Goal: Task Accomplishment & Management: Use online tool/utility

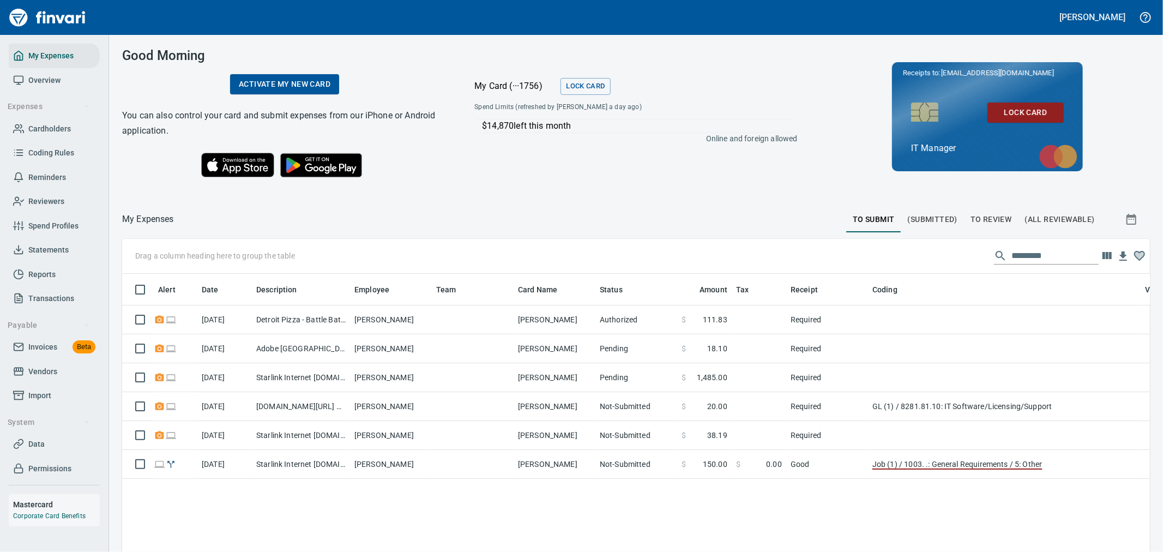
scroll to position [413, 1010]
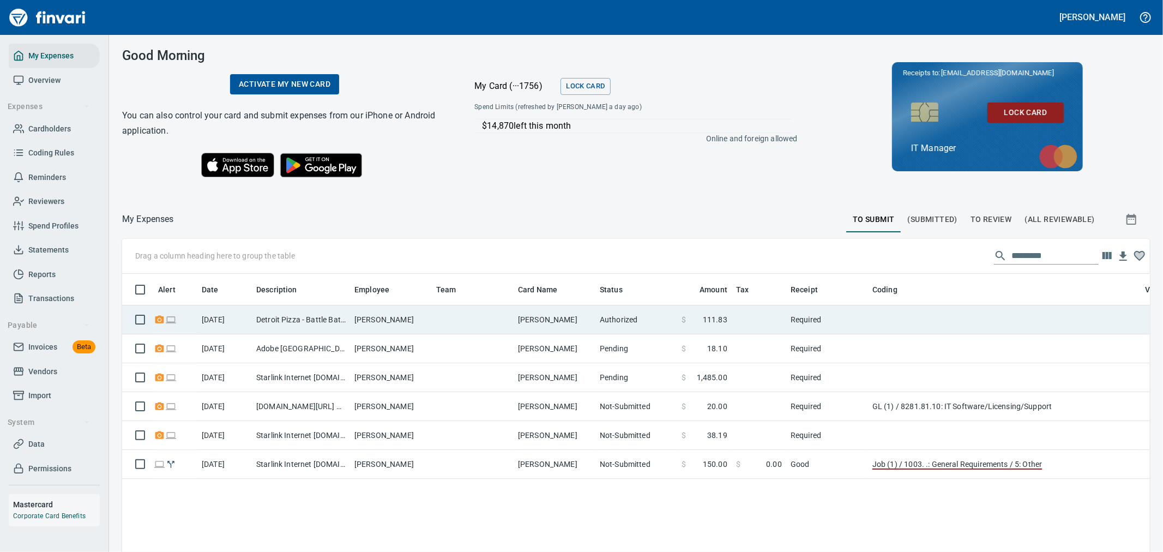
click at [396, 323] on td "[PERSON_NAME]" at bounding box center [391, 319] width 82 height 29
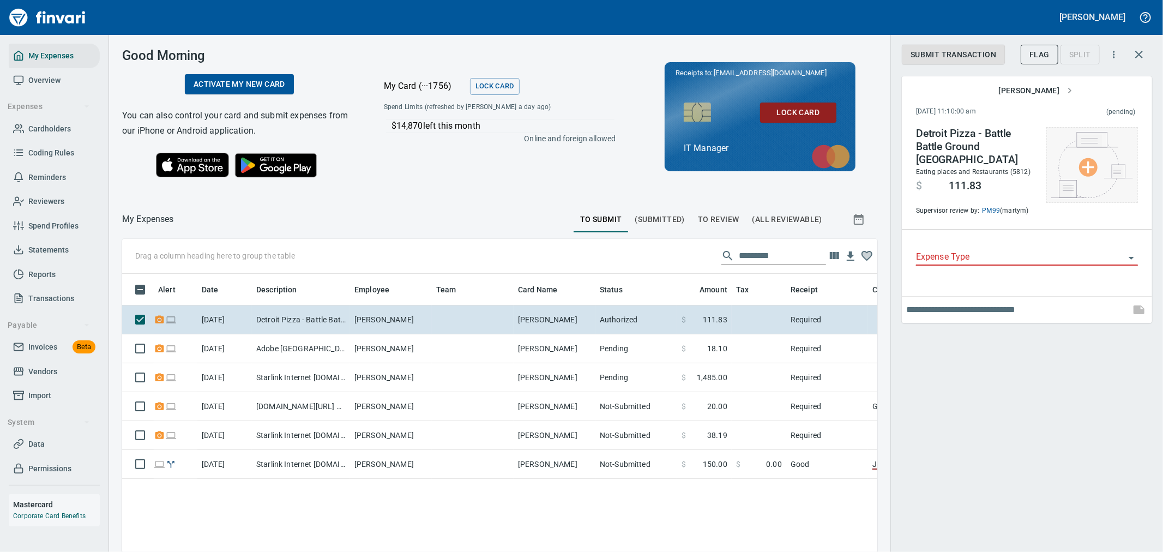
click at [1100, 165] on img at bounding box center [1092, 165] width 82 height 66
click at [1078, 162] on li "Choose from Computer..." at bounding box center [1094, 165] width 114 height 20
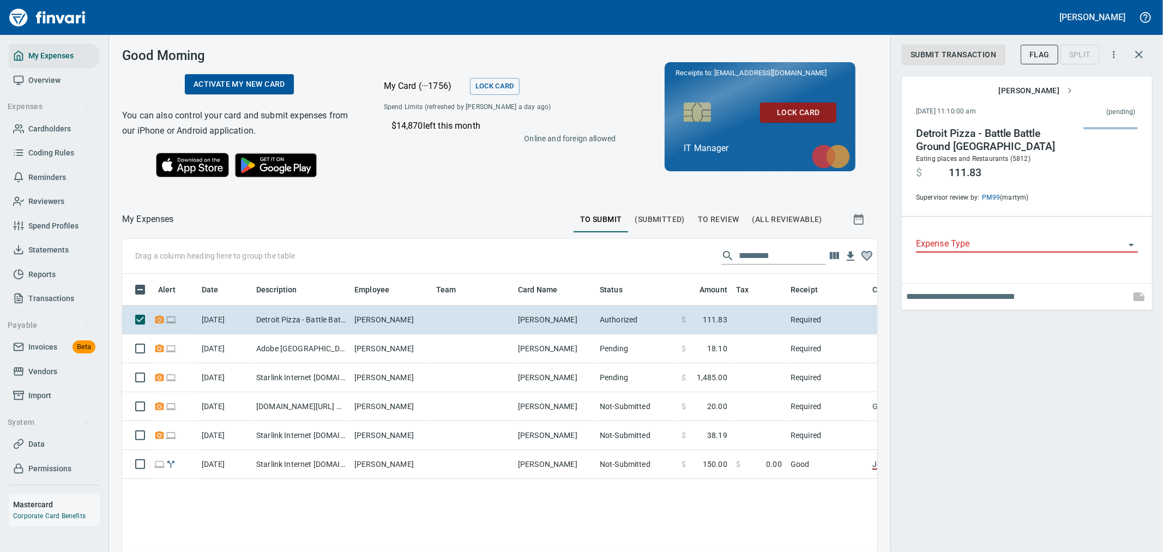
click at [965, 239] on input "Expense Type" at bounding box center [1020, 244] width 209 height 15
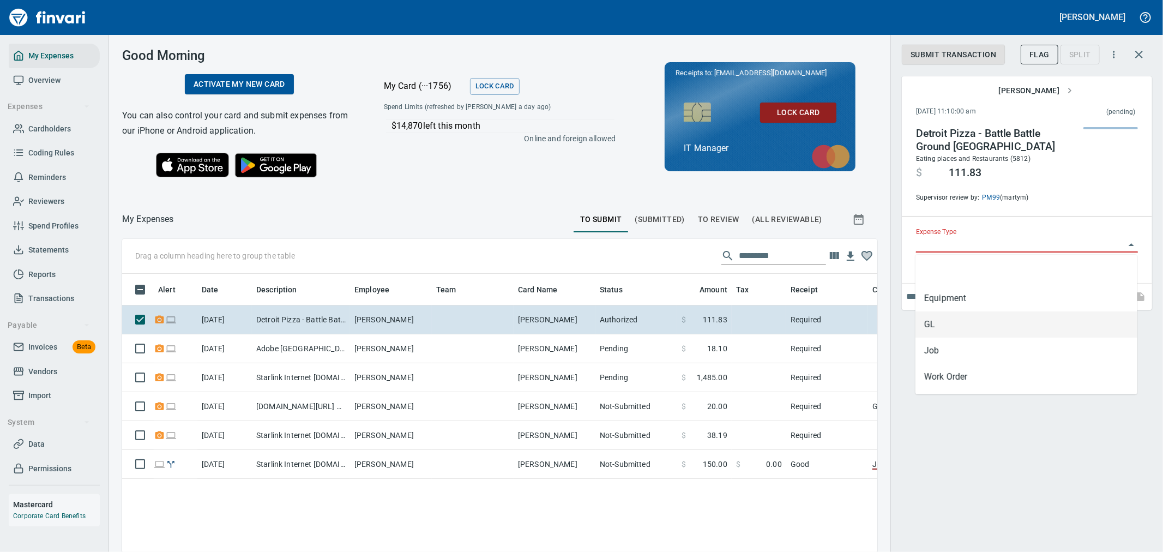
click at [959, 324] on li "GL" at bounding box center [1026, 324] width 222 height 26
type input "**"
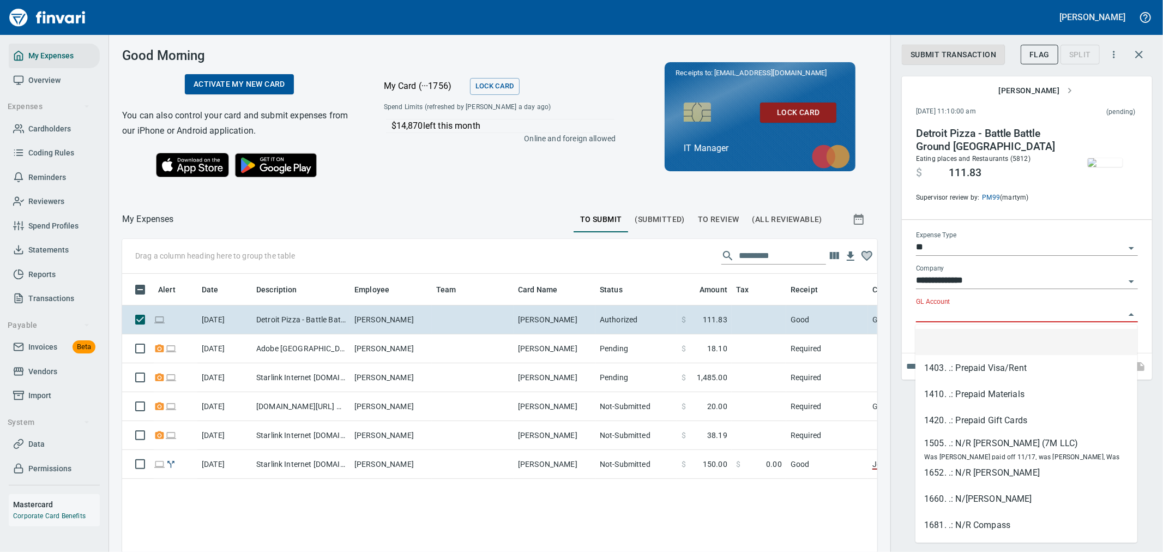
click at [964, 318] on input "GL Account" at bounding box center [1020, 313] width 209 height 15
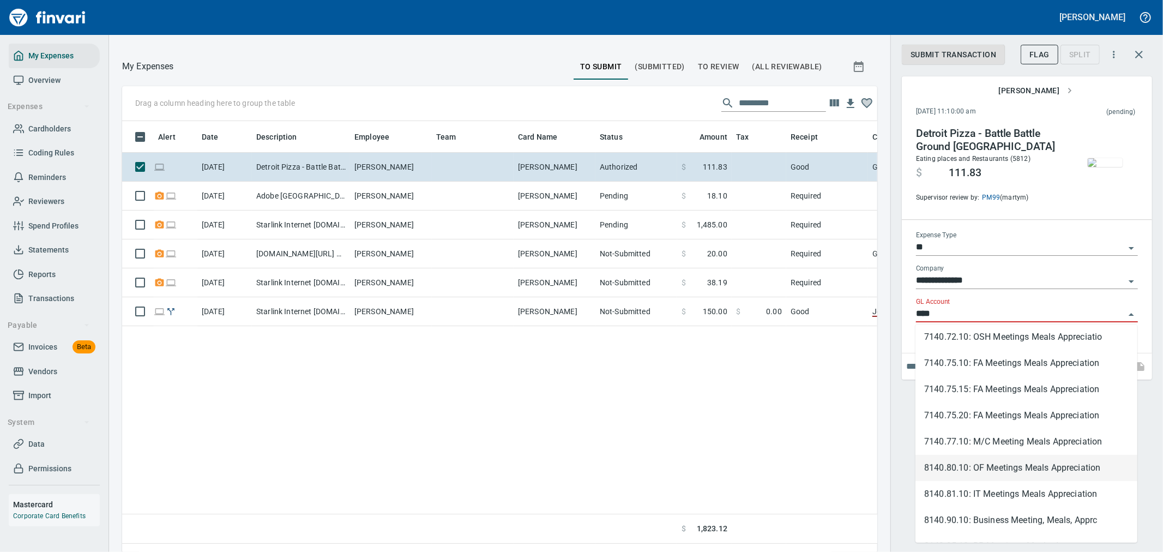
scroll to position [444, 0]
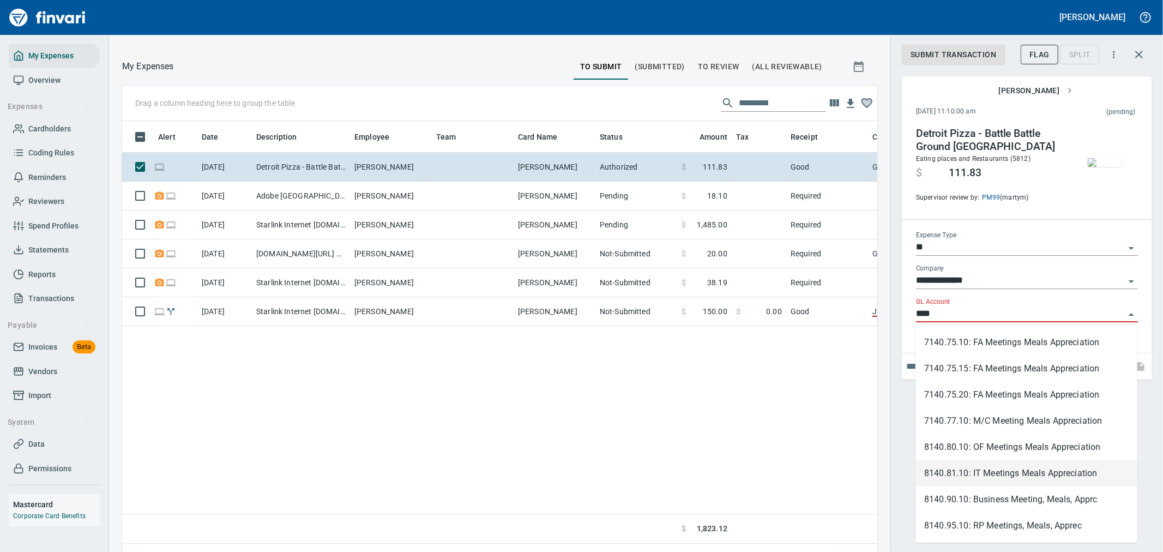
click at [989, 471] on li "8140.81.10: IT Meetings Meals Appreciation" at bounding box center [1026, 473] width 222 height 26
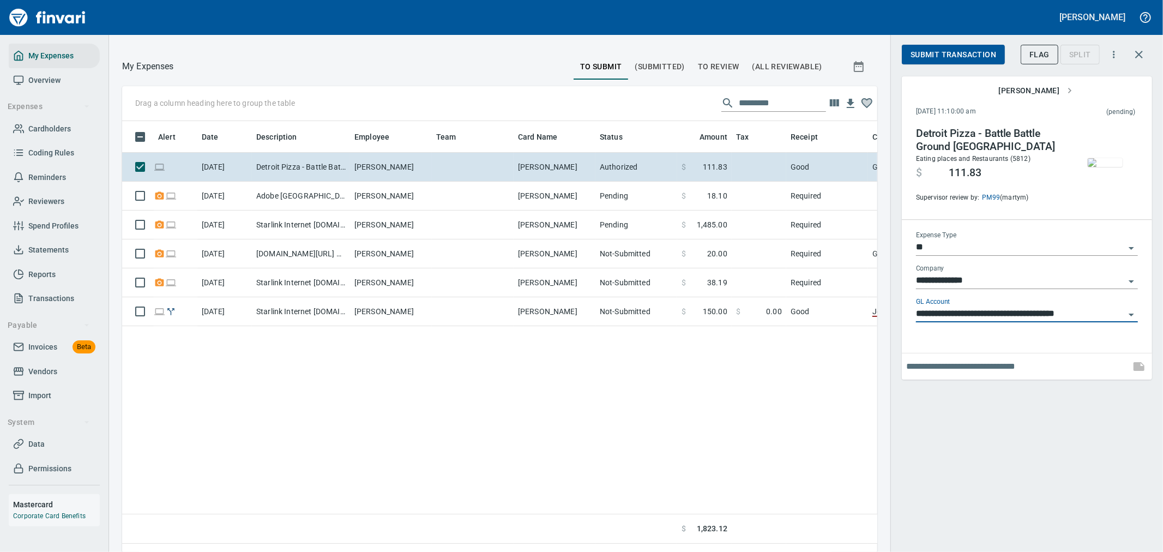
type input "**********"
click at [994, 360] on input "text" at bounding box center [1016, 366] width 220 height 17
type input "**********"
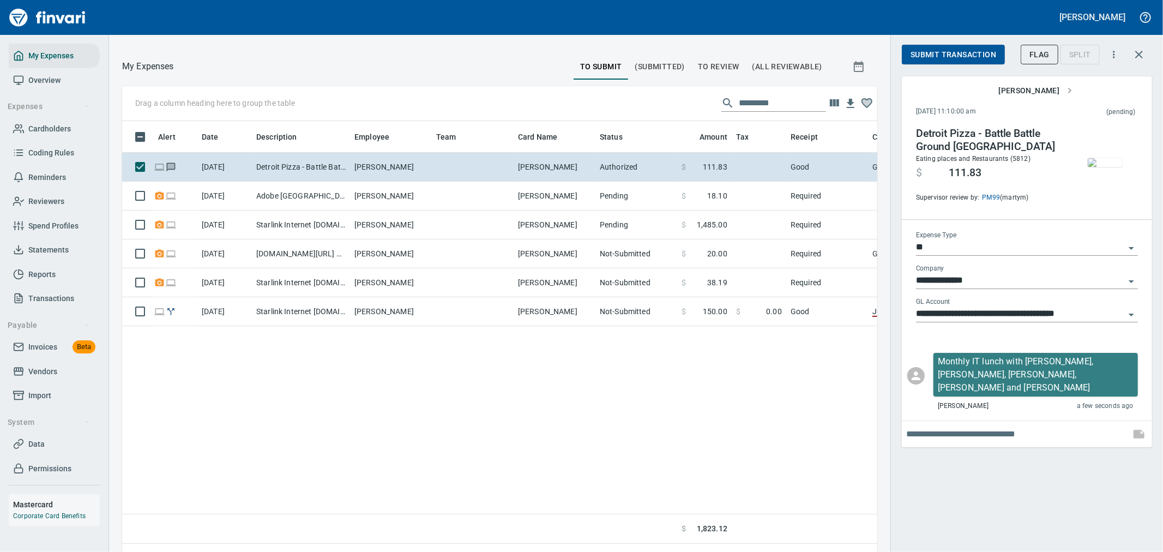
scroll to position [413, 737]
click at [985, 48] on span "Submit Transaction" at bounding box center [953, 55] width 86 height 14
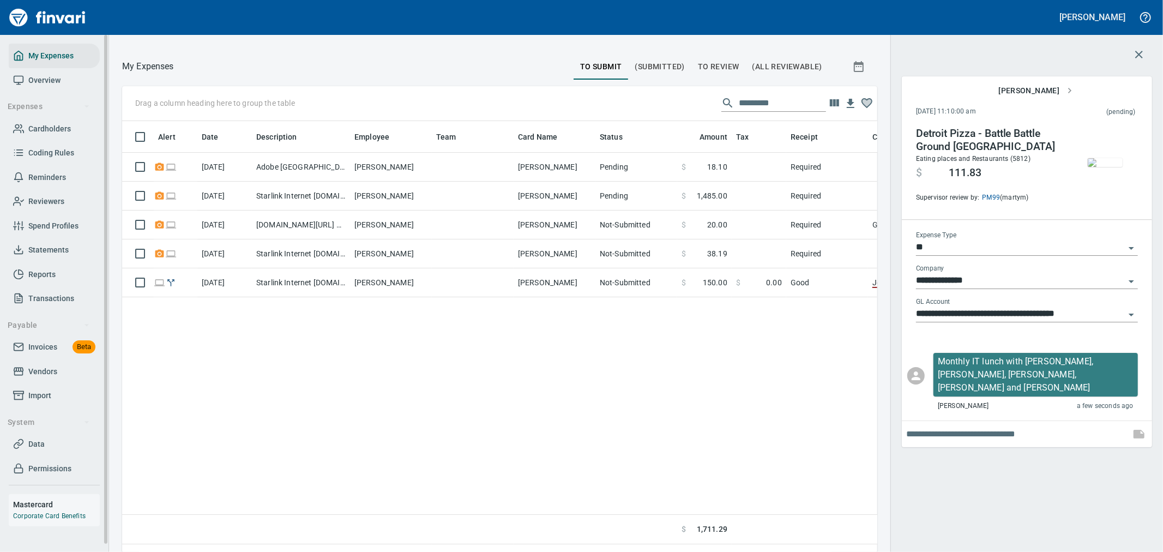
click at [50, 132] on span "Cardholders" at bounding box center [49, 129] width 43 height 14
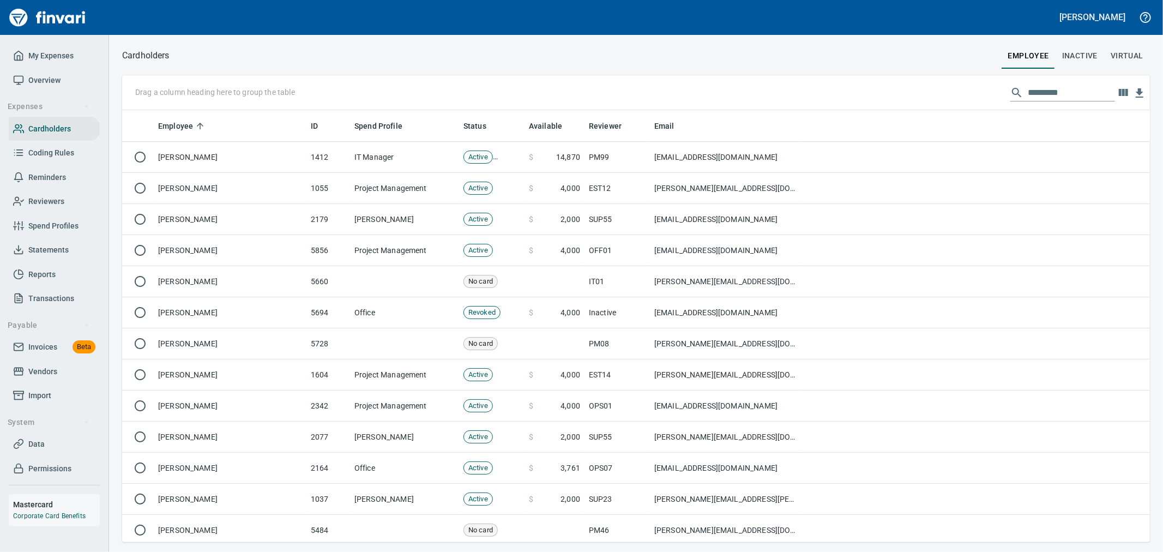
scroll to position [422, 1010]
click at [1035, 94] on input "text" at bounding box center [1071, 92] width 87 height 17
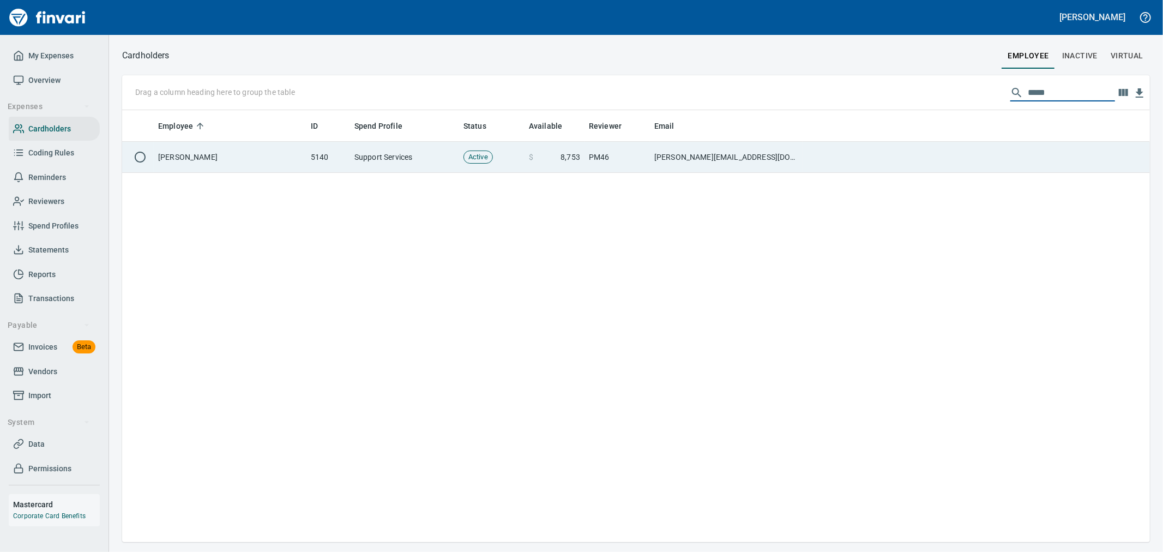
type input "*****"
click at [916, 153] on td at bounding box center [975, 157] width 347 height 31
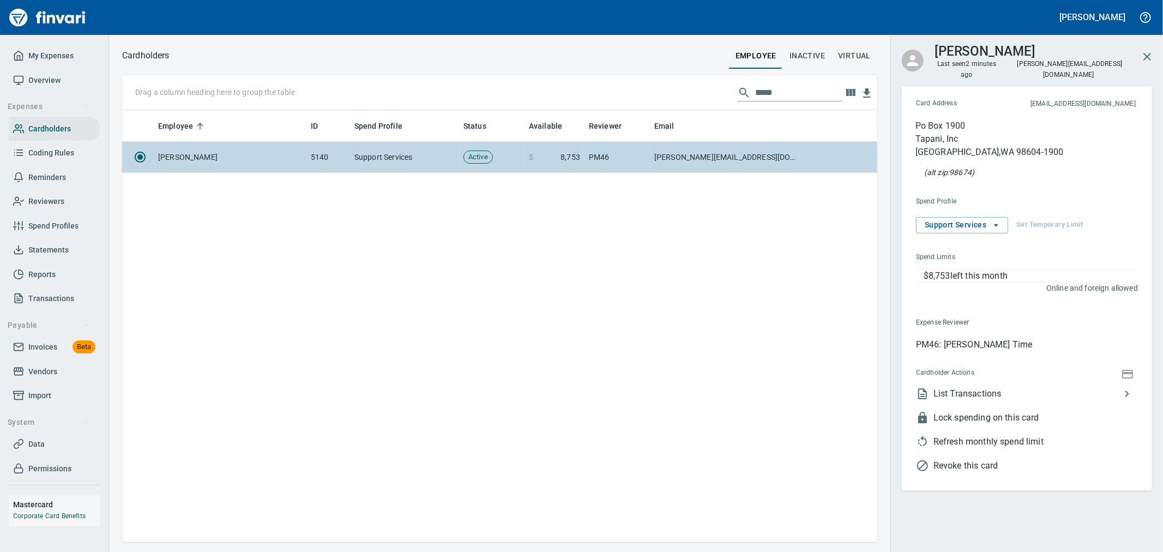
scroll to position [422, 746]
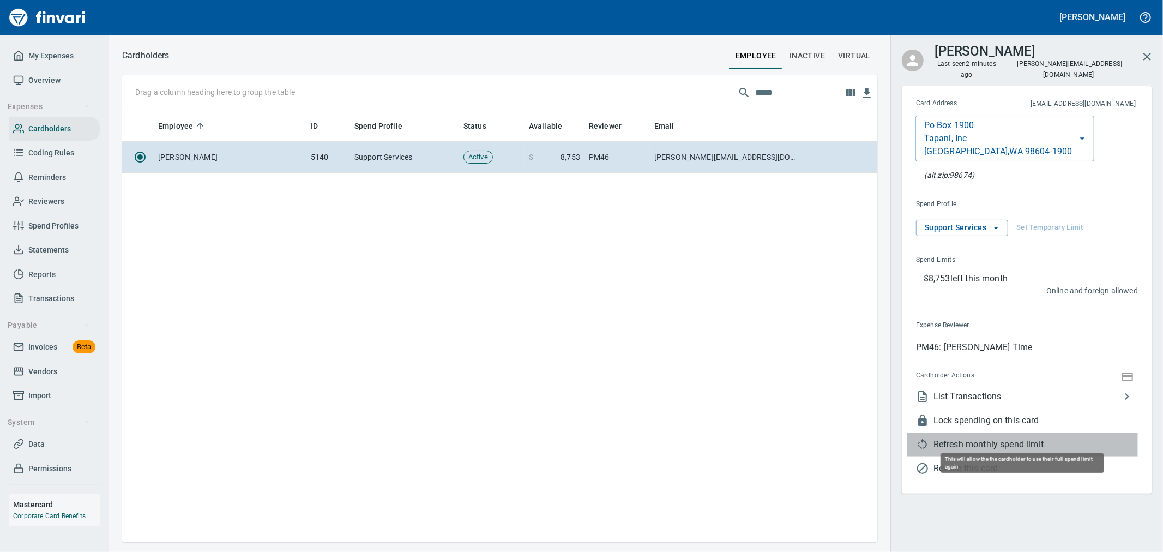
click at [955, 438] on span "Refresh monthly spend limit" at bounding box center [1035, 444] width 204 height 13
click at [974, 438] on span "Refresh monthly spend limit" at bounding box center [1035, 444] width 204 height 13
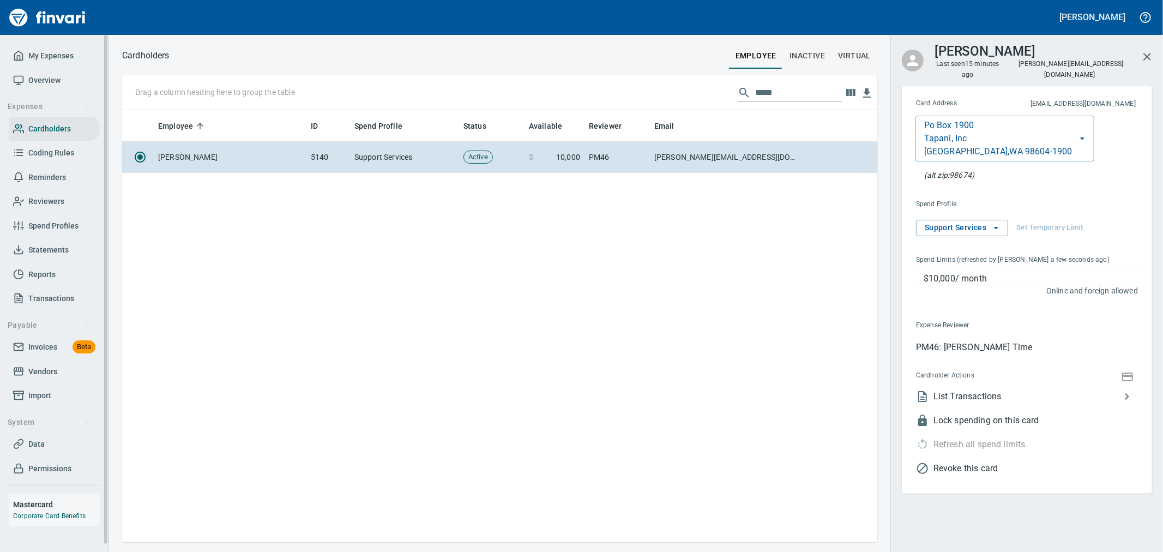
click at [56, 346] on span "Invoices" at bounding box center [42, 347] width 29 height 14
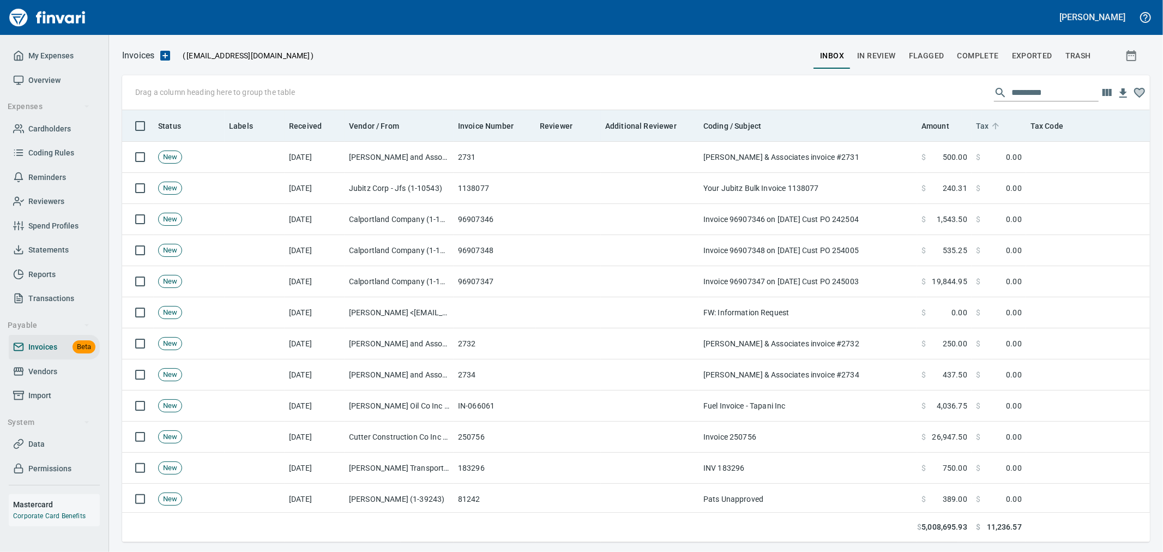
scroll to position [413, 1010]
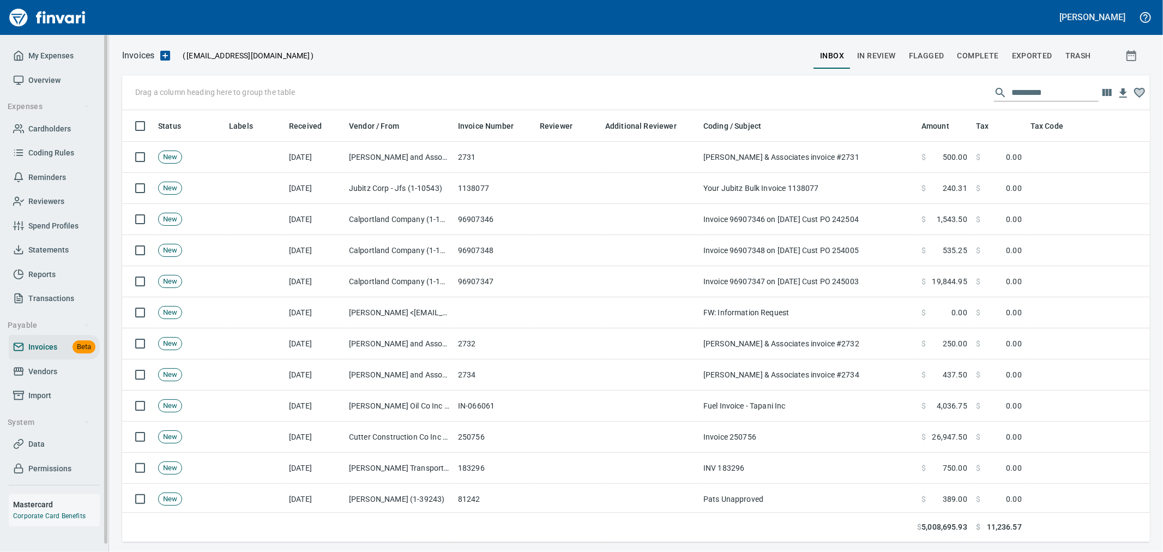
click at [44, 409] on ul "Payable Invoices Beta Vendors Import" at bounding box center [54, 363] width 91 height 97
click at [47, 399] on span "Import" at bounding box center [39, 396] width 23 height 14
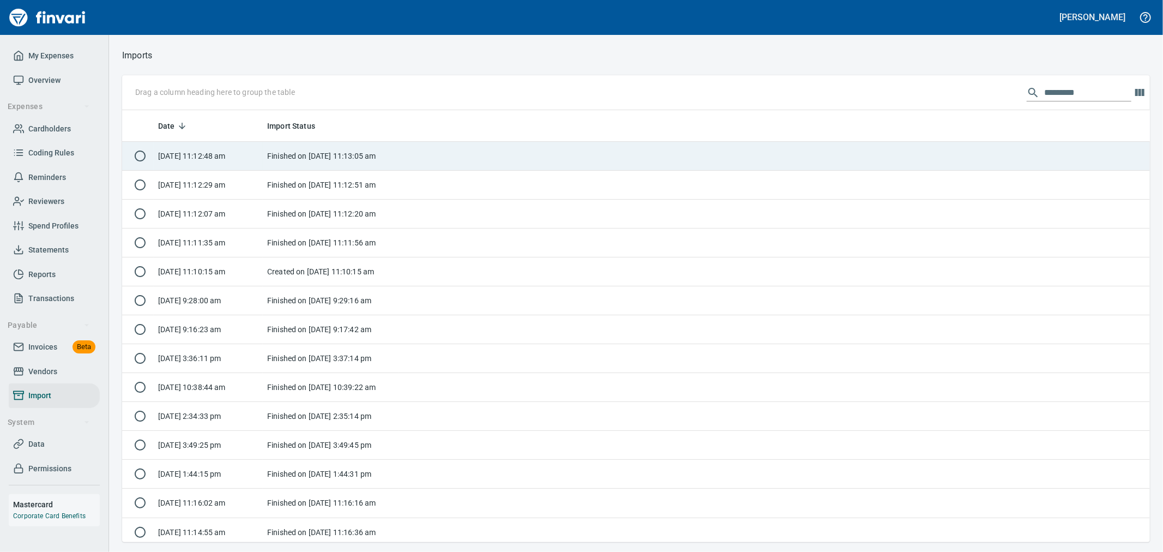
scroll to position [422, 1010]
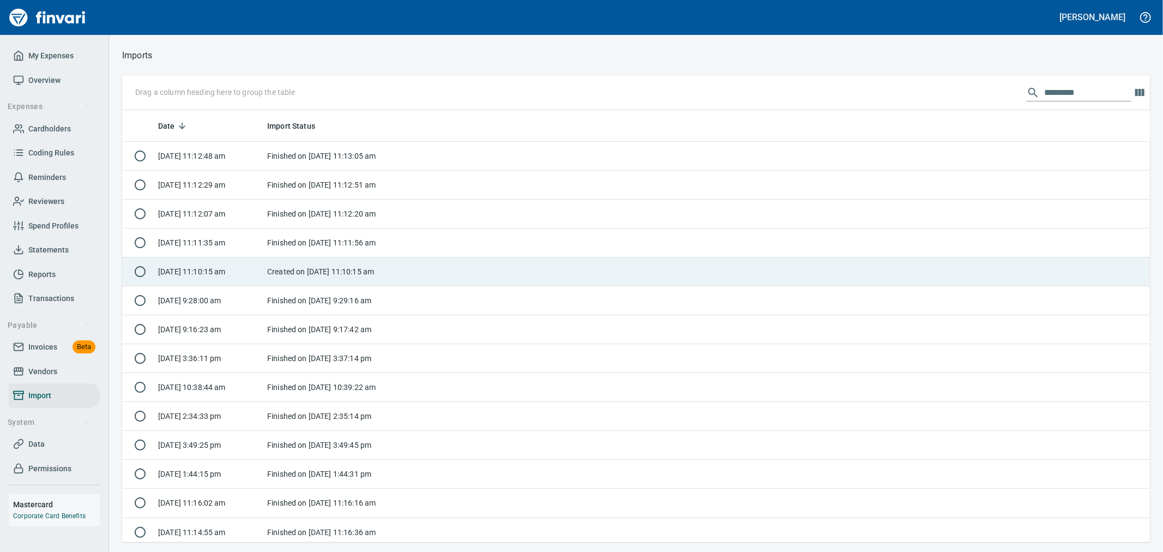
click at [324, 269] on td "Created on [DATE] 11:10:15 am" at bounding box center [331, 271] width 136 height 29
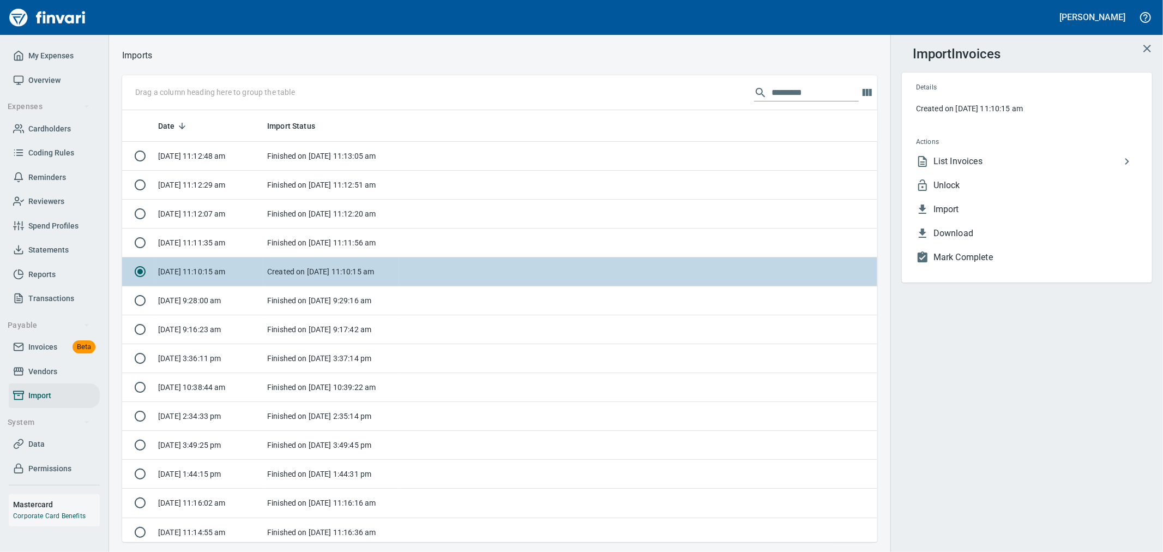
scroll to position [422, 737]
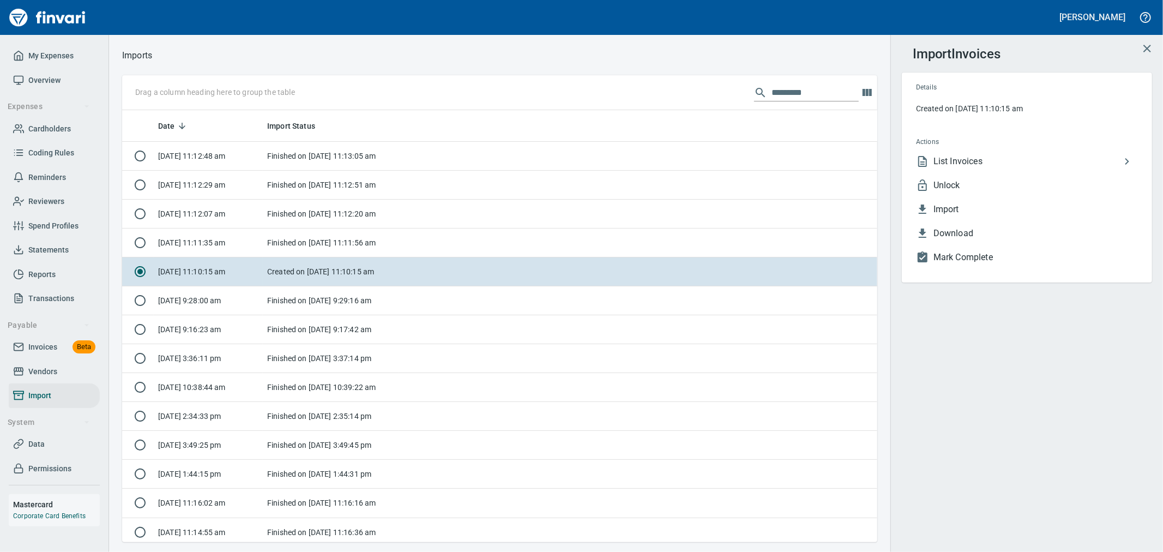
click at [987, 188] on span "Unlock" at bounding box center [1035, 185] width 204 height 13
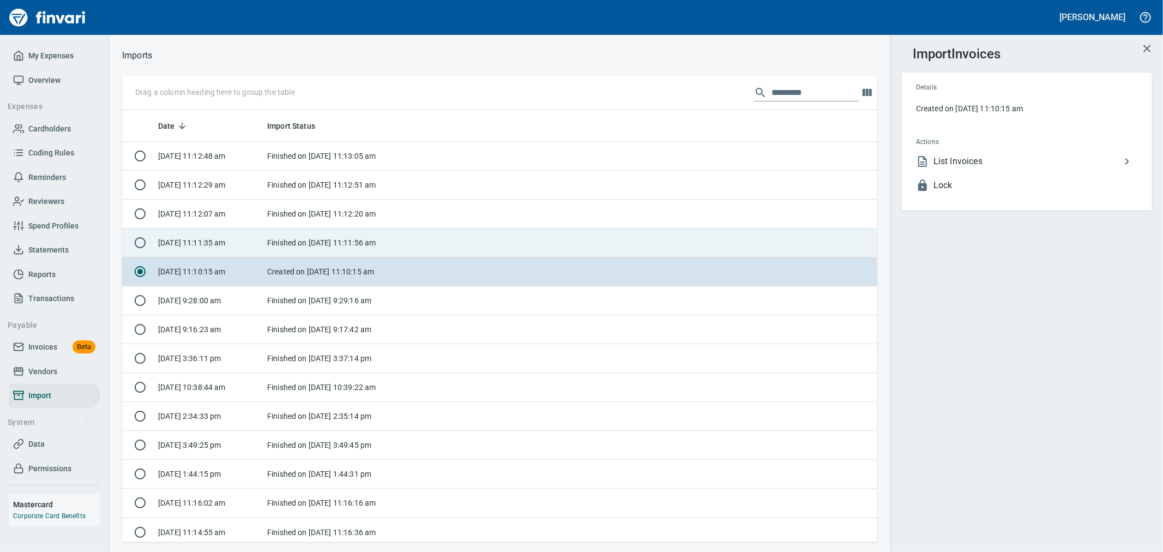
click at [342, 246] on td "Finished on [DATE] 11:11:56 am" at bounding box center [331, 242] width 136 height 29
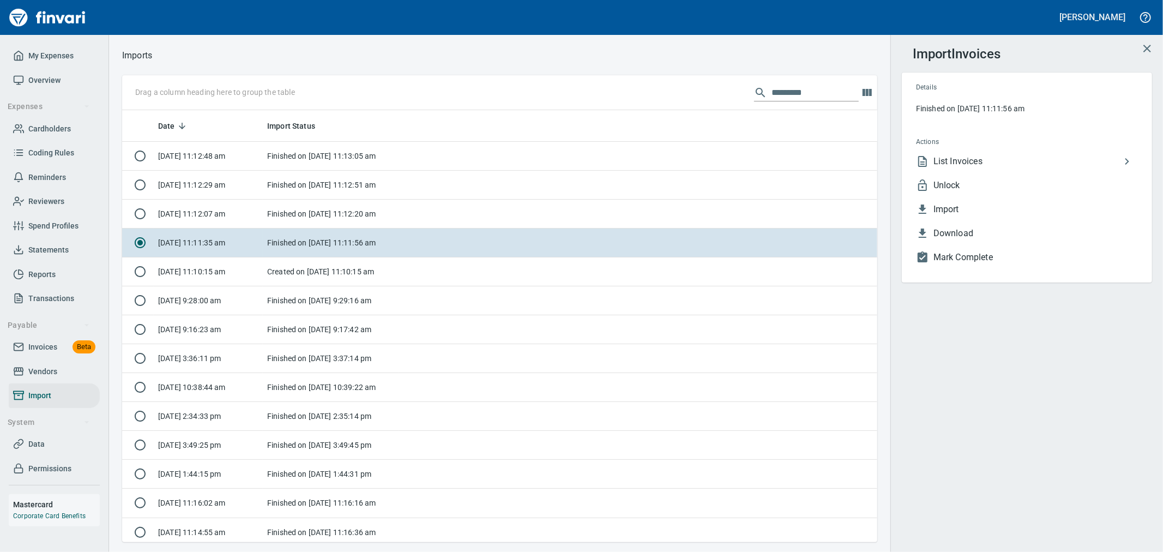
click at [962, 184] on span "Unlock" at bounding box center [1035, 185] width 204 height 13
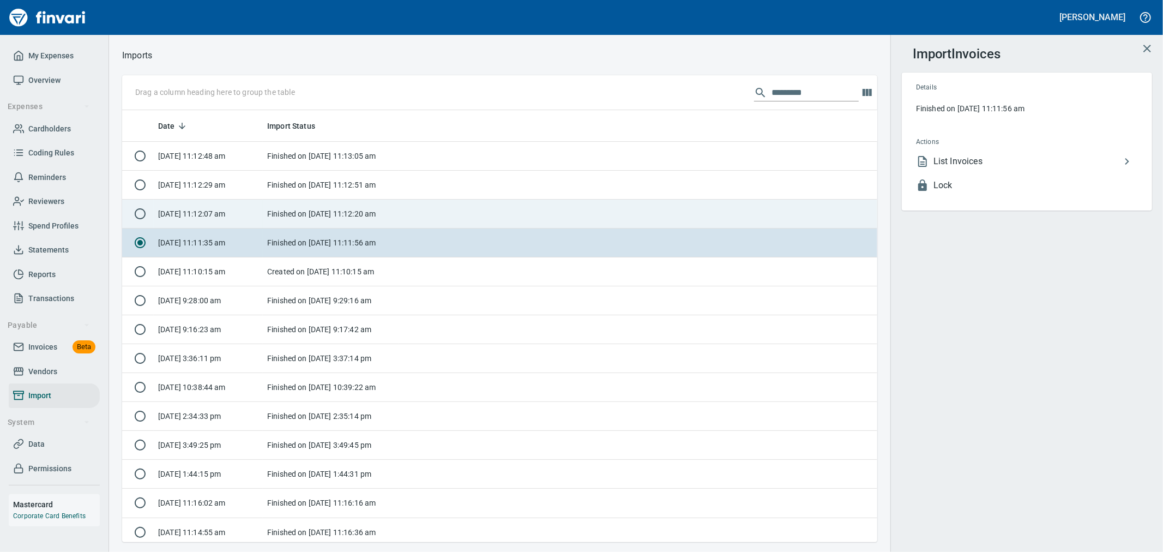
click at [415, 214] on td at bounding box center [638, 214] width 478 height 29
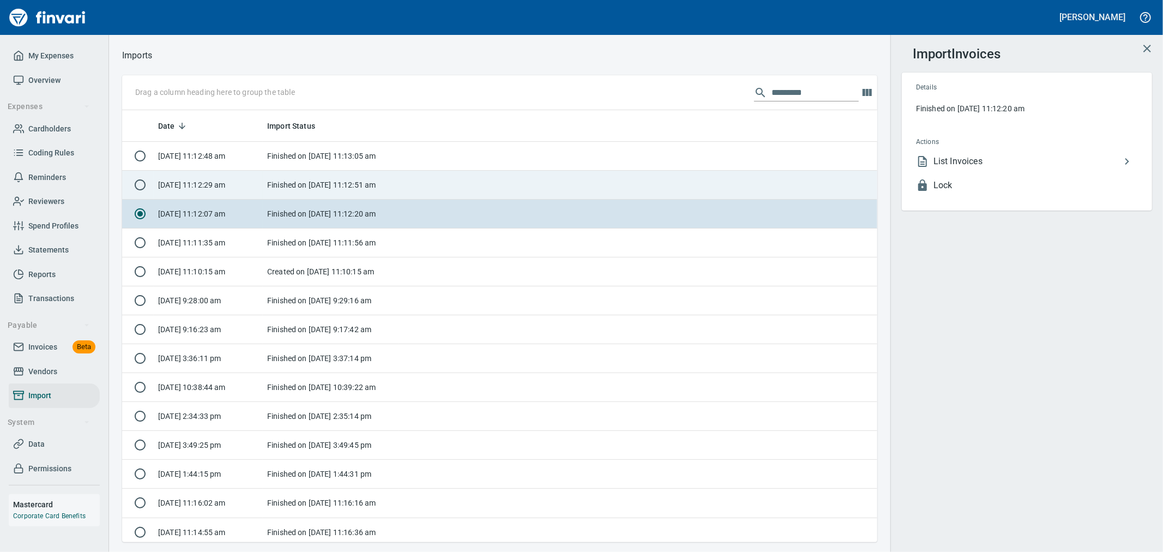
click at [405, 186] on td at bounding box center [638, 185] width 478 height 29
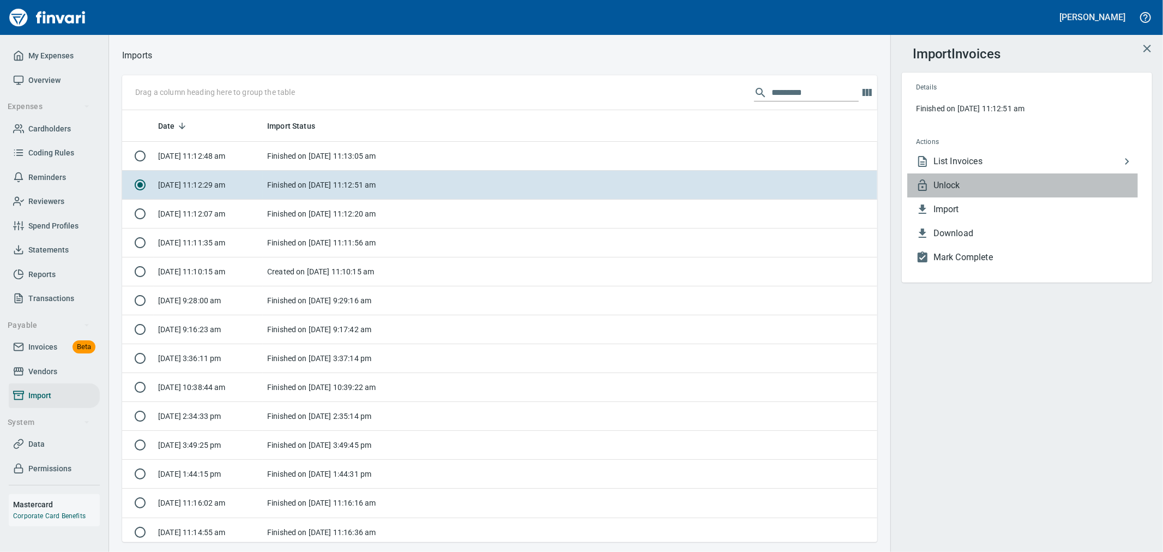
click at [949, 188] on span "Unlock" at bounding box center [1035, 185] width 204 height 13
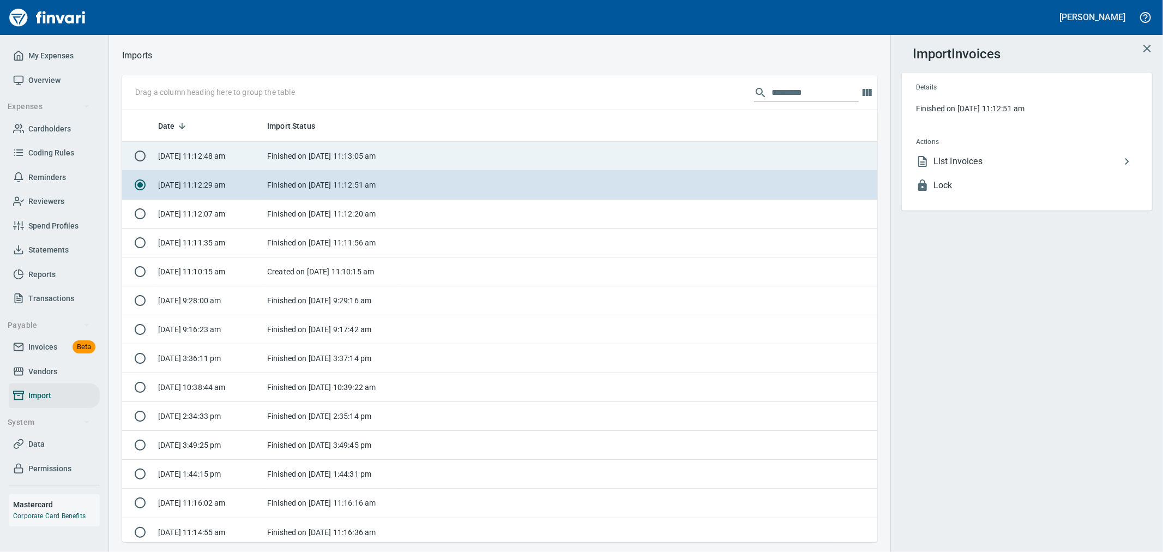
click at [463, 165] on td at bounding box center [638, 156] width 478 height 29
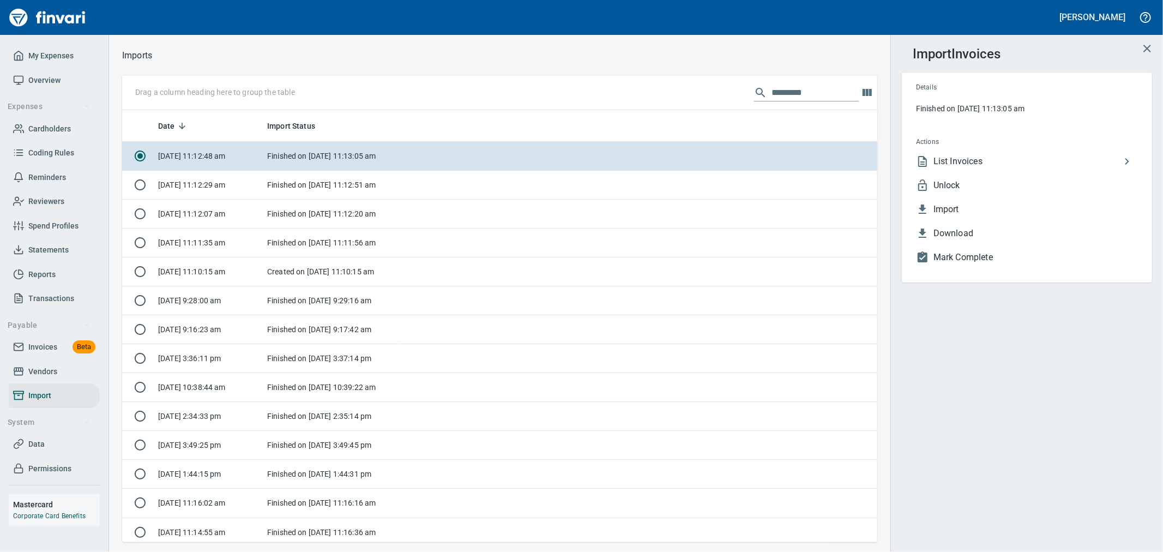
click at [937, 183] on span "Unlock" at bounding box center [1035, 185] width 204 height 13
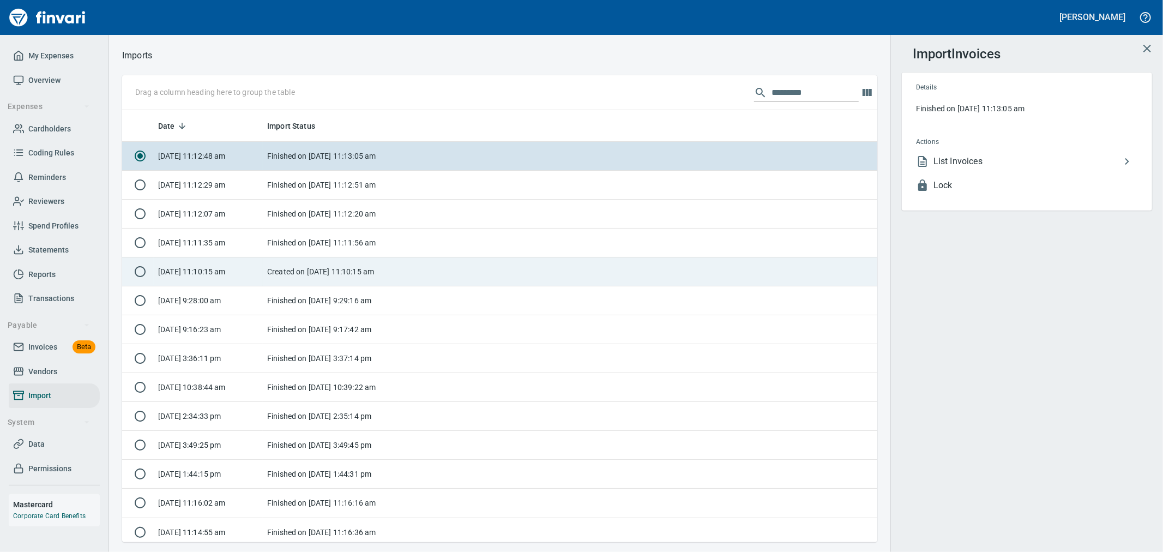
click at [301, 271] on td "Created on [DATE] 11:10:15 am" at bounding box center [331, 271] width 136 height 29
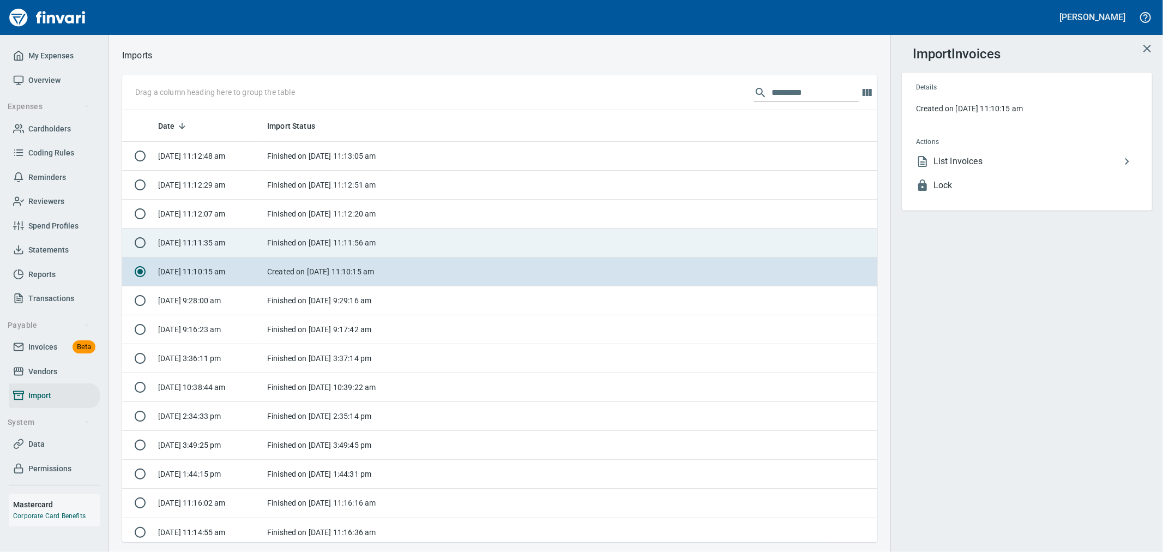
click at [309, 249] on td "Finished on [DATE] 11:11:56 am" at bounding box center [331, 242] width 136 height 29
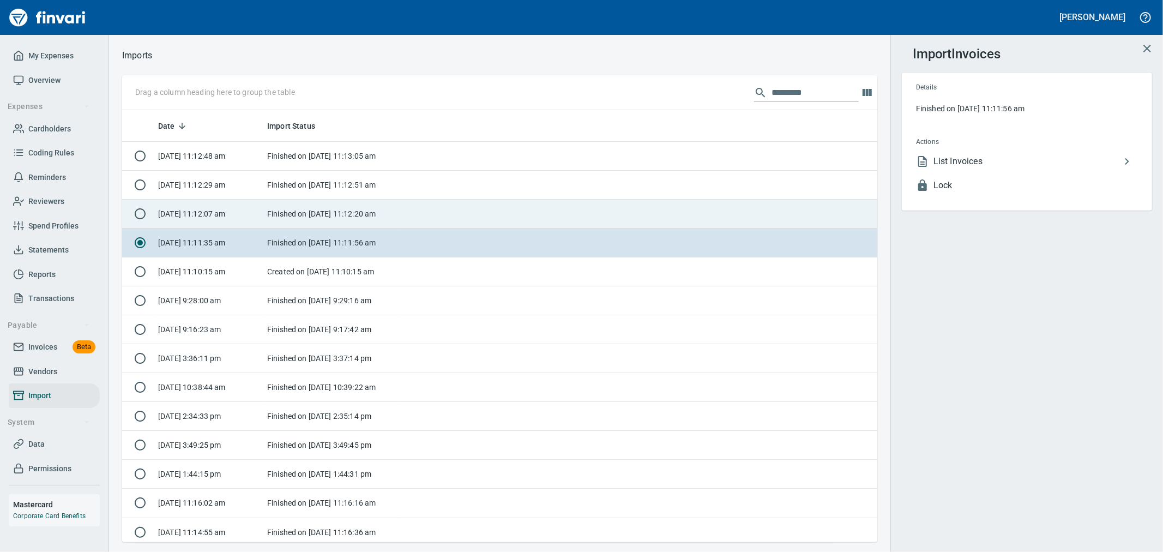
click at [323, 213] on td "Finished on [DATE] 11:12:20 am" at bounding box center [331, 214] width 136 height 29
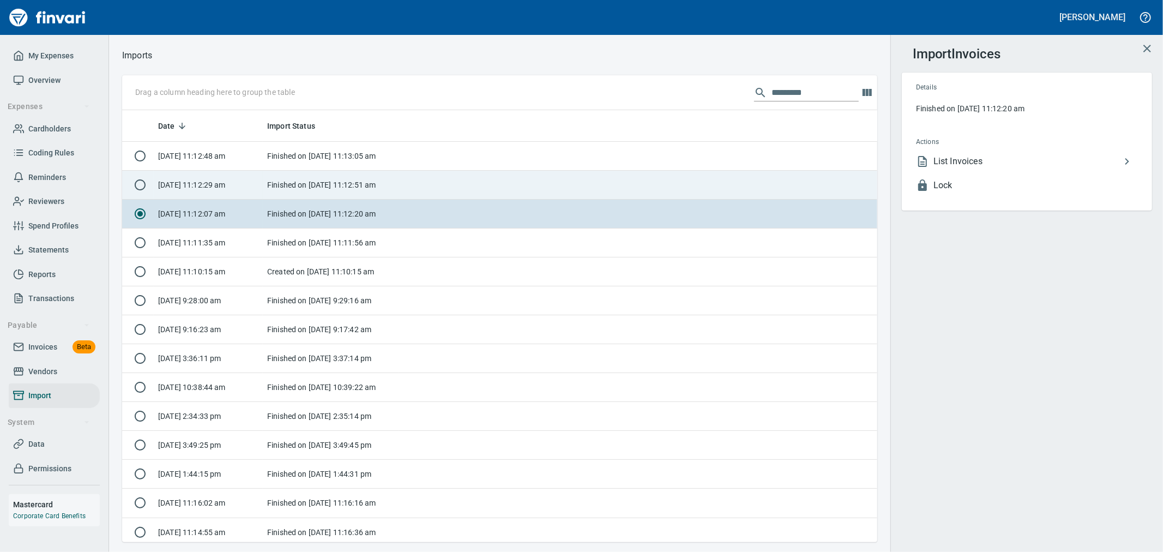
click at [331, 187] on td "Finished on [DATE] 11:12:51 am" at bounding box center [331, 185] width 136 height 29
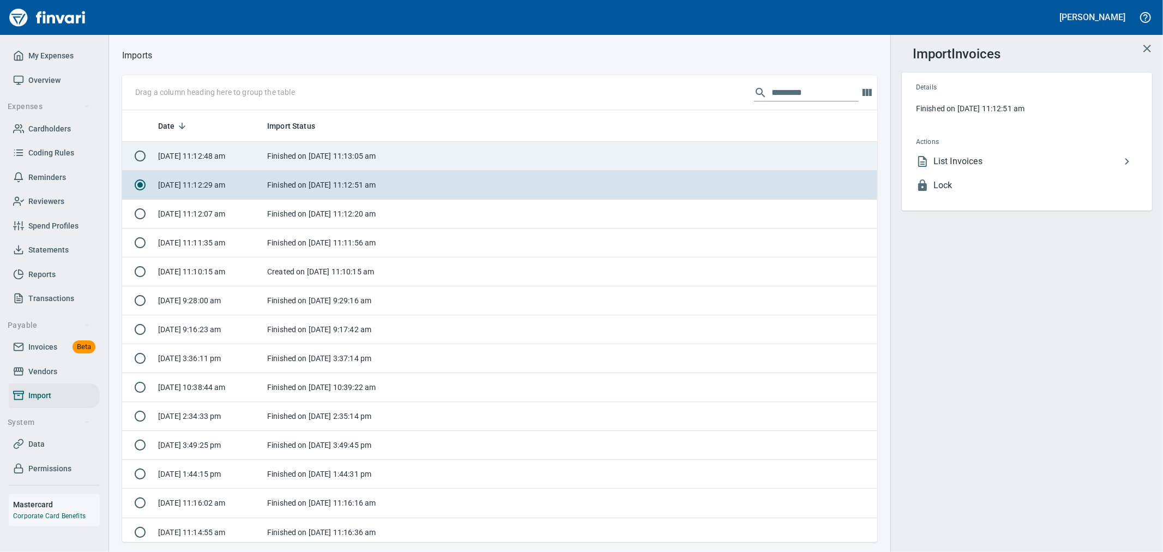
click at [336, 164] on td "Finished on [DATE] 11:13:05 am" at bounding box center [331, 156] width 136 height 29
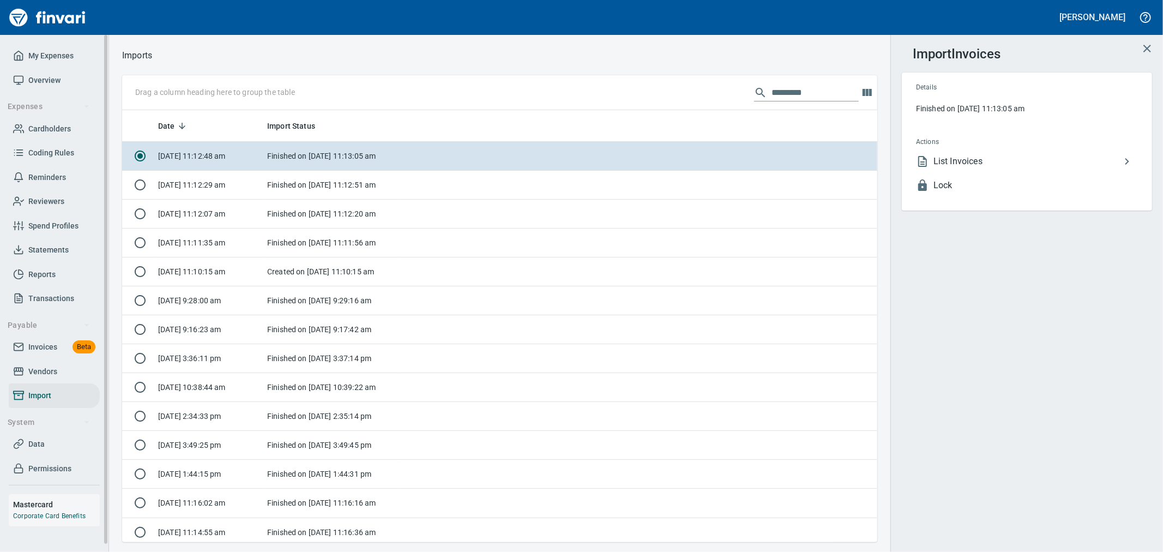
click at [51, 340] on span "Invoices" at bounding box center [42, 347] width 29 height 14
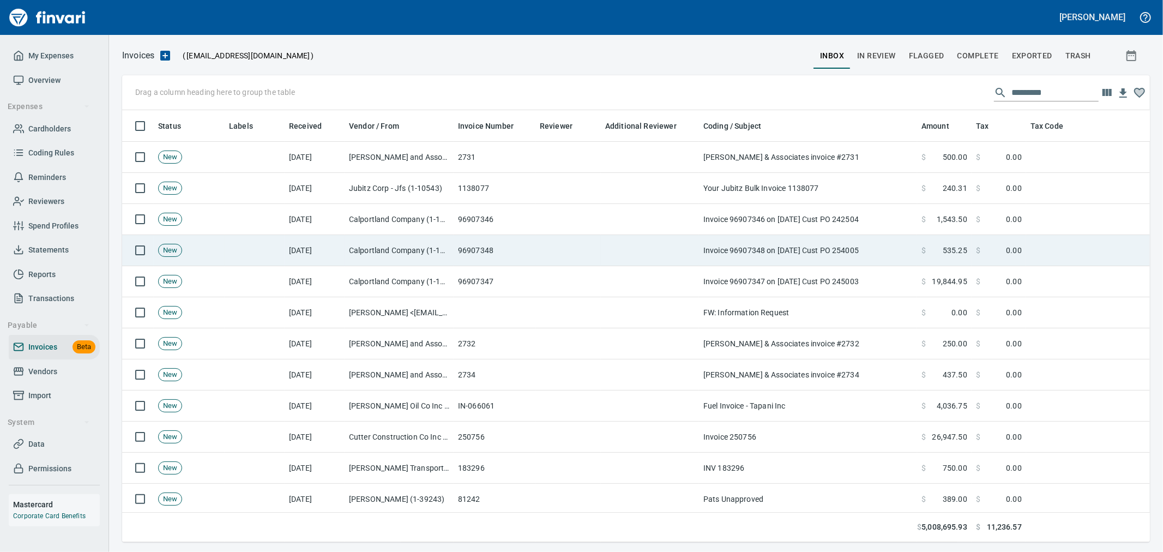
scroll to position [413, 1010]
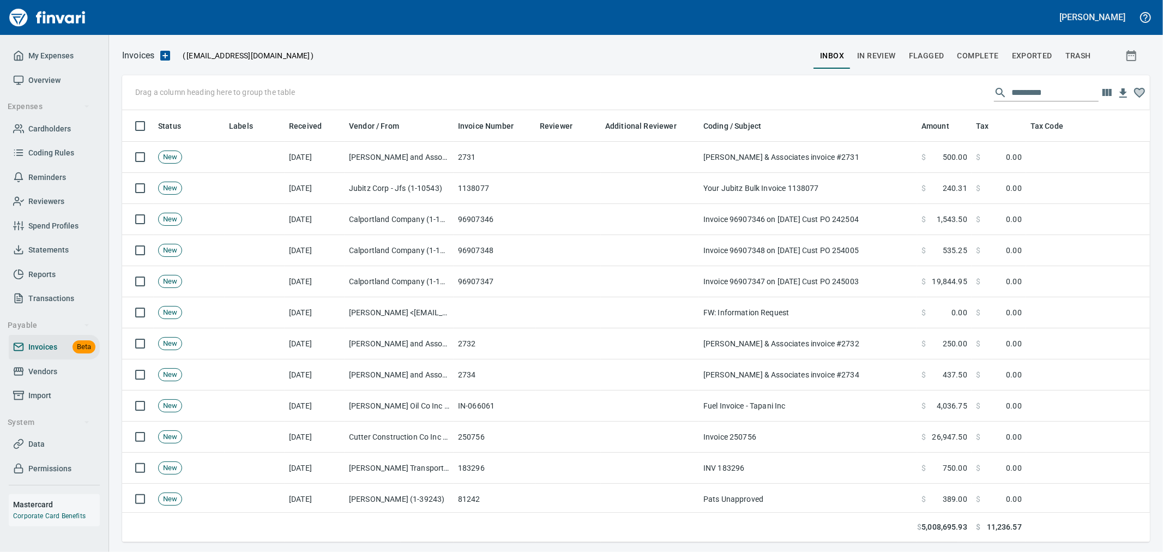
click at [972, 61] on span "Complete" at bounding box center [977, 56] width 41 height 14
click at [955, 93] on input "text" at bounding box center [969, 92] width 87 height 17
click at [983, 53] on span "Complete" at bounding box center [977, 56] width 41 height 14
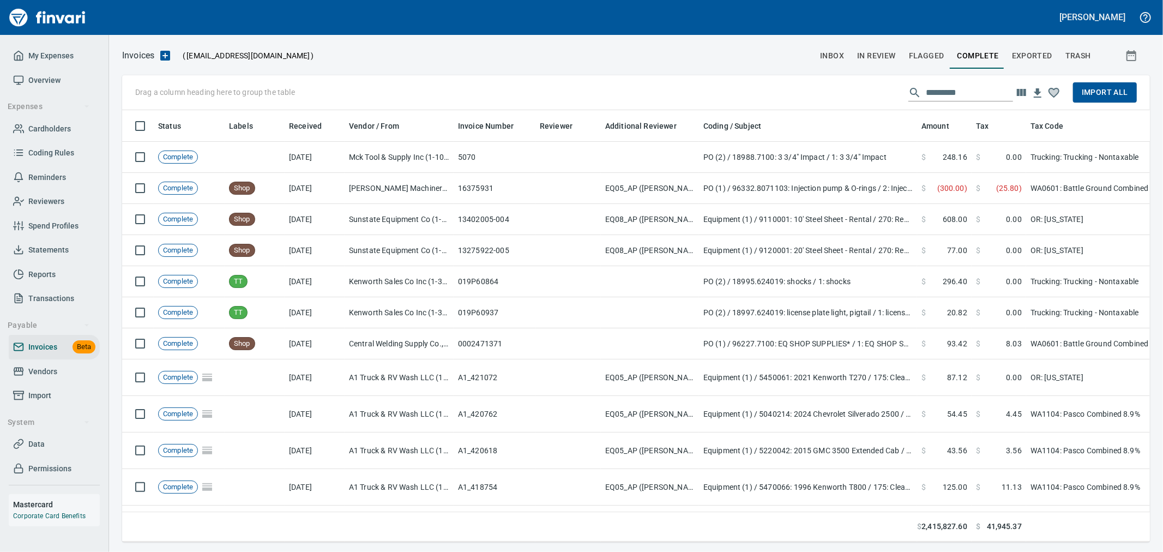
click at [946, 87] on input "text" at bounding box center [969, 92] width 87 height 17
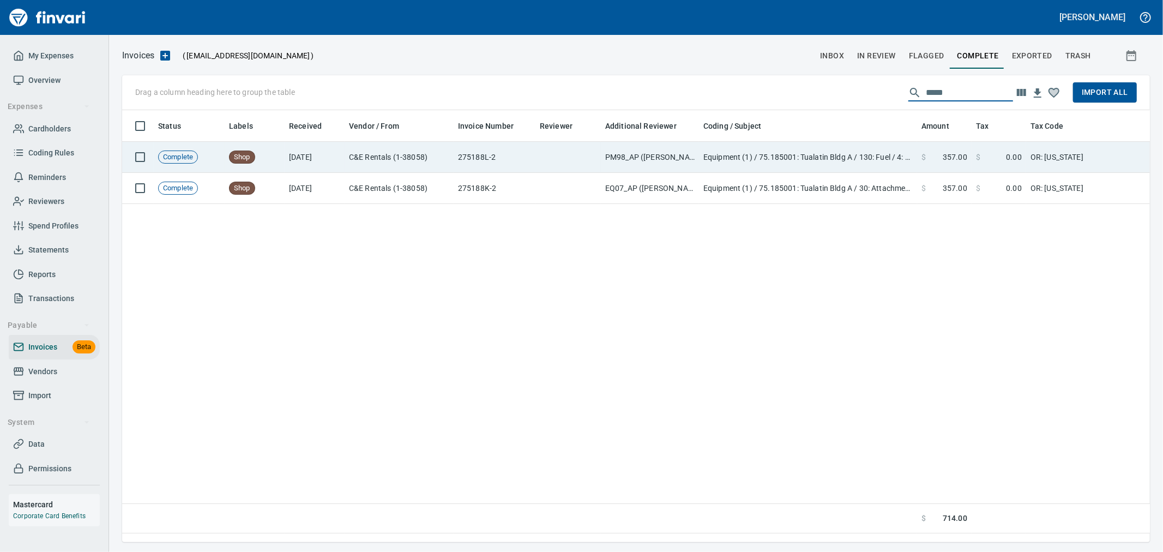
type input "*****"
click at [902, 162] on td "Equipment (1) / 75.185001: Tualatin Bldg A / 130: Fuel / 4: Fuel" at bounding box center [808, 157] width 218 height 31
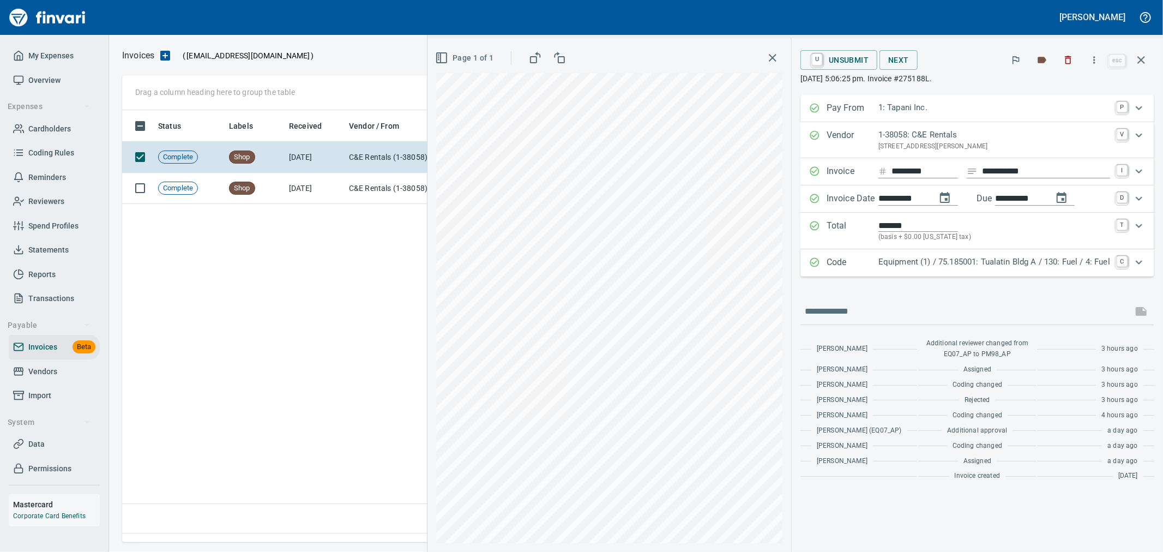
click at [1034, 269] on div "Equipment (1) / 75.185001: Tualatin Bldg A / 130: Fuel / 4: Fuel" at bounding box center [994, 263] width 232 height 14
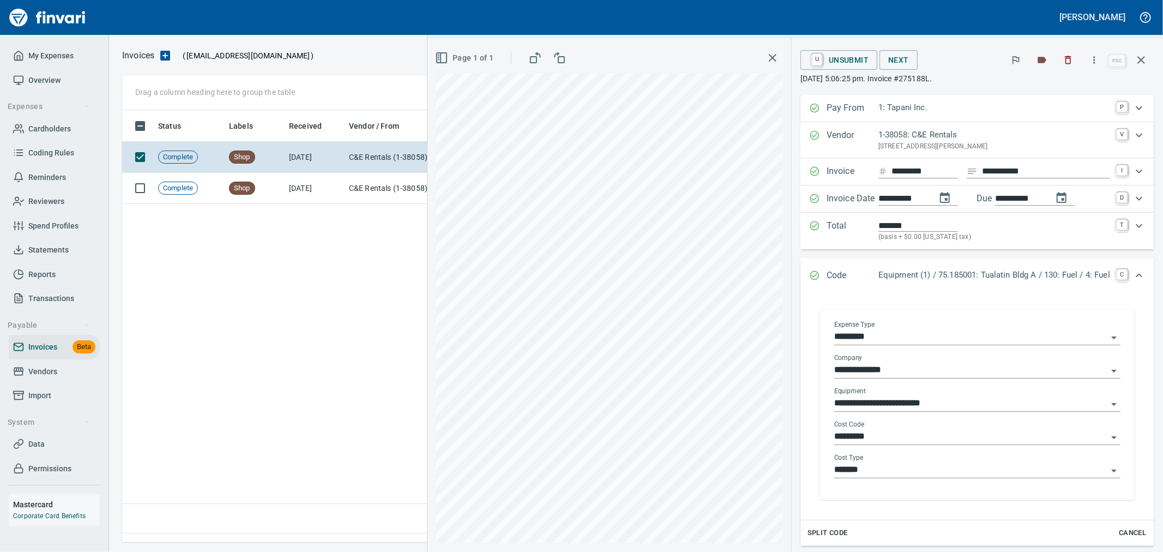
click at [873, 470] on input "*******" at bounding box center [970, 469] width 273 height 15
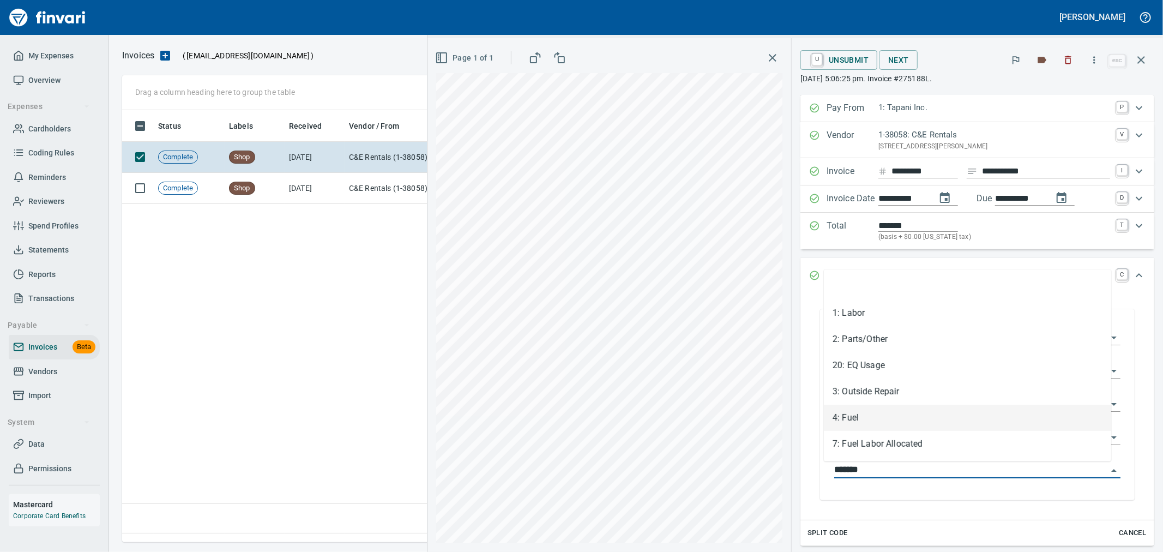
scroll to position [413, 1018]
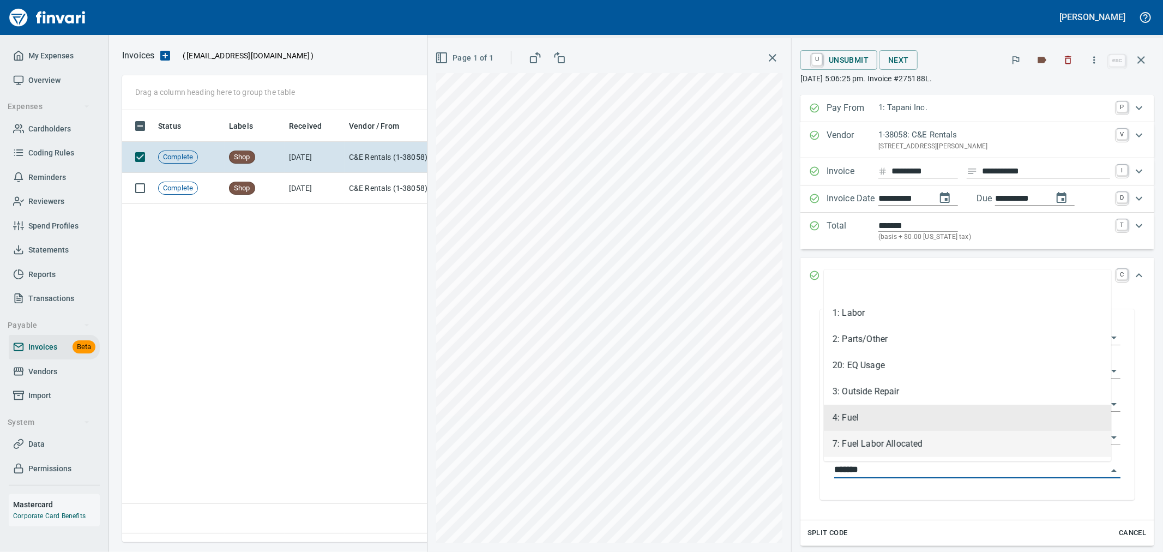
click at [825, 426] on div "**********" at bounding box center [977, 406] width 304 height 188
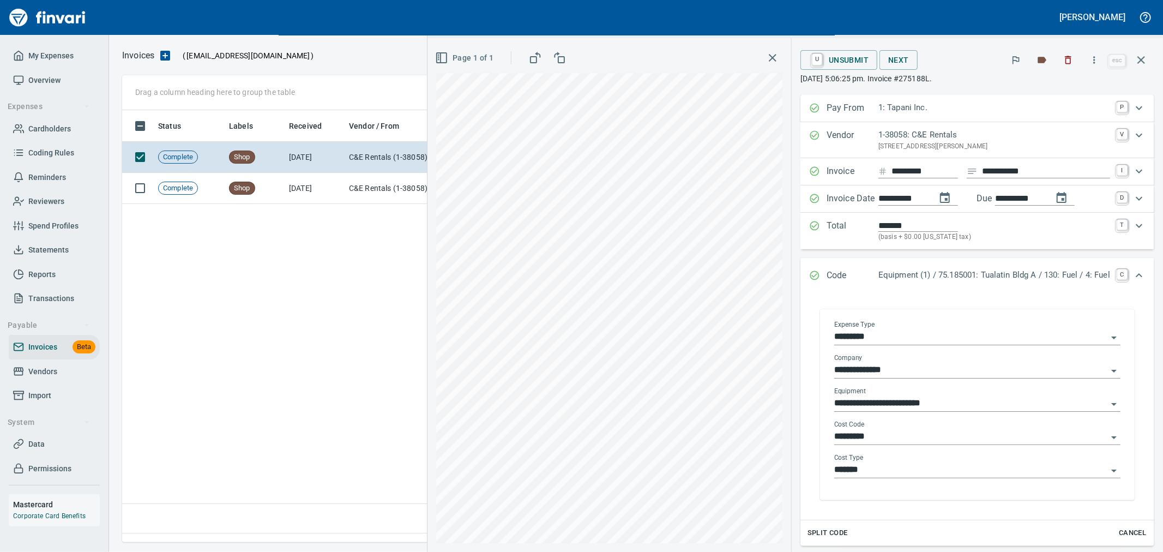
click at [876, 443] on input "*********" at bounding box center [970, 436] width 273 height 15
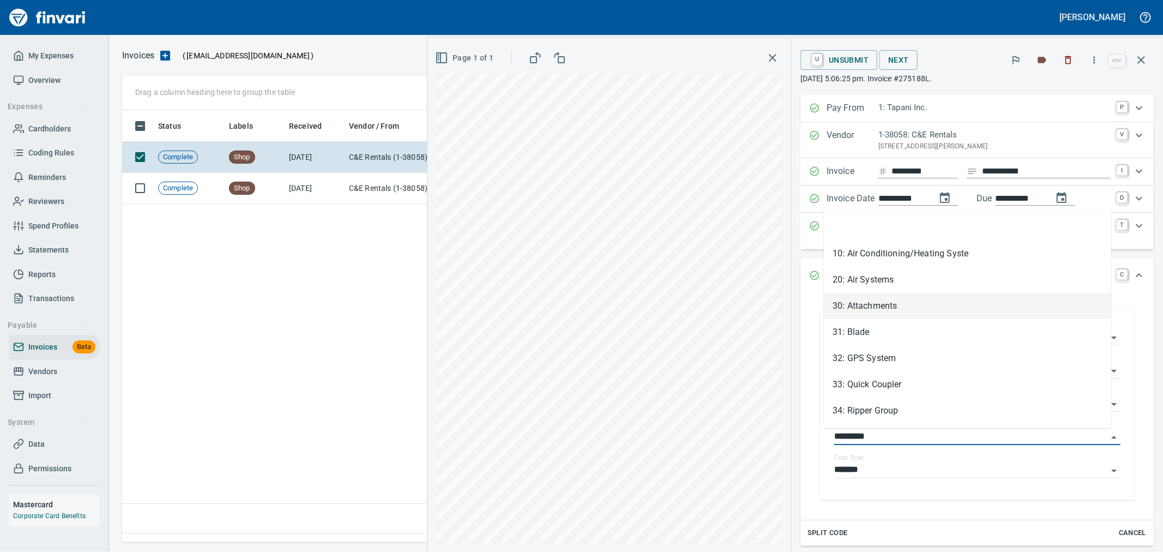
click at [898, 303] on li "30: Attachments" at bounding box center [967, 306] width 287 height 26
type input "**********"
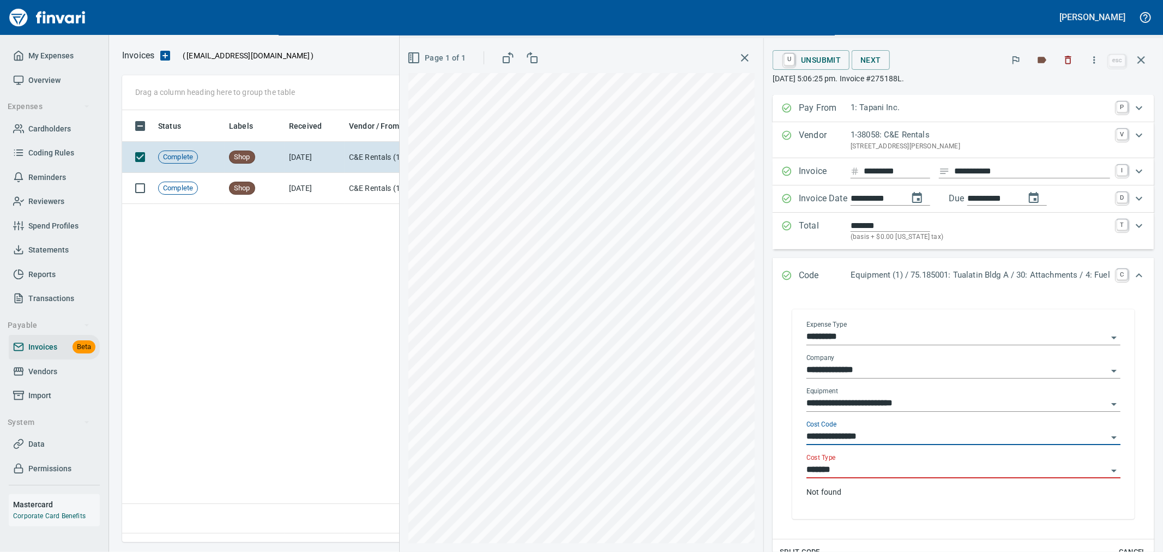
click at [860, 474] on input "*******" at bounding box center [956, 469] width 301 height 15
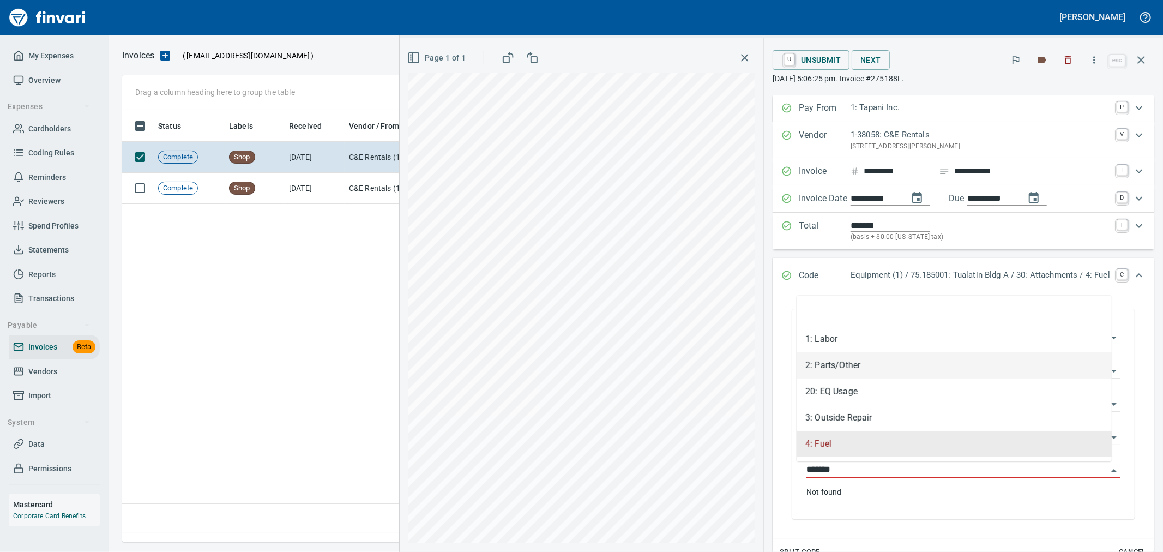
click at [865, 366] on li "2: Parts/Other" at bounding box center [953, 365] width 315 height 26
type input "**********"
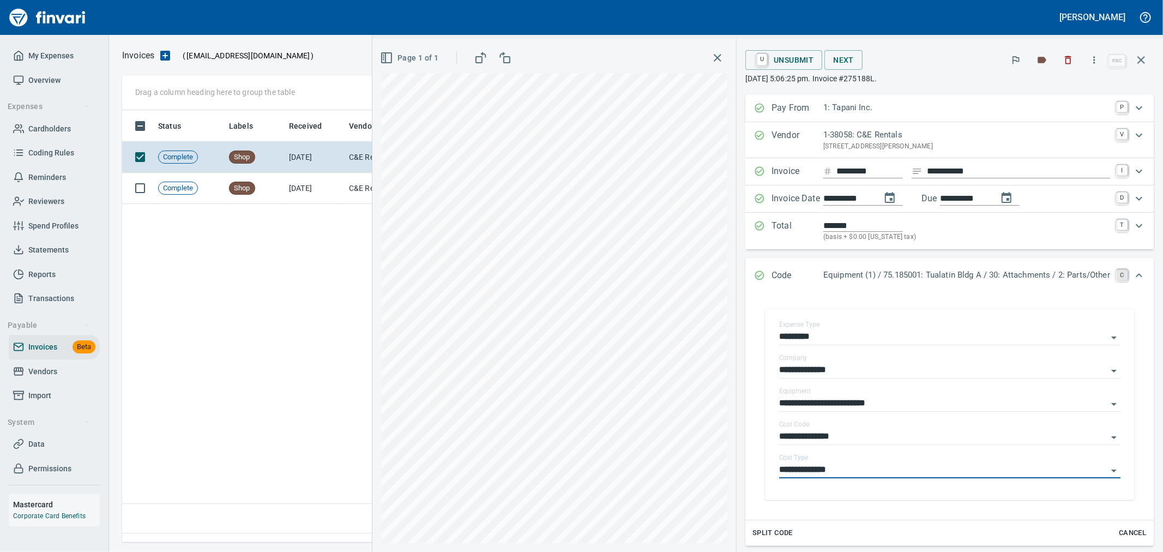
click at [1116, 280] on link "C" at bounding box center [1121, 274] width 11 height 11
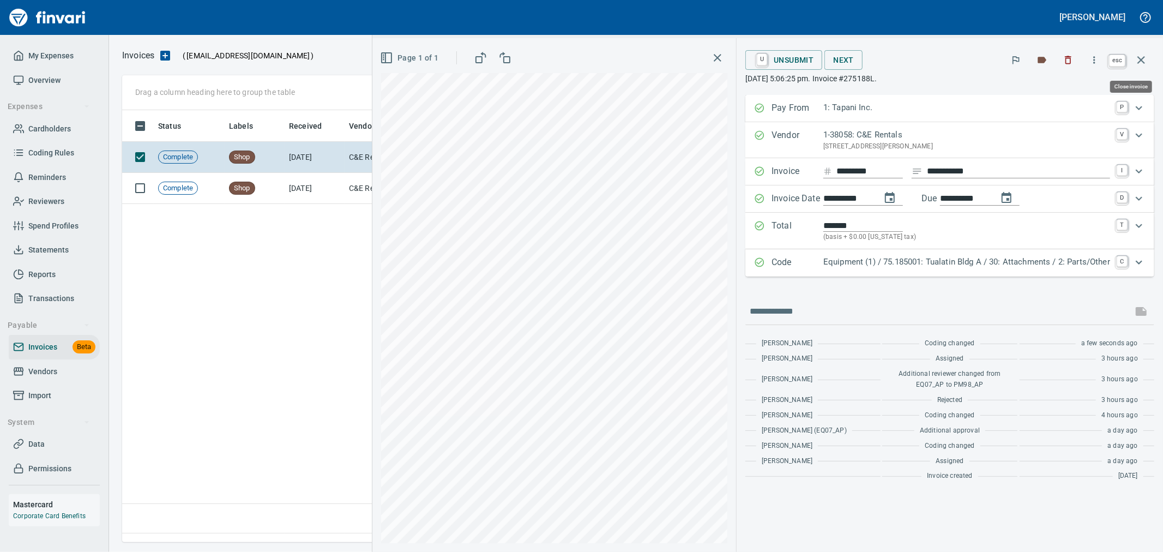
click at [1144, 60] on icon "button" at bounding box center [1140, 59] width 13 height 13
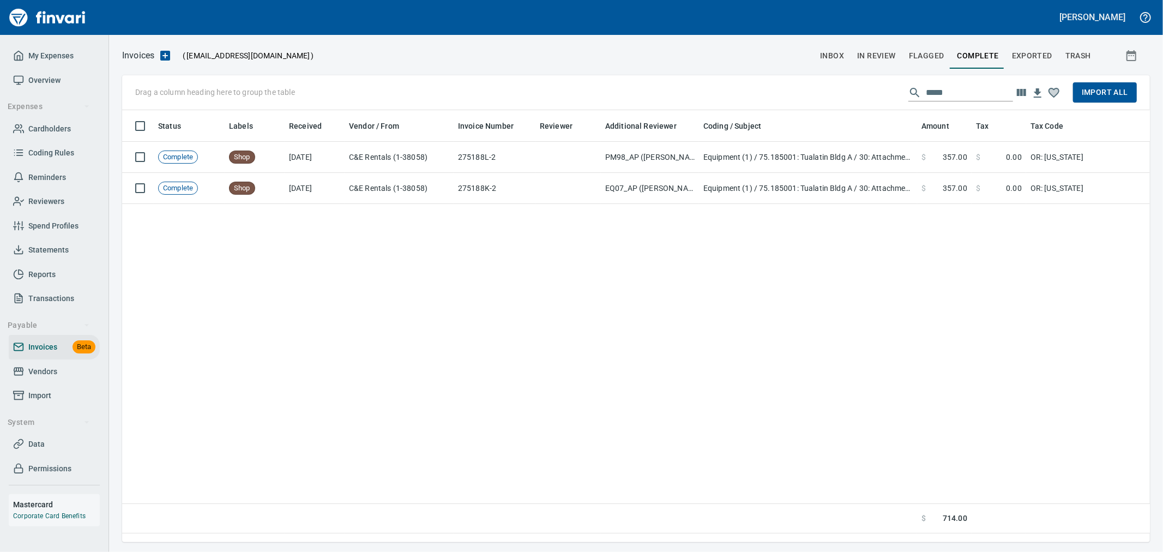
scroll to position [413, 1018]
drag, startPoint x: 961, startPoint y: 92, endPoint x: 790, endPoint y: 84, distance: 170.8
click at [790, 84] on div "Drag a column heading here to group the table ***** Import All" at bounding box center [636, 92] width 1028 height 35
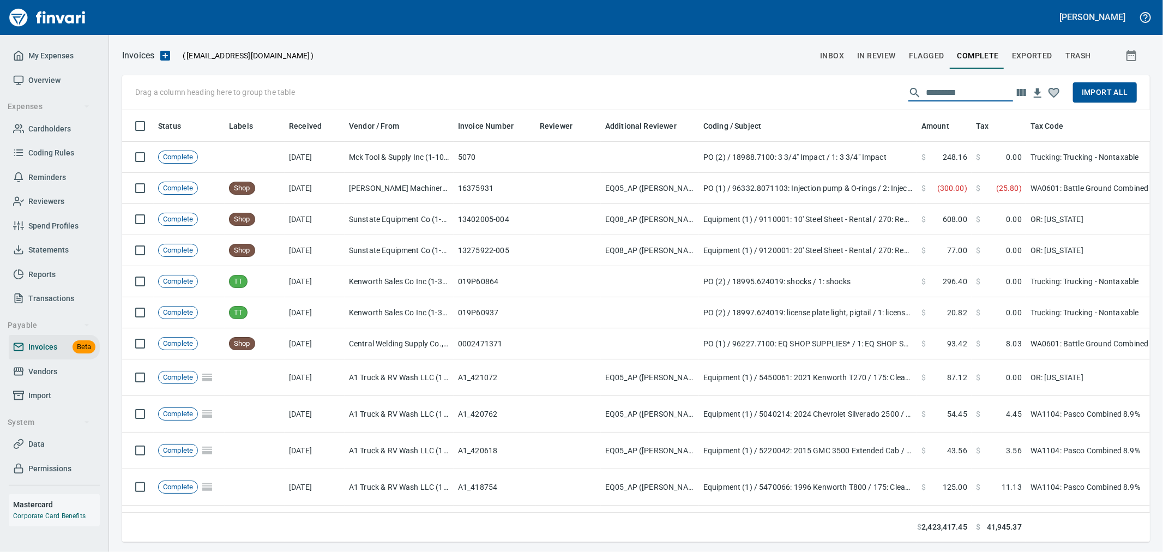
scroll to position [413, 1010]
click at [1021, 94] on icon "button" at bounding box center [1021, 92] width 9 height 7
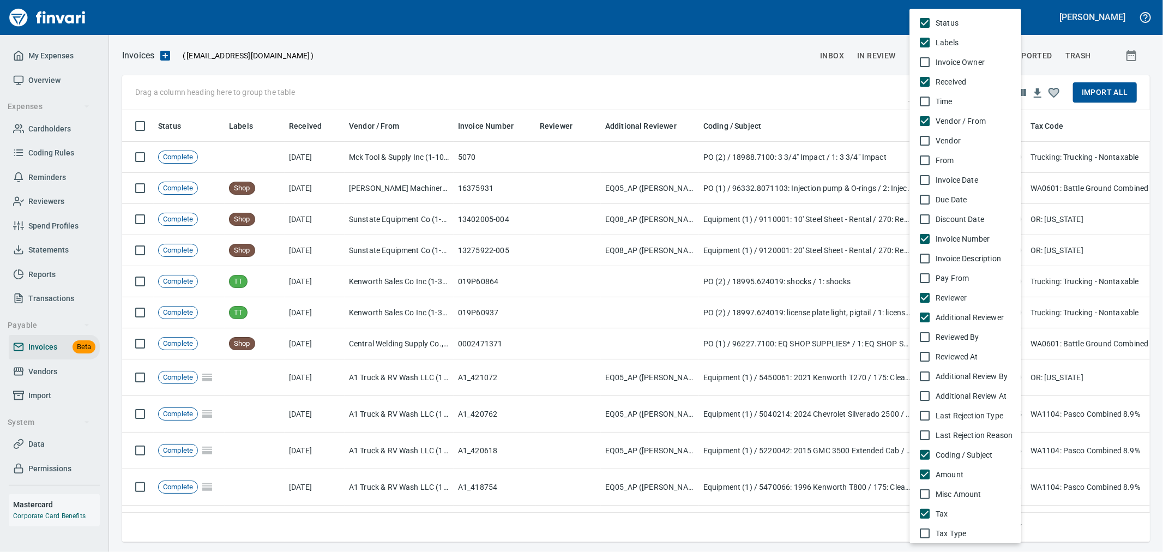
click at [953, 176] on span "Invoice Date" at bounding box center [973, 179] width 77 height 11
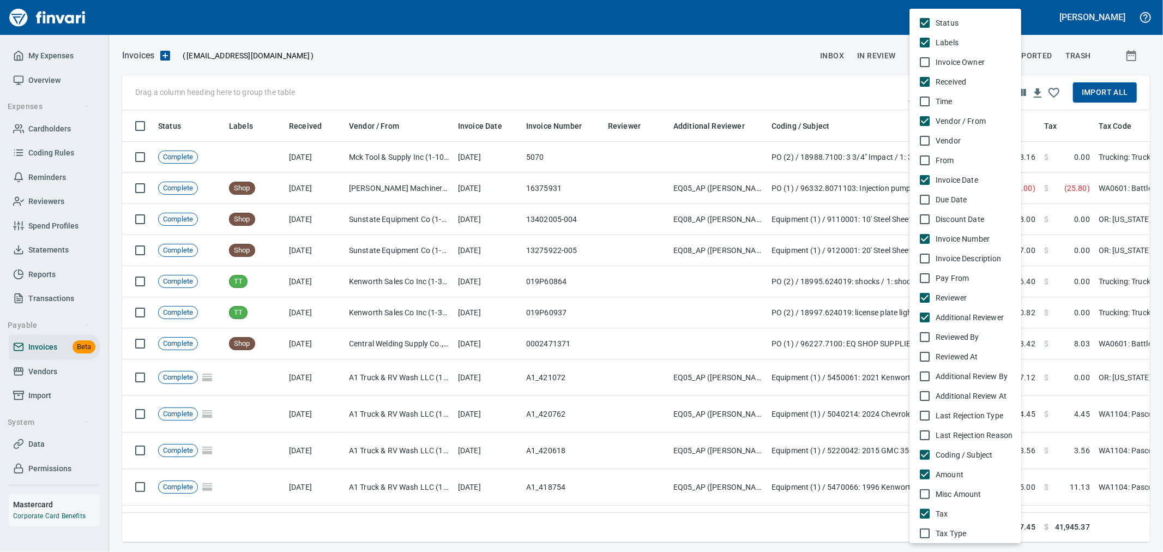
click at [478, 125] on div at bounding box center [581, 276] width 1163 height 552
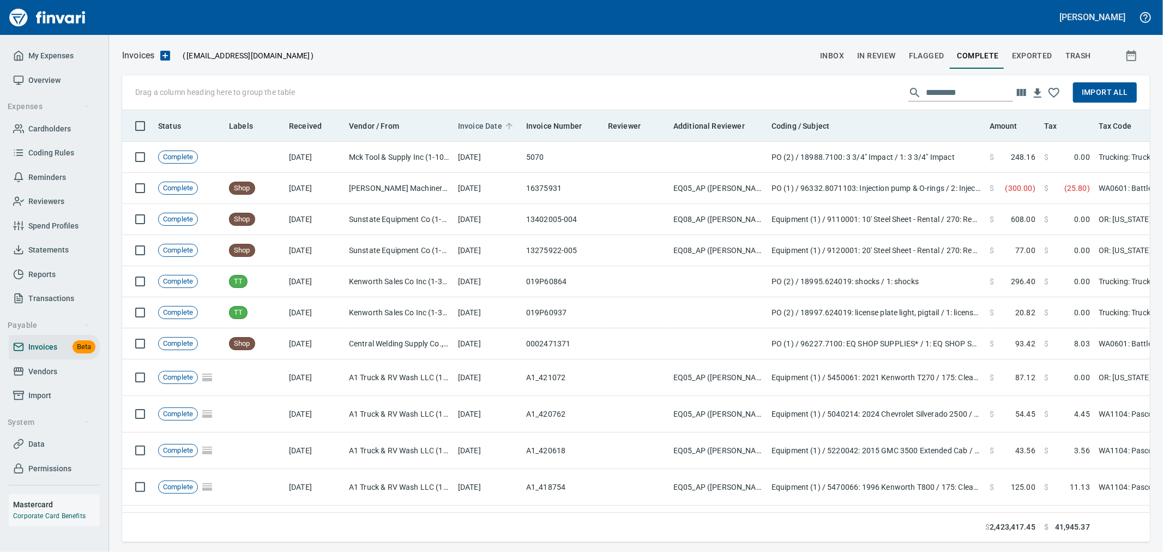
click at [482, 131] on span "Invoice Date" at bounding box center [480, 125] width 44 height 13
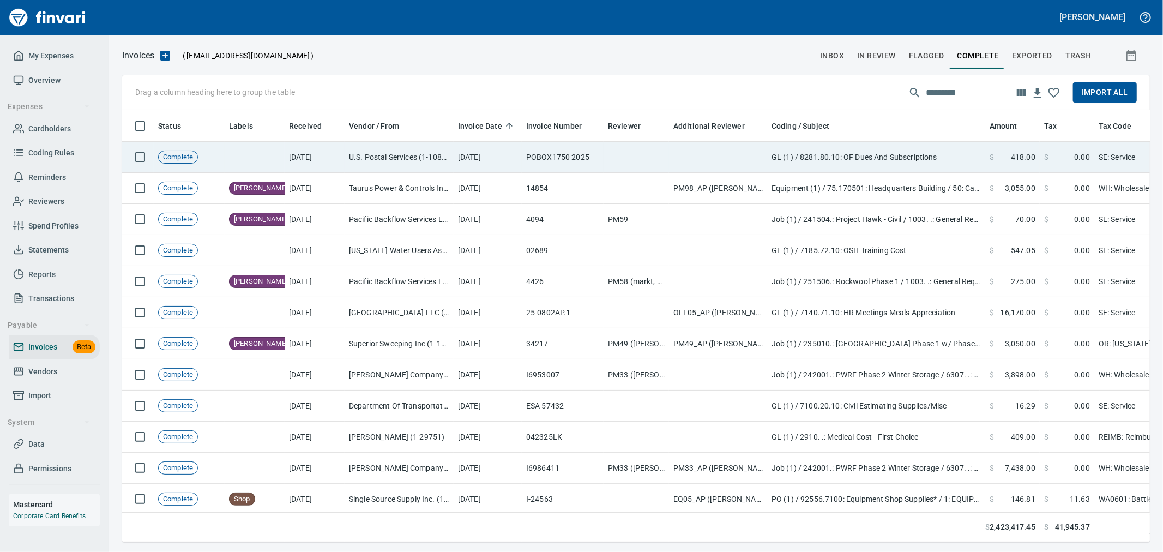
click at [489, 159] on td "[DATE]" at bounding box center [488, 157] width 68 height 31
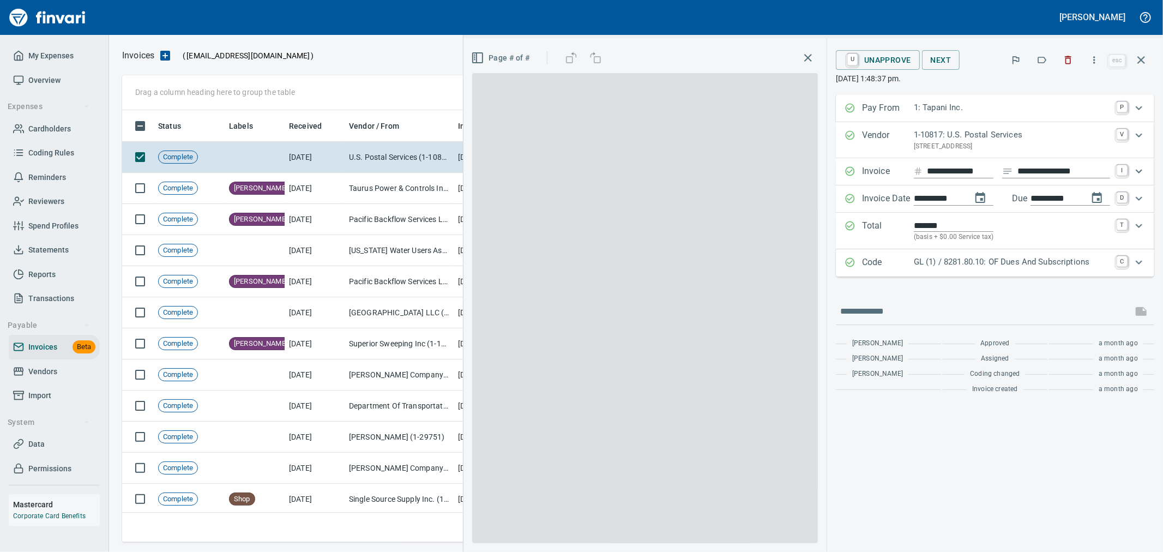
scroll to position [413, 1009]
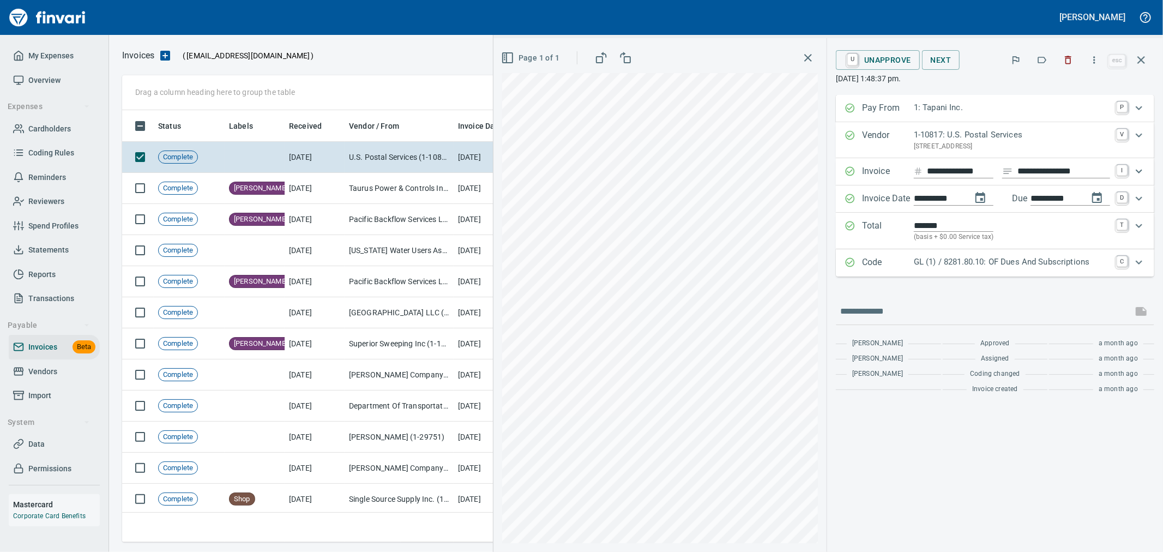
click at [939, 200] on input "**********" at bounding box center [938, 199] width 49 height 14
click at [921, 201] on input "**********" at bounding box center [938, 199] width 49 height 14
type input "**********"
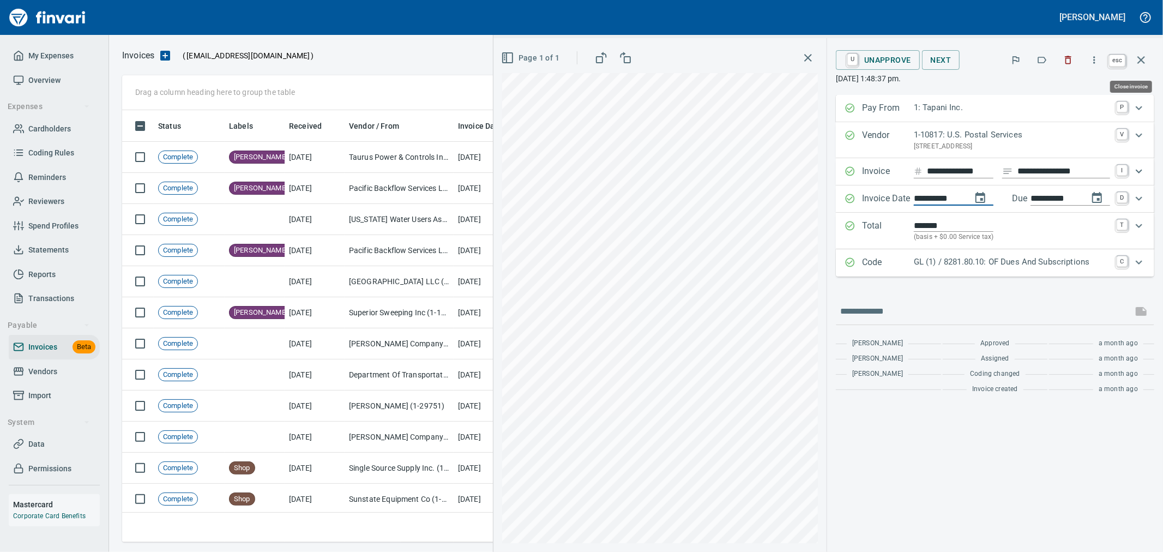
click at [1141, 64] on icon "button" at bounding box center [1140, 59] width 13 height 13
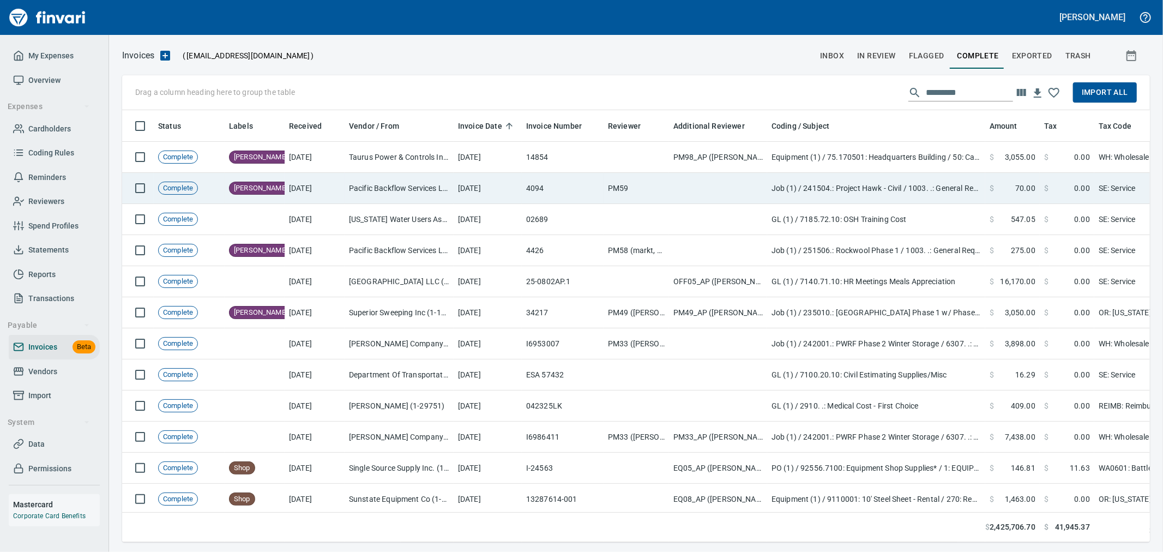
scroll to position [413, 1009]
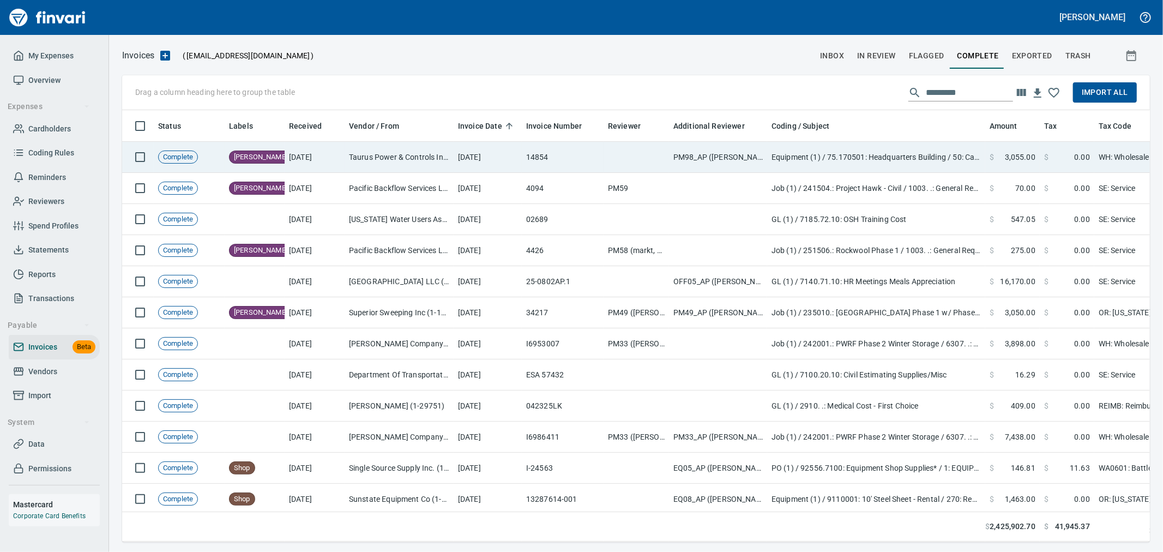
click at [503, 155] on td "[DATE]" at bounding box center [488, 157] width 68 height 31
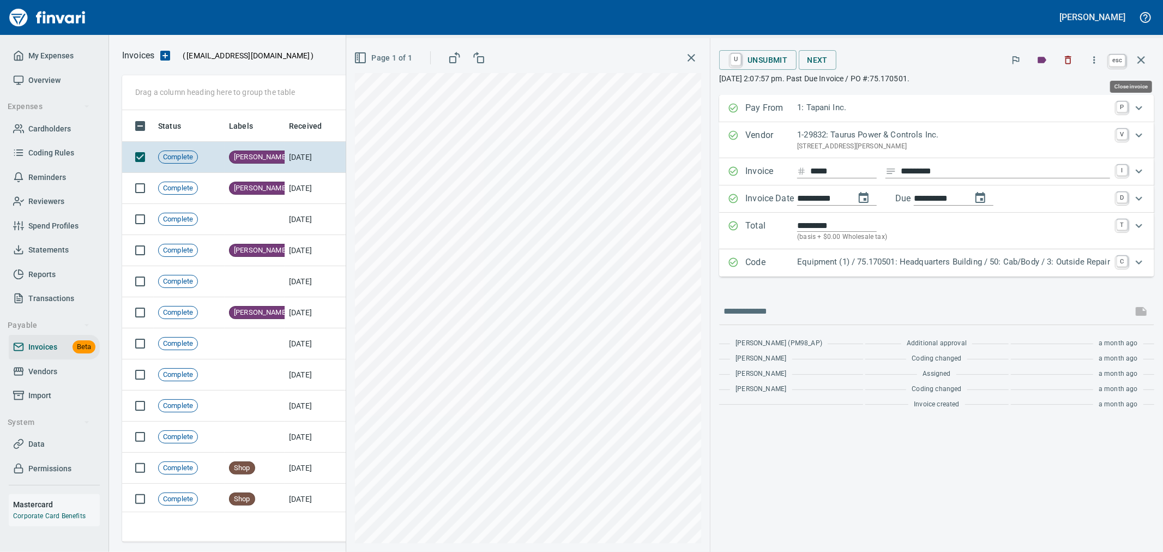
click at [1137, 57] on icon "button" at bounding box center [1140, 59] width 13 height 13
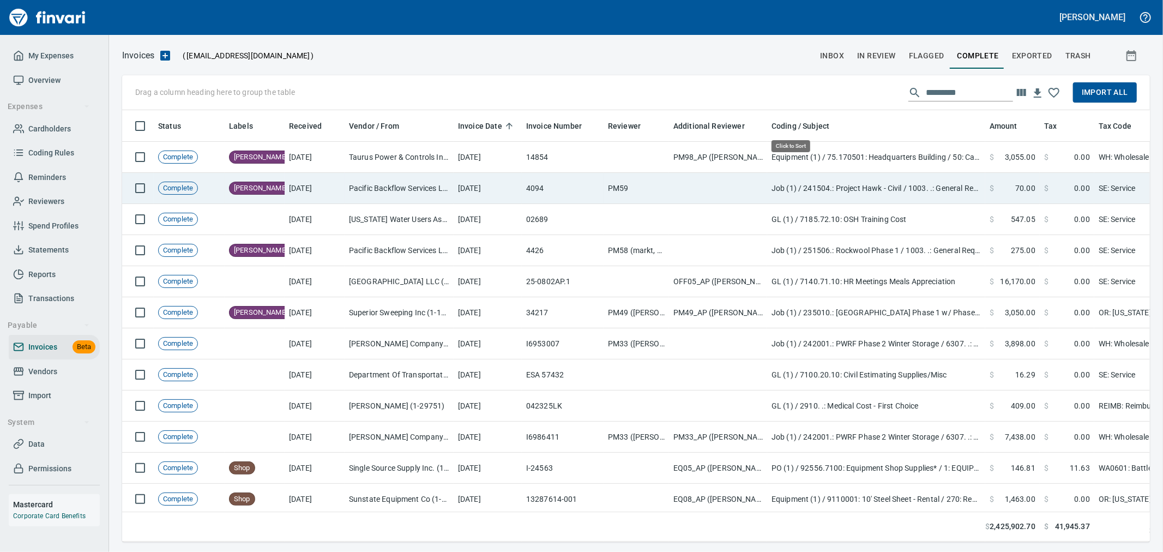
scroll to position [413, 1009]
click at [495, 188] on td "[DATE]" at bounding box center [488, 188] width 68 height 31
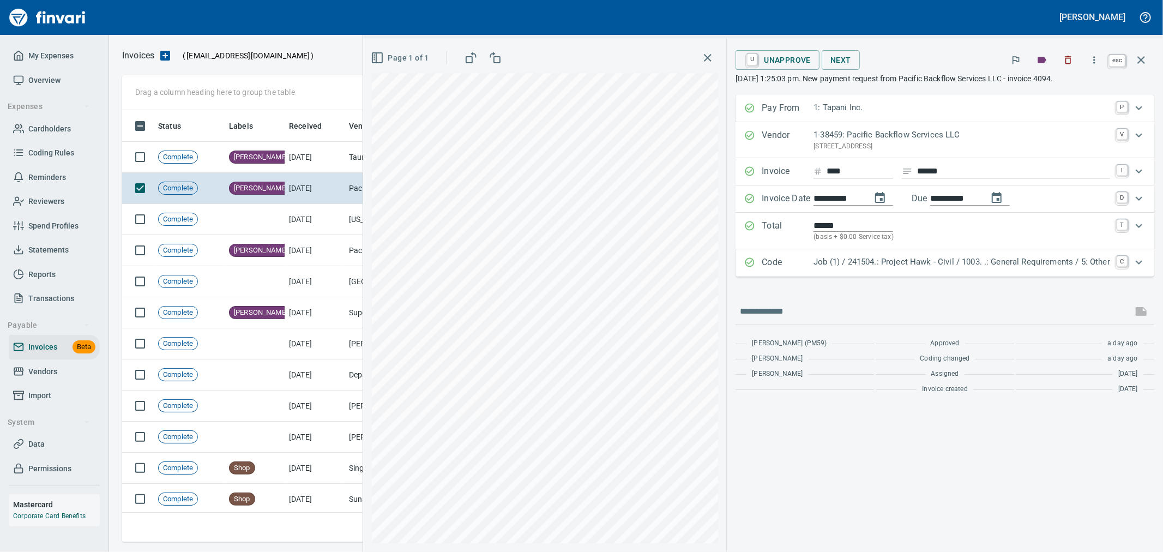
click at [1146, 60] on icon "button" at bounding box center [1140, 59] width 13 height 13
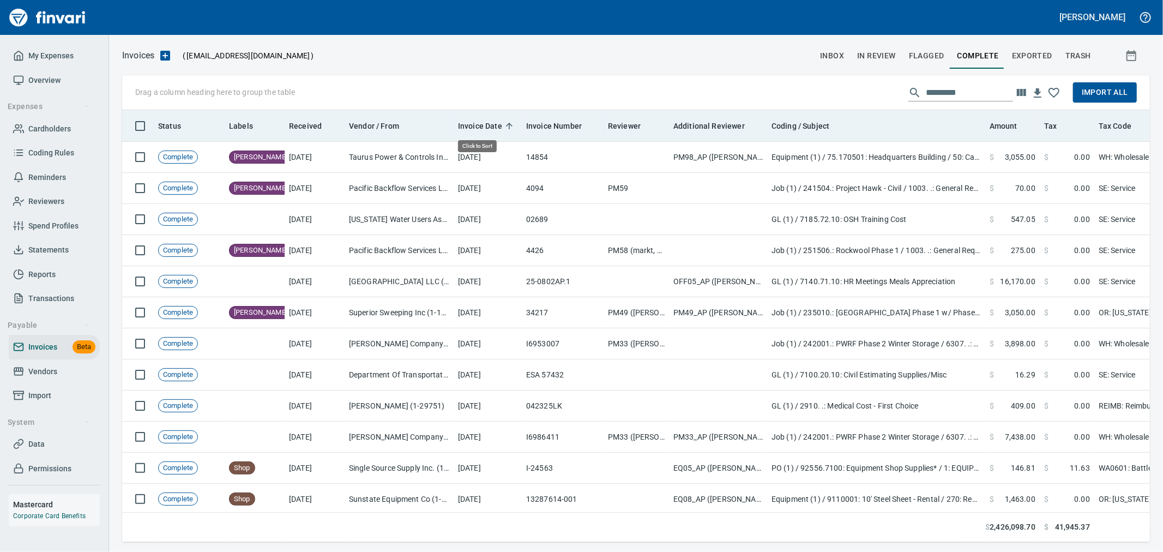
click at [491, 122] on span "Invoice Date" at bounding box center [480, 125] width 44 height 13
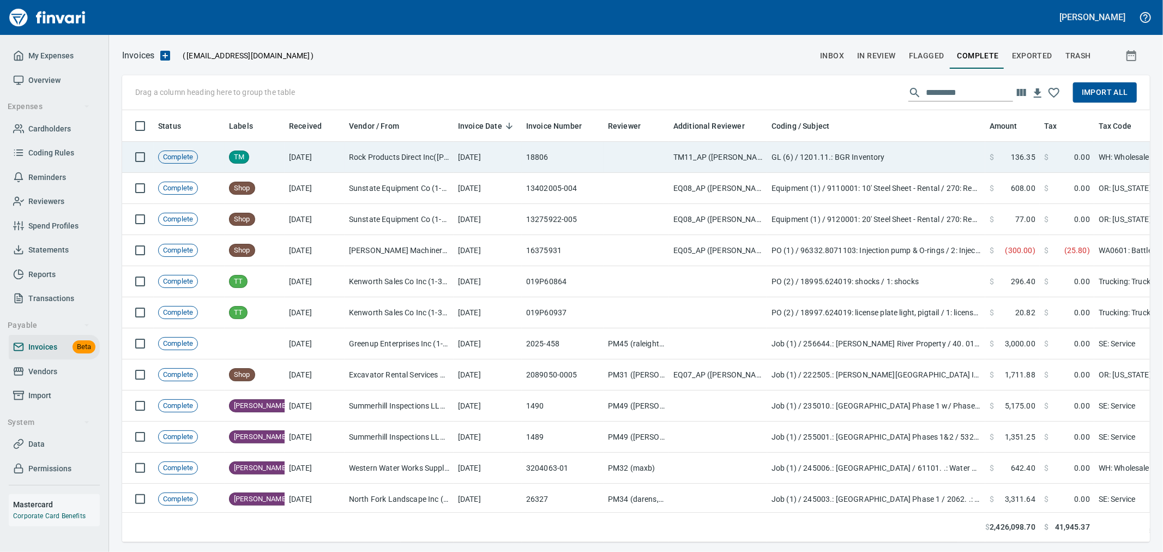
scroll to position [413, 1010]
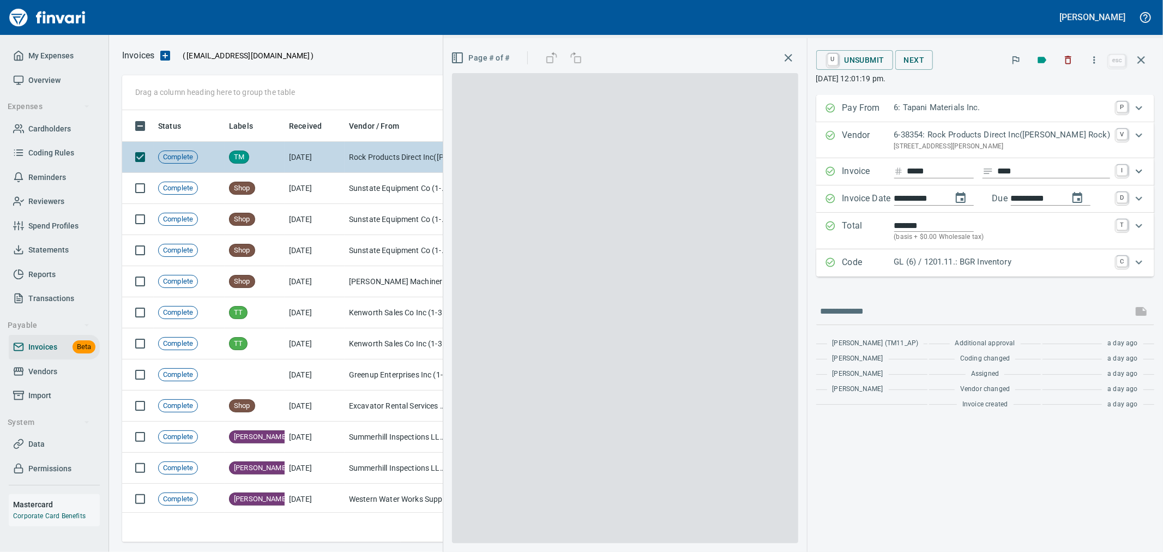
scroll to position [413, 1009]
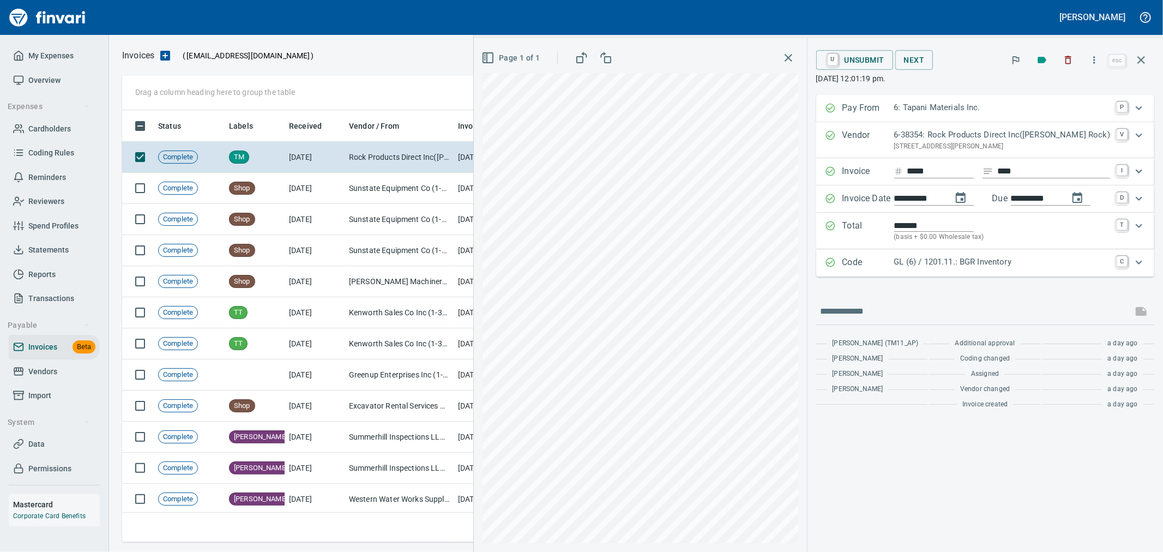
click at [962, 197] on div "**********" at bounding box center [934, 199] width 80 height 14
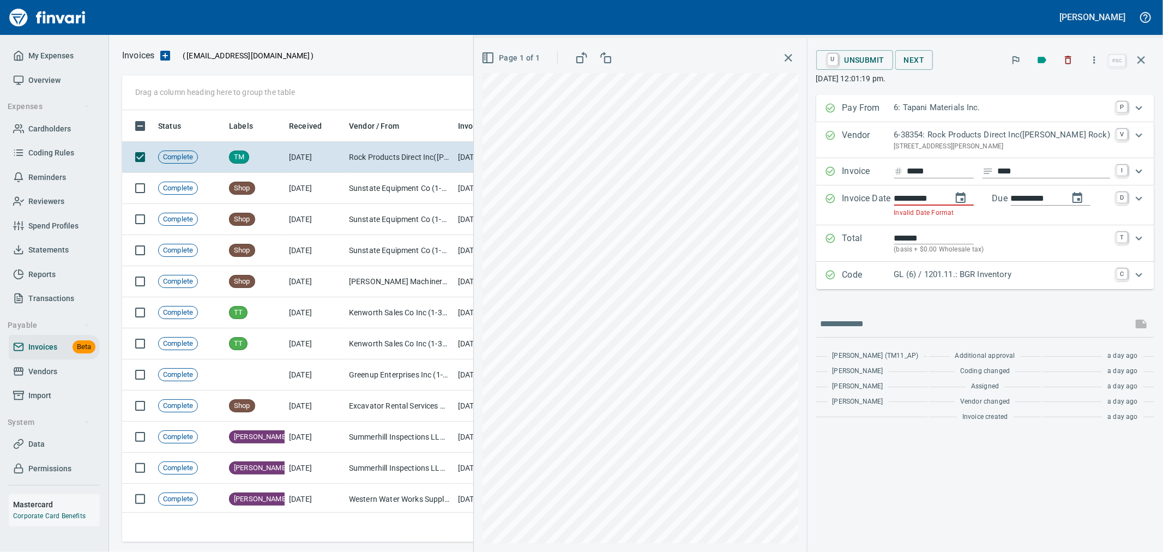
type input "**********"
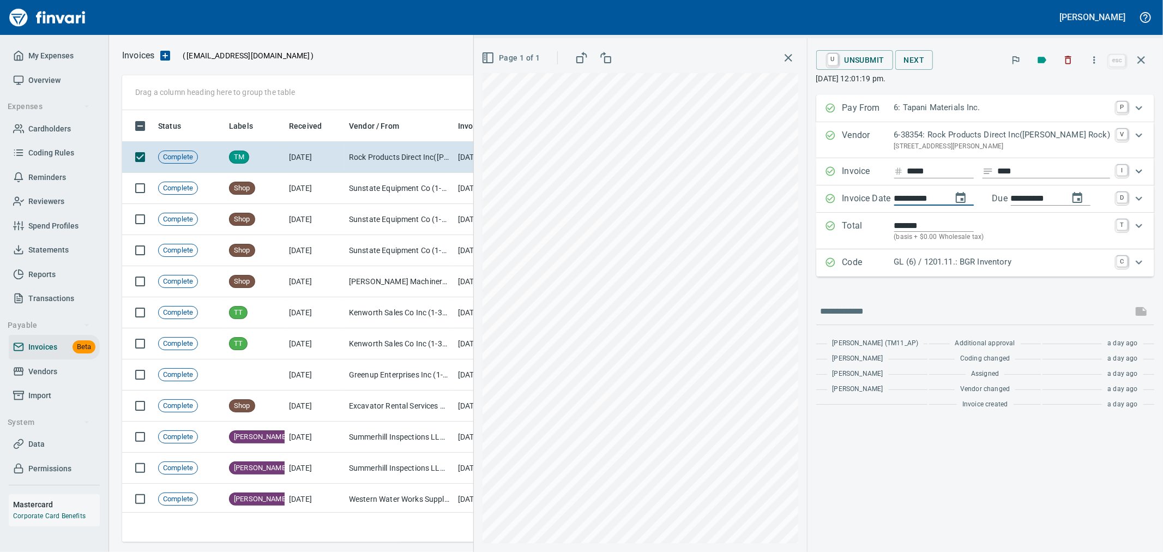
type input "**********"
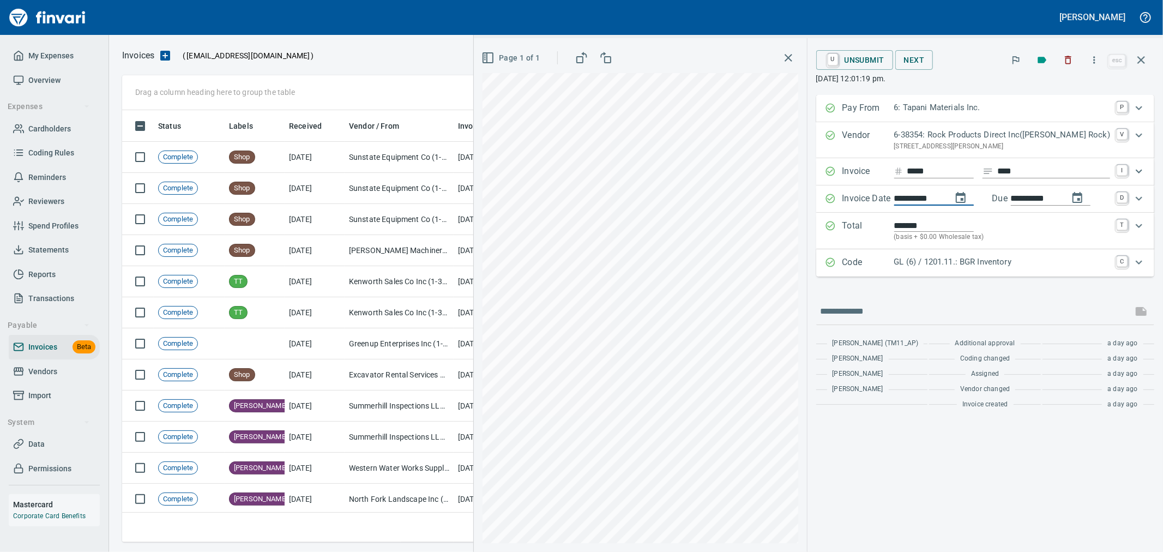
type input "**********"
click at [1138, 52] on button "button" at bounding box center [1141, 60] width 26 height 26
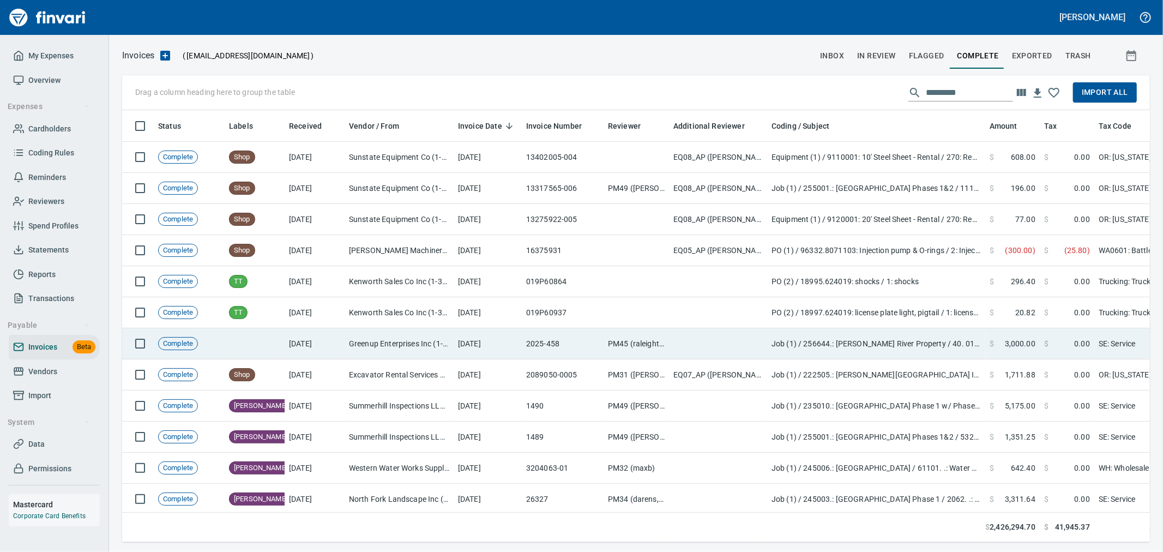
scroll to position [413, 1009]
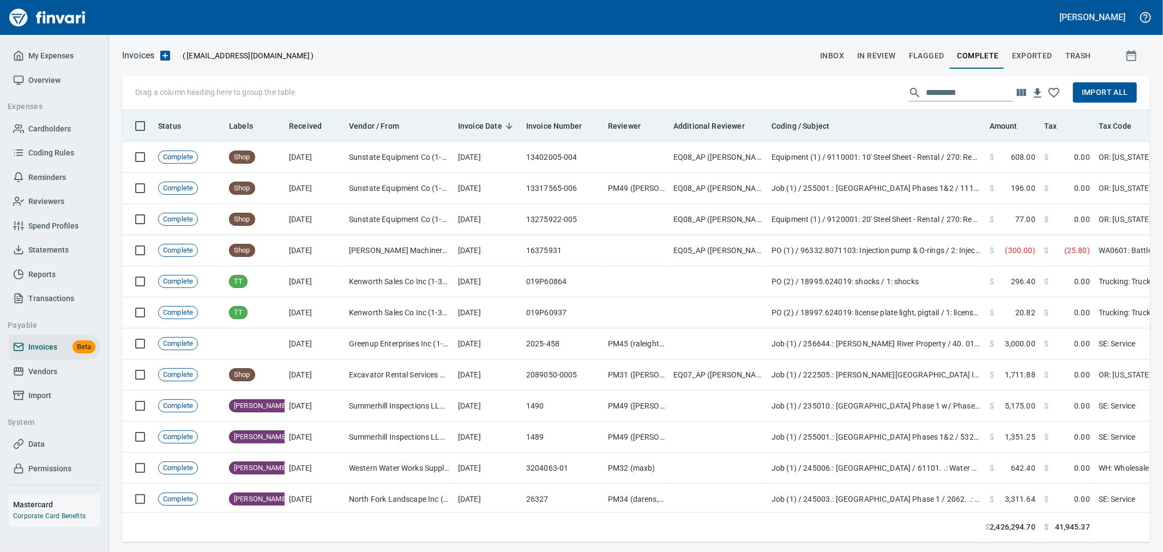
click at [469, 132] on span "Invoice Date" at bounding box center [480, 125] width 44 height 13
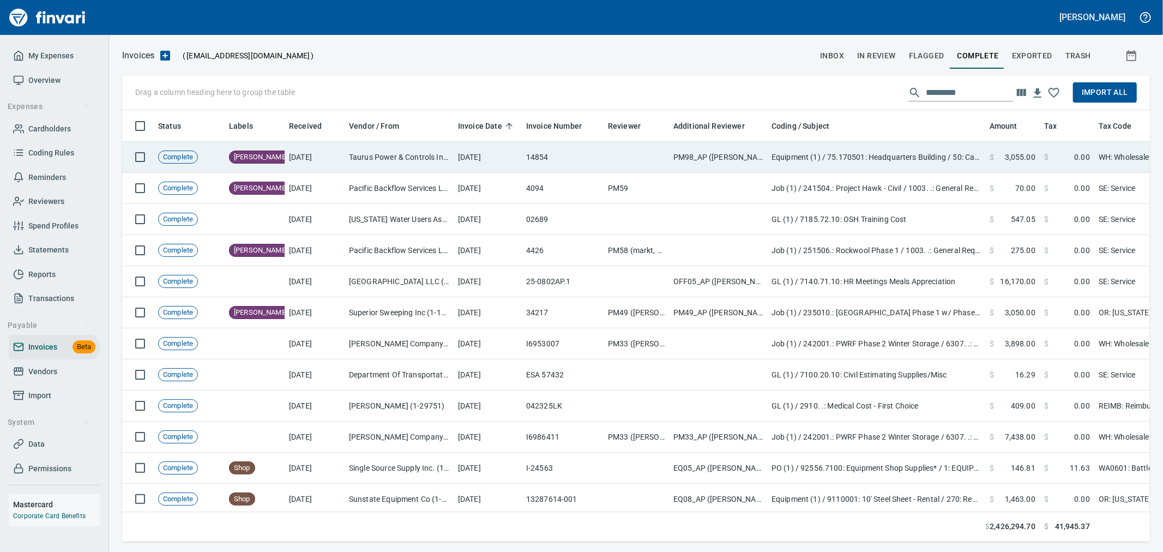
scroll to position [413, 1010]
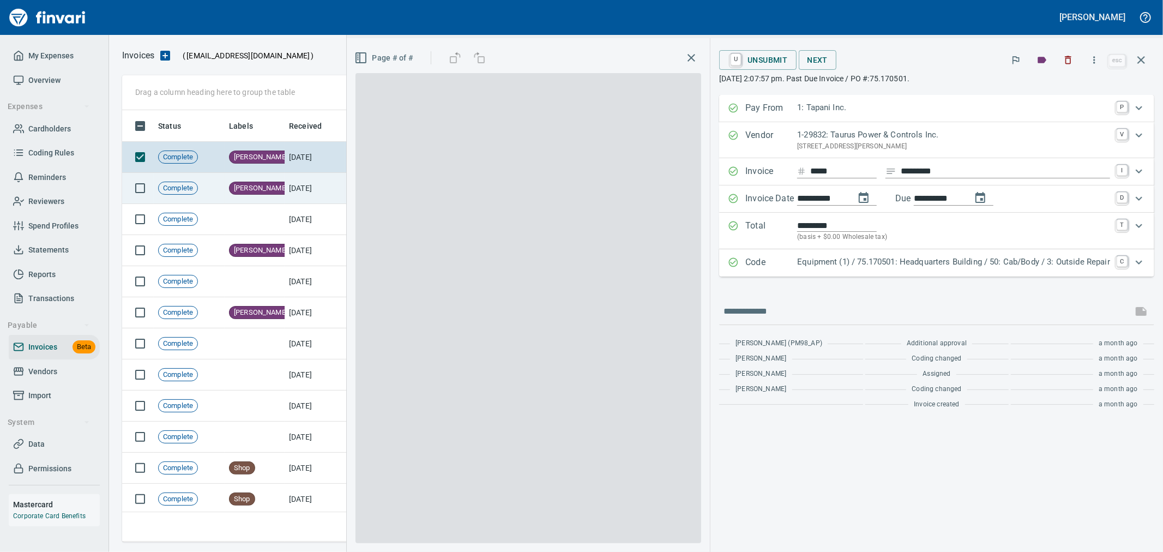
scroll to position [413, 1009]
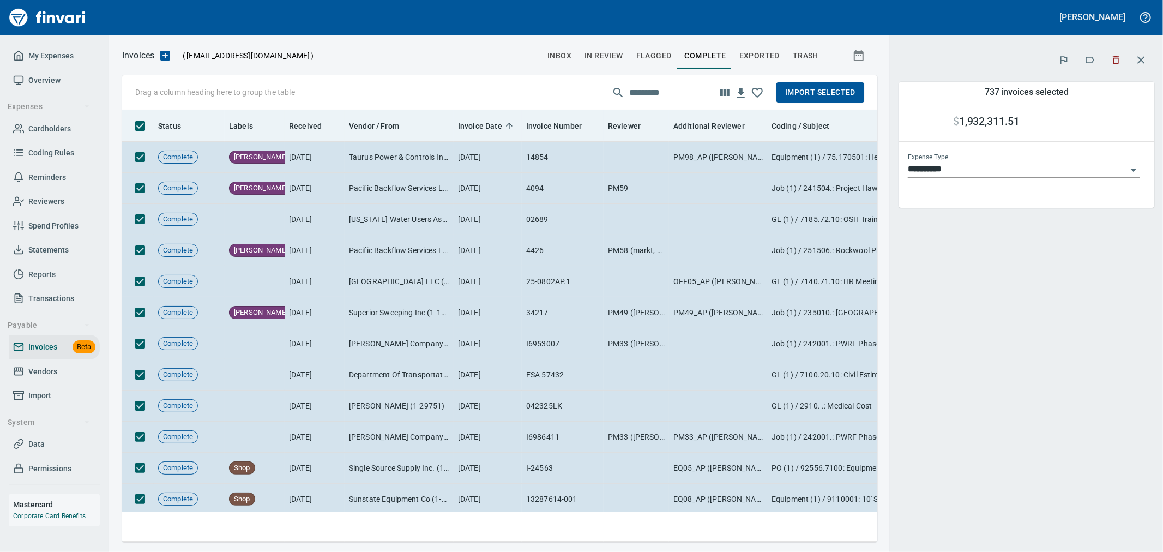
scroll to position [413, 737]
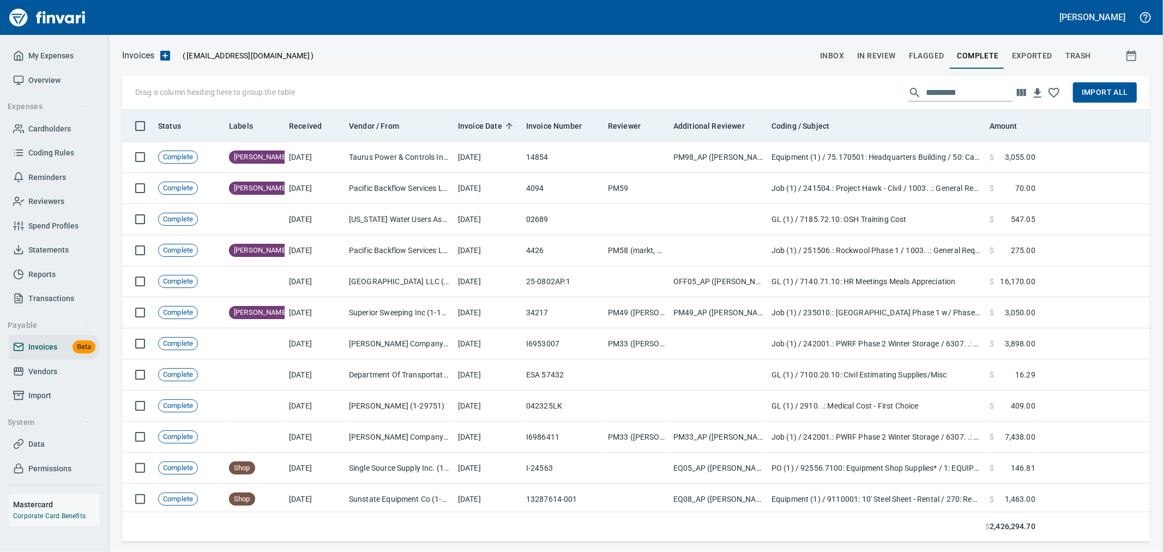
scroll to position [413, 1007]
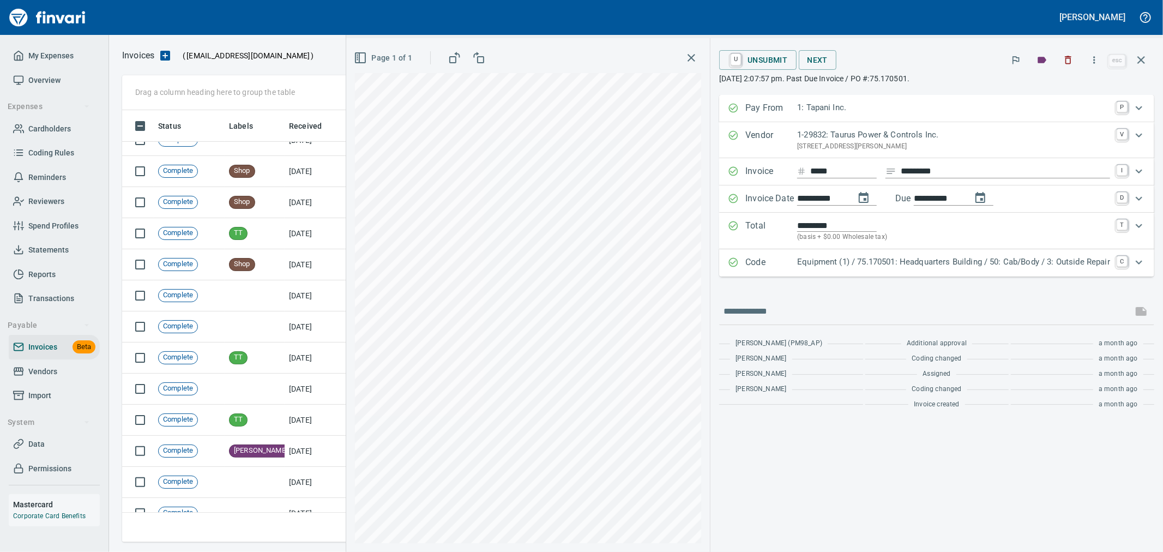
scroll to position [303, 0]
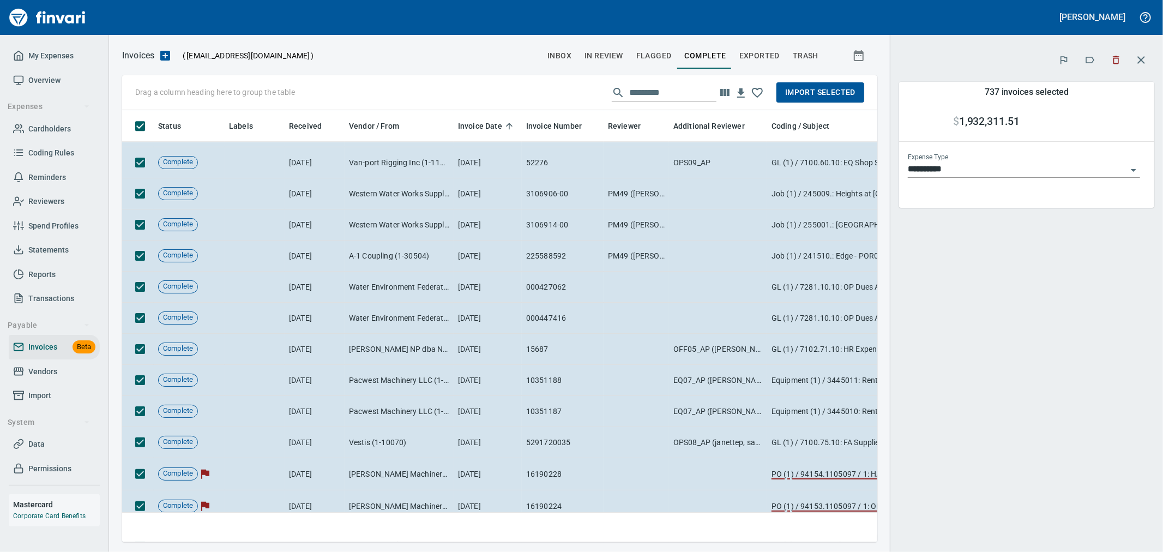
scroll to position [2726, 0]
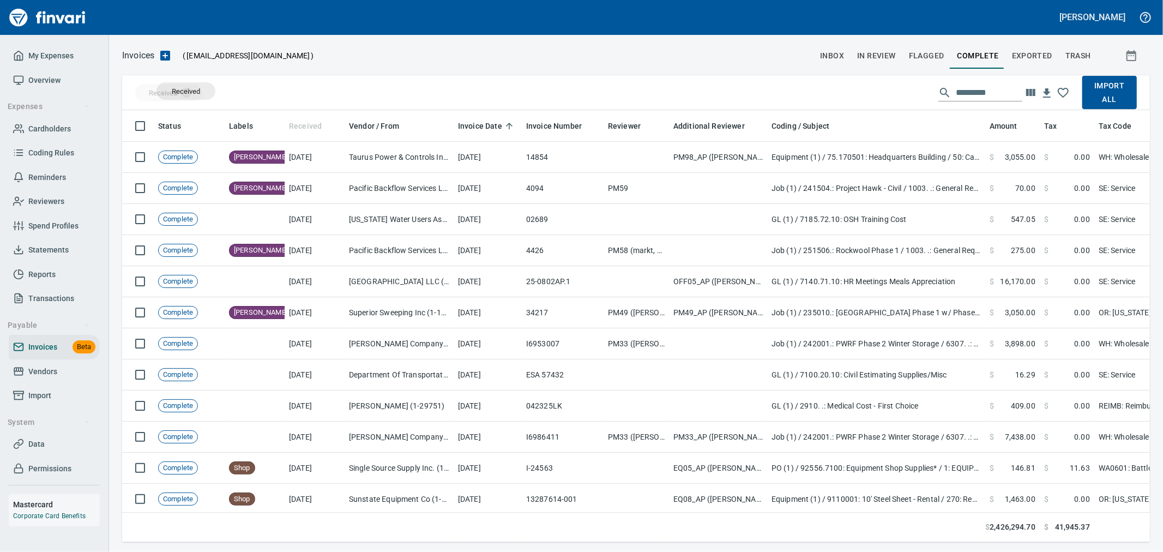
drag, startPoint x: 296, startPoint y: 123, endPoint x: 186, endPoint y: 91, distance: 114.6
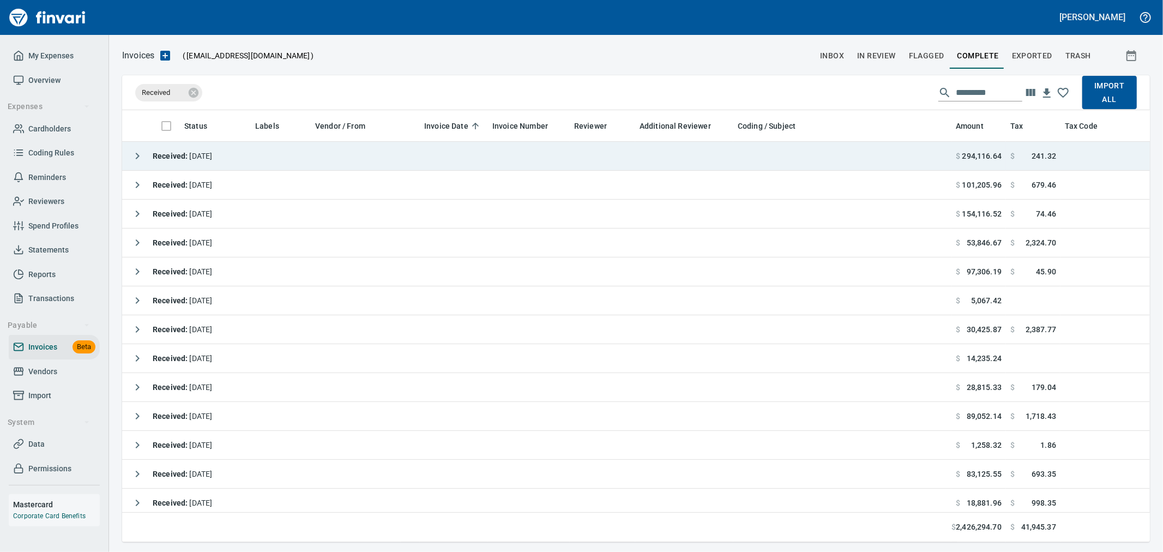
scroll to position [413, 1010]
click at [132, 153] on icon "button" at bounding box center [137, 155] width 13 height 13
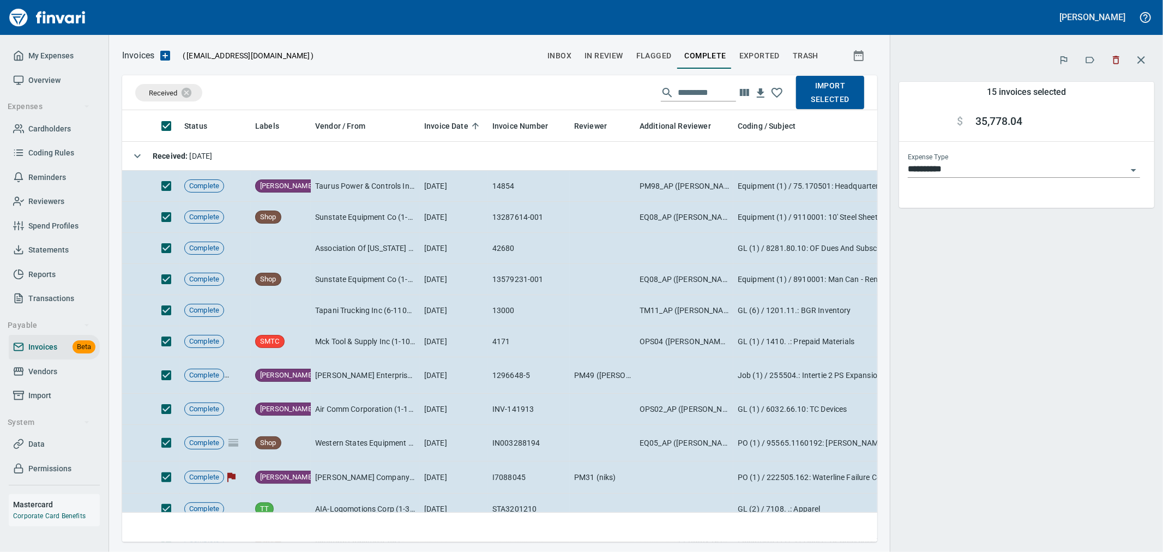
scroll to position [413, 737]
click at [132, 159] on icon "button" at bounding box center [137, 155] width 13 height 13
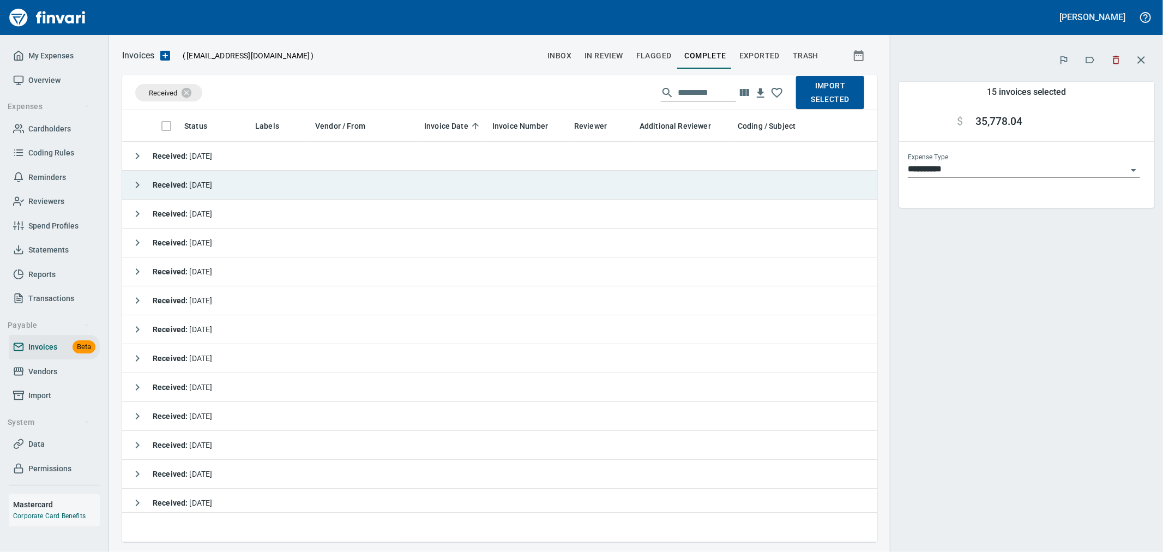
click at [137, 182] on icon "button" at bounding box center [137, 184] width 13 height 13
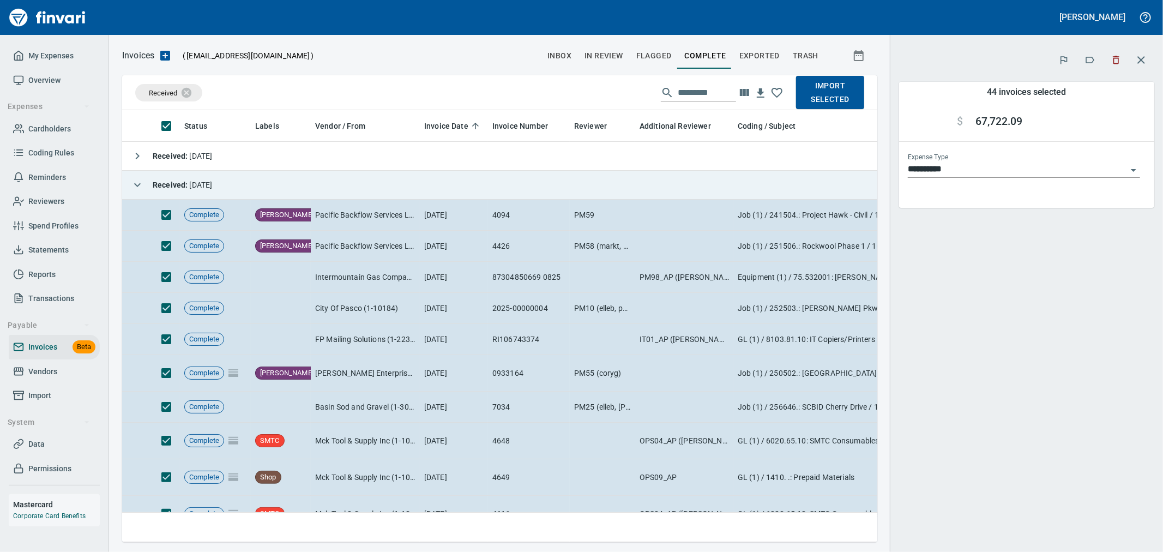
click at [134, 183] on icon "button" at bounding box center [137, 184] width 13 height 13
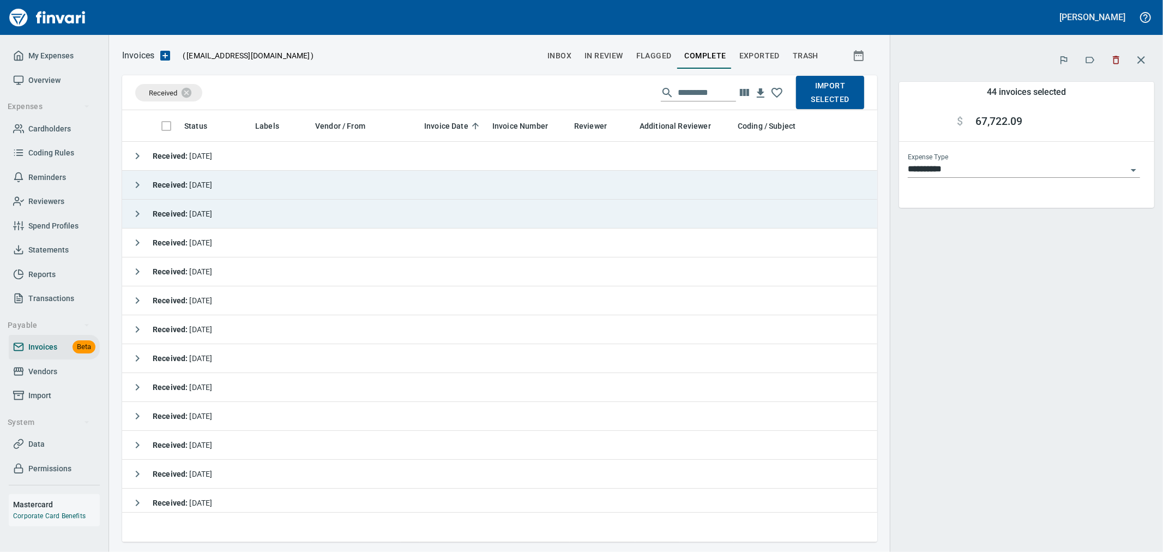
click at [135, 213] on icon "button" at bounding box center [137, 213] width 13 height 13
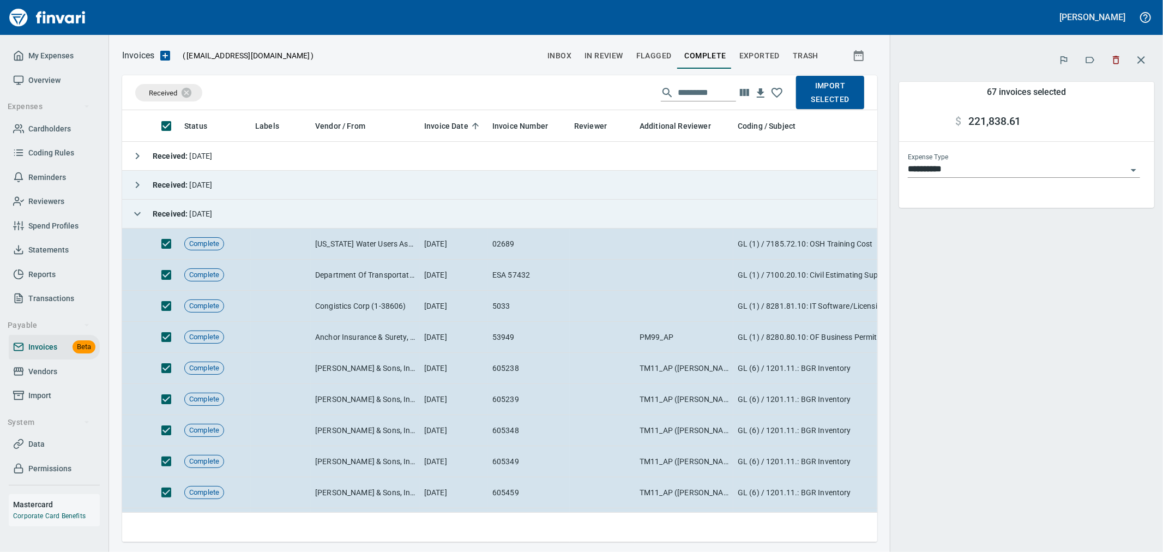
click at [138, 215] on icon "button" at bounding box center [137, 213] width 13 height 13
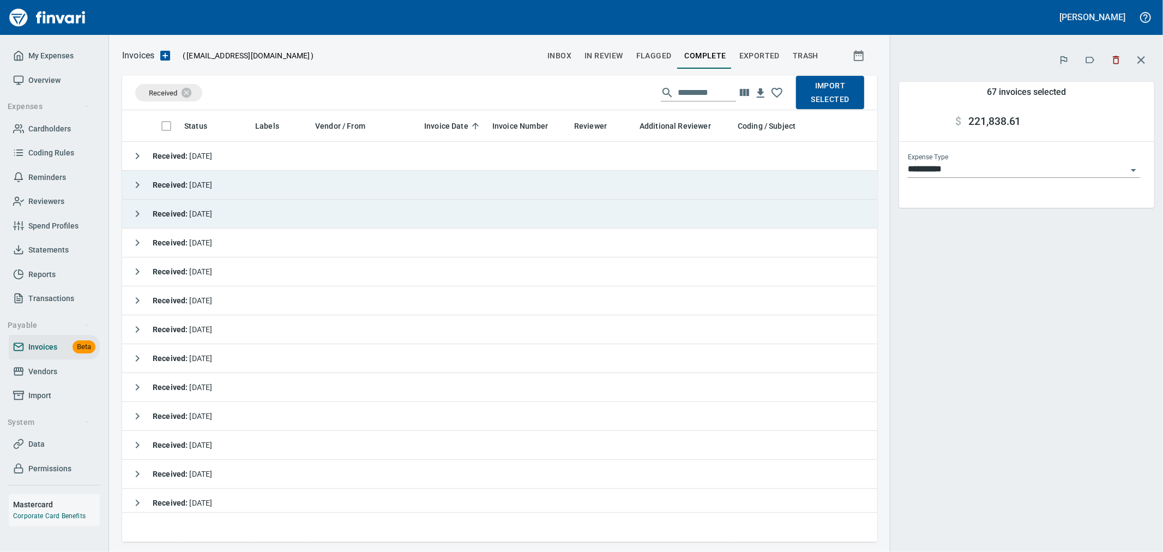
drag, startPoint x: 137, startPoint y: 269, endPoint x: 151, endPoint y: 198, distance: 72.3
click at [137, 270] on icon "button" at bounding box center [138, 271] width 4 height 7
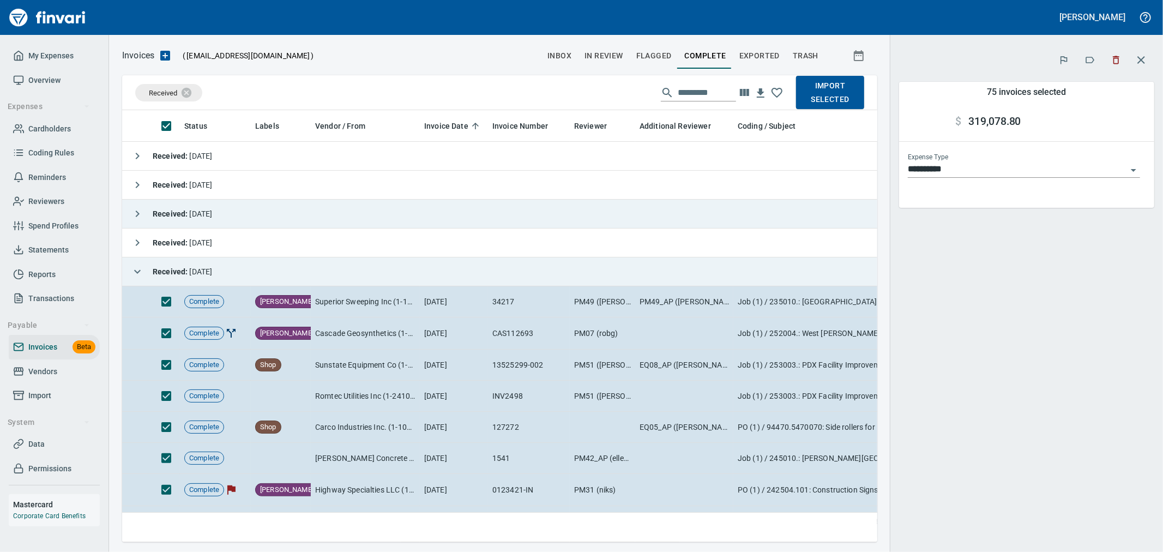
click at [129, 267] on button "button" at bounding box center [137, 272] width 22 height 22
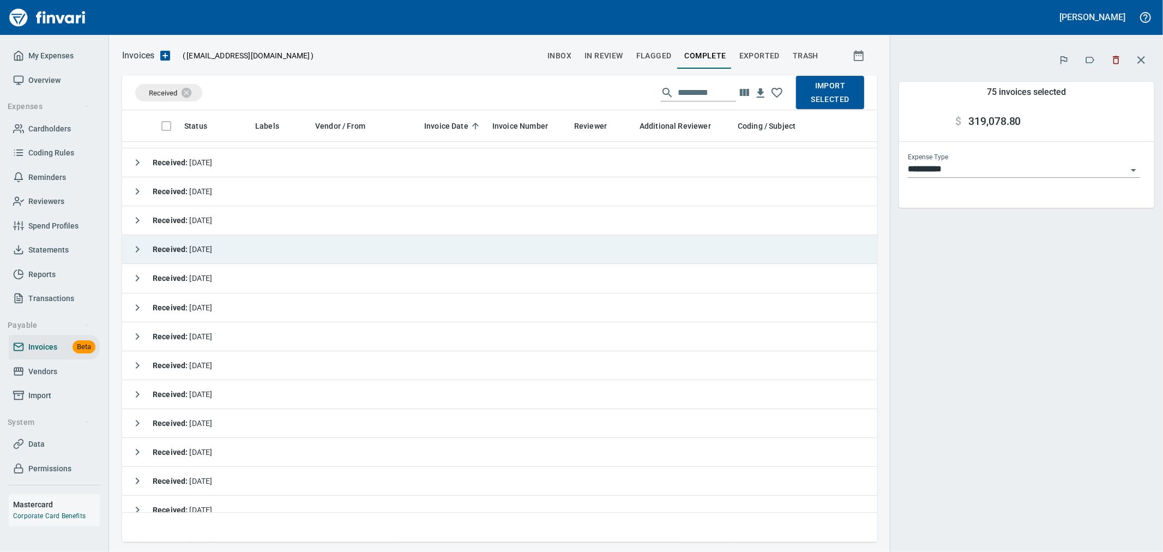
scroll to position [121, 0]
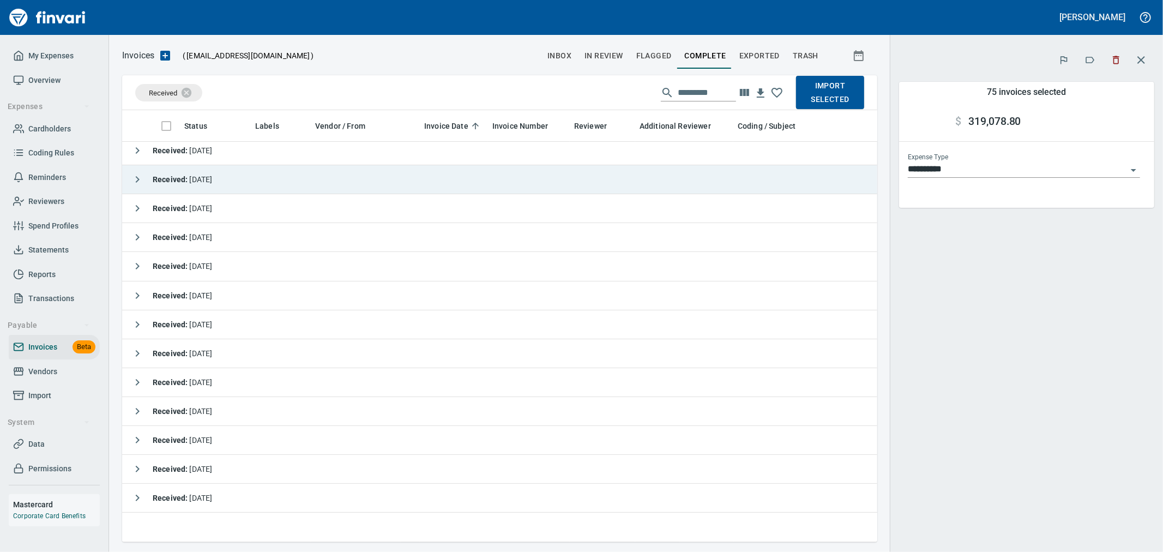
click at [135, 178] on icon "button" at bounding box center [137, 179] width 13 height 13
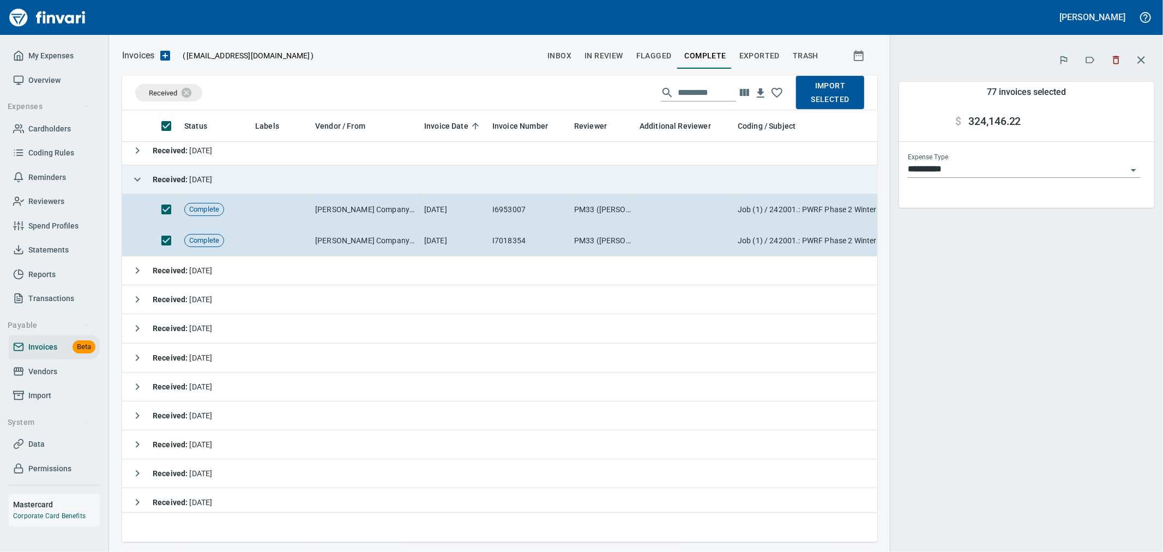
click at [136, 178] on icon "button" at bounding box center [137, 179] width 13 height 13
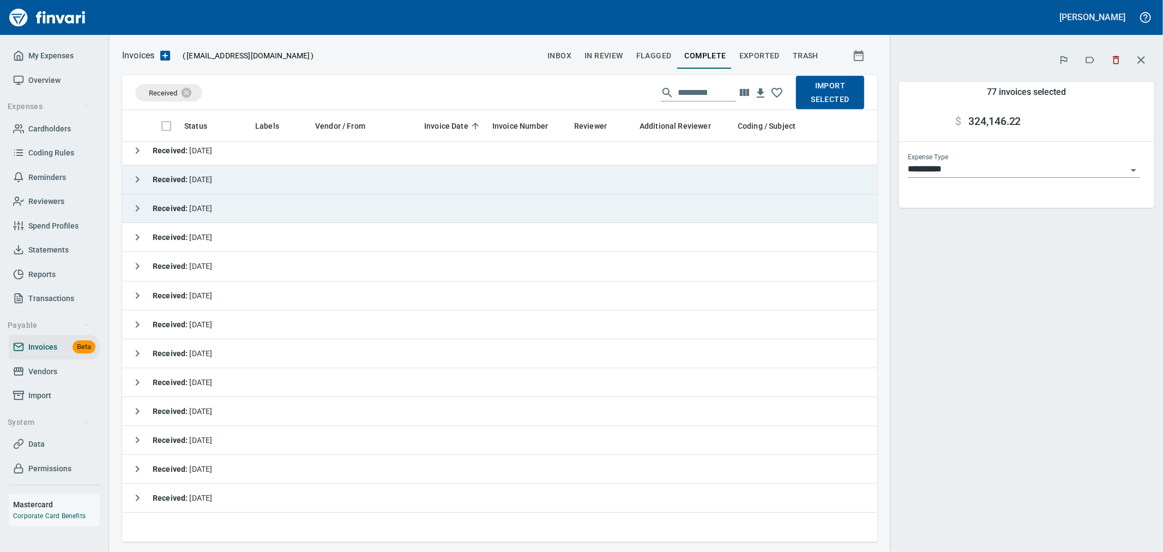
click at [137, 210] on icon "button" at bounding box center [138, 208] width 4 height 7
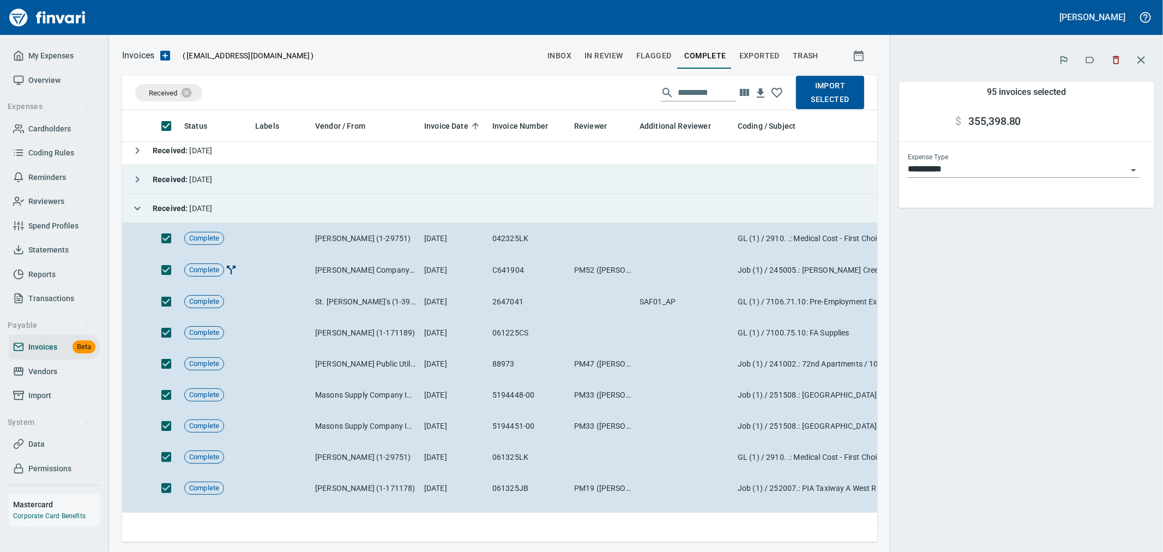
click at [134, 204] on icon "button" at bounding box center [137, 208] width 13 height 13
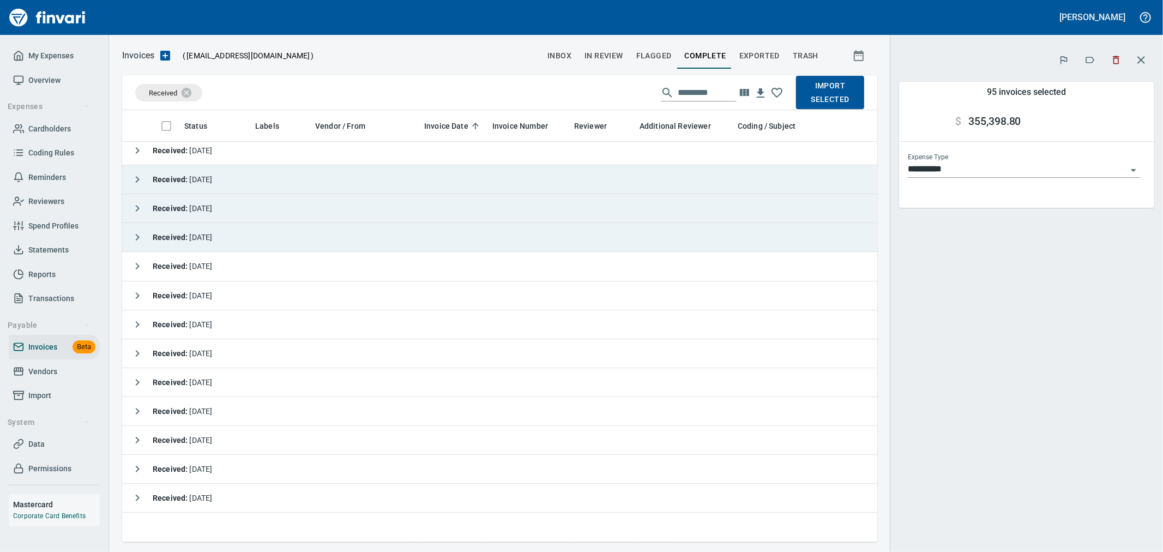
click at [134, 236] on icon "button" at bounding box center [137, 237] width 13 height 13
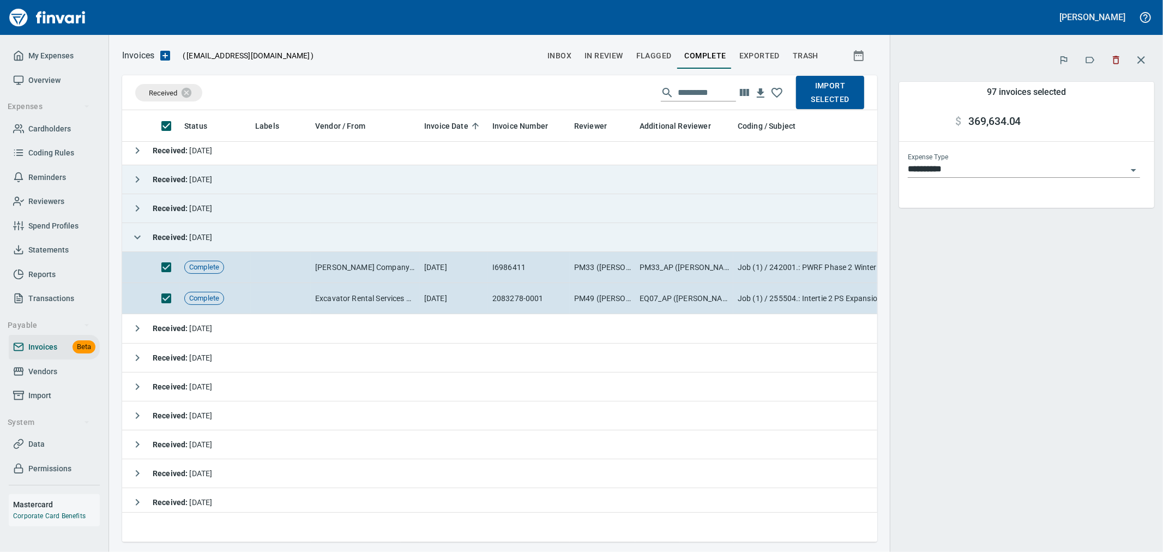
click at [131, 236] on icon "button" at bounding box center [137, 237] width 13 height 13
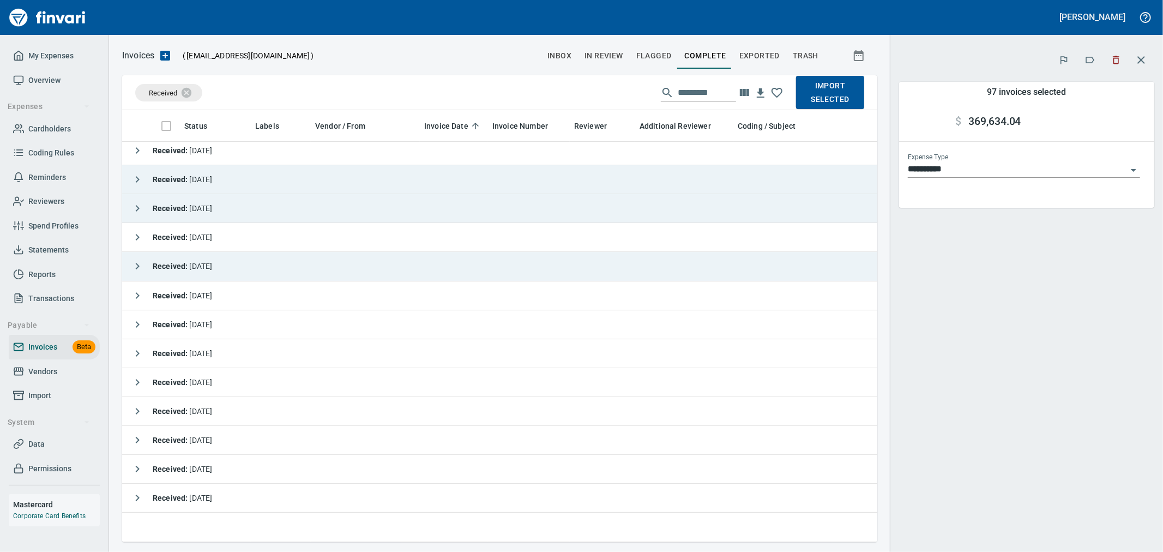
click at [138, 260] on icon "button" at bounding box center [137, 265] width 13 height 13
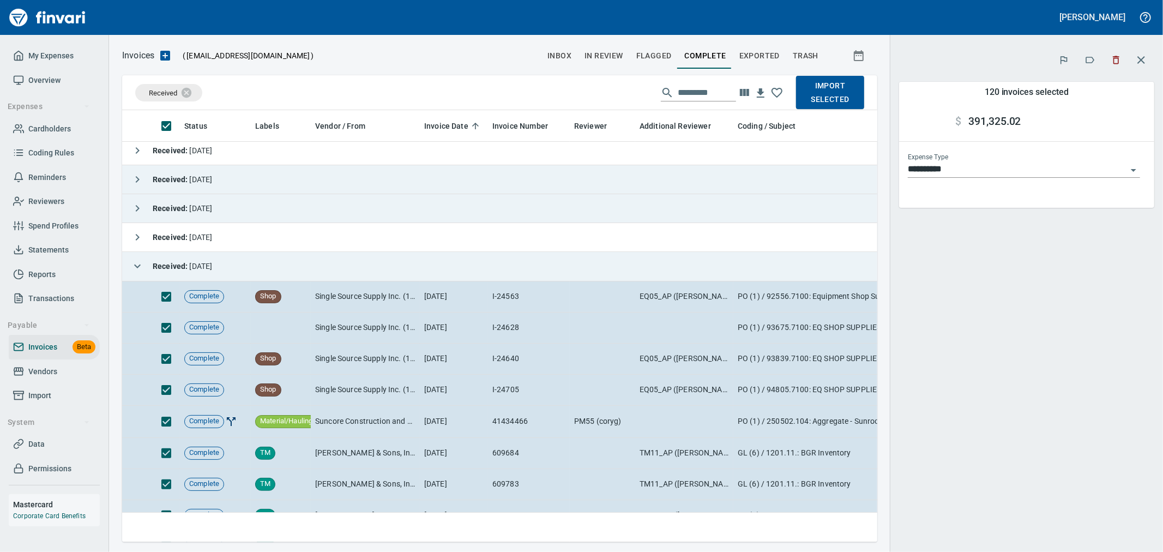
click at [142, 260] on icon "button" at bounding box center [137, 265] width 13 height 13
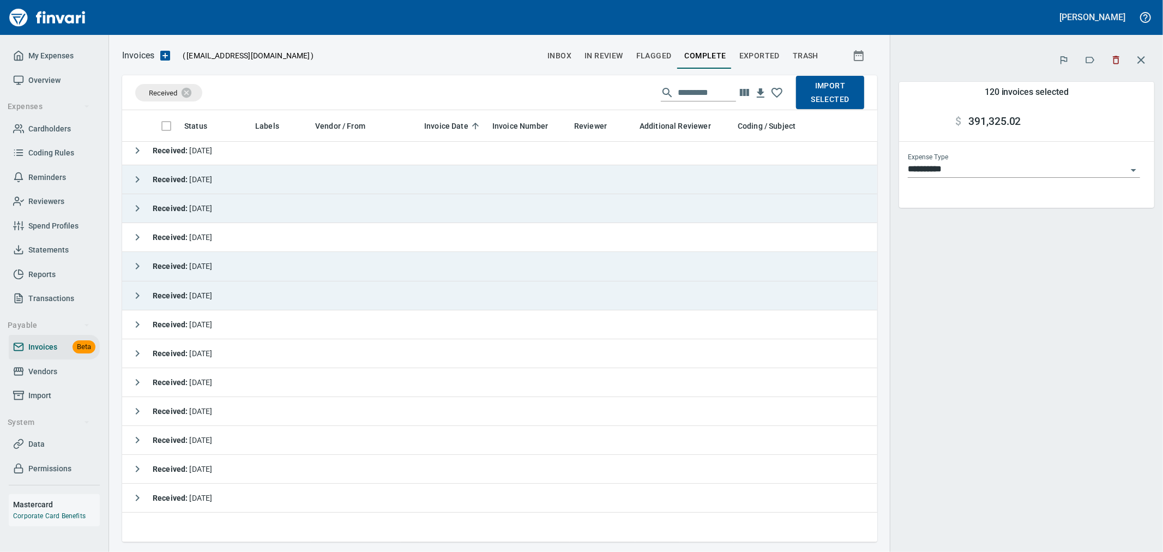
click at [142, 292] on icon "button" at bounding box center [137, 295] width 13 height 13
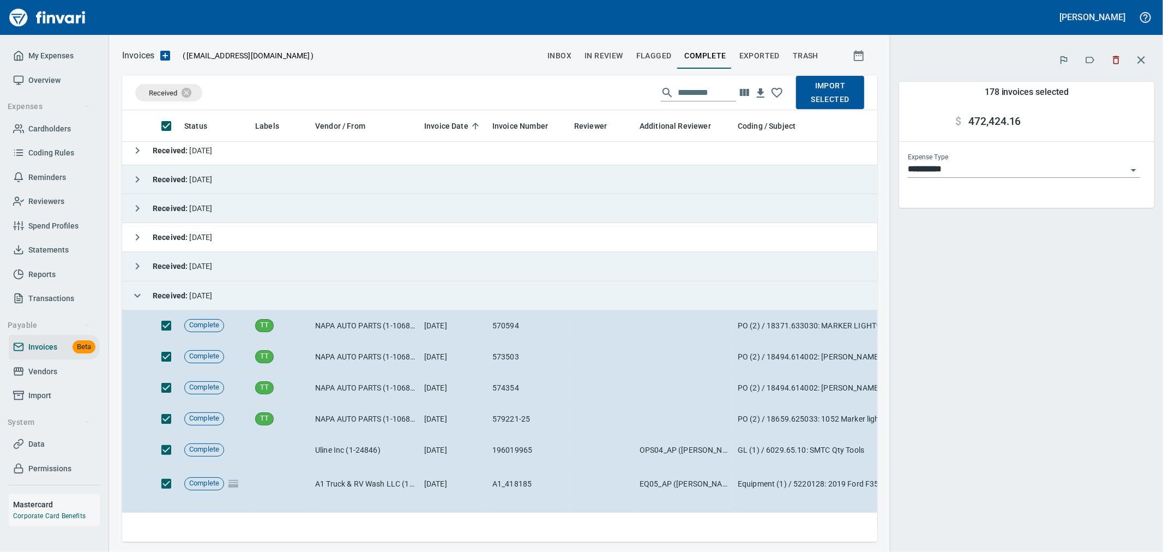
click at [135, 292] on icon "button" at bounding box center [137, 295] width 13 height 13
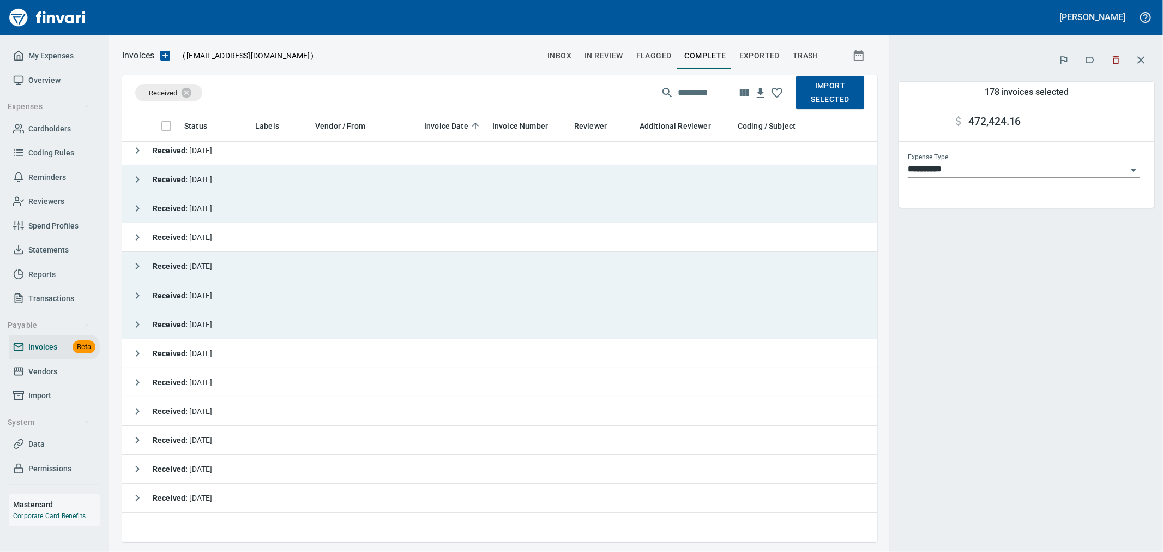
drag, startPoint x: 137, startPoint y: 322, endPoint x: 157, endPoint y: 240, distance: 84.1
click at [137, 322] on icon "button" at bounding box center [137, 324] width 13 height 13
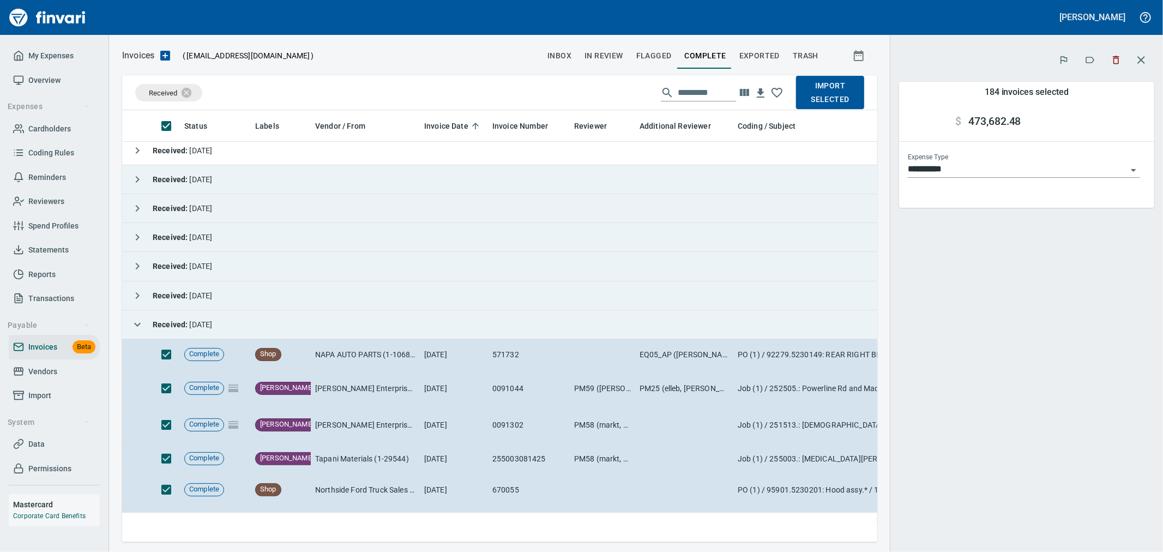
scroll to position [242, 0]
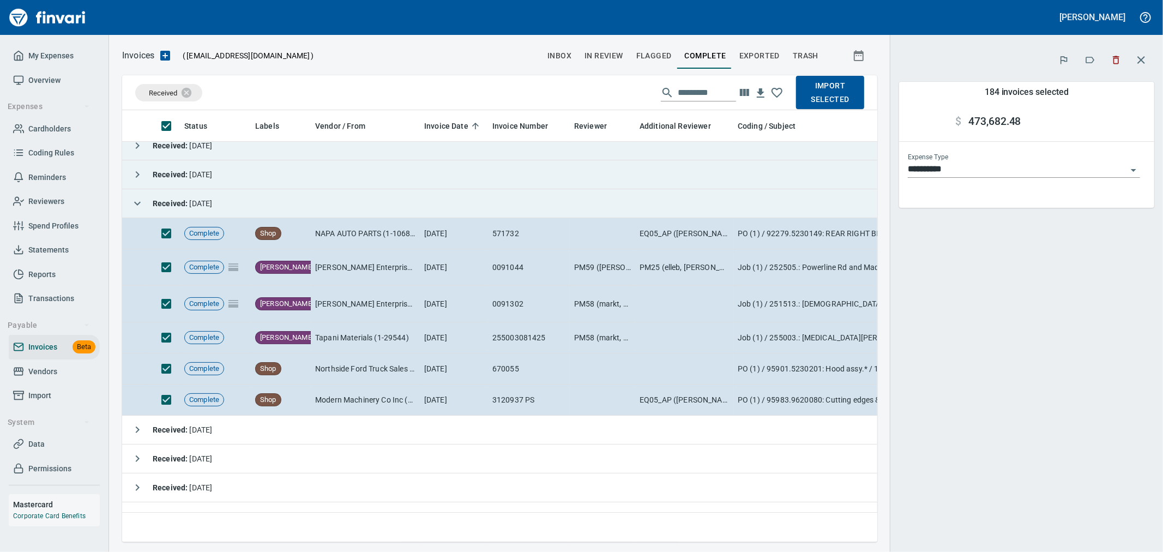
click at [138, 200] on icon "button" at bounding box center [137, 203] width 13 height 13
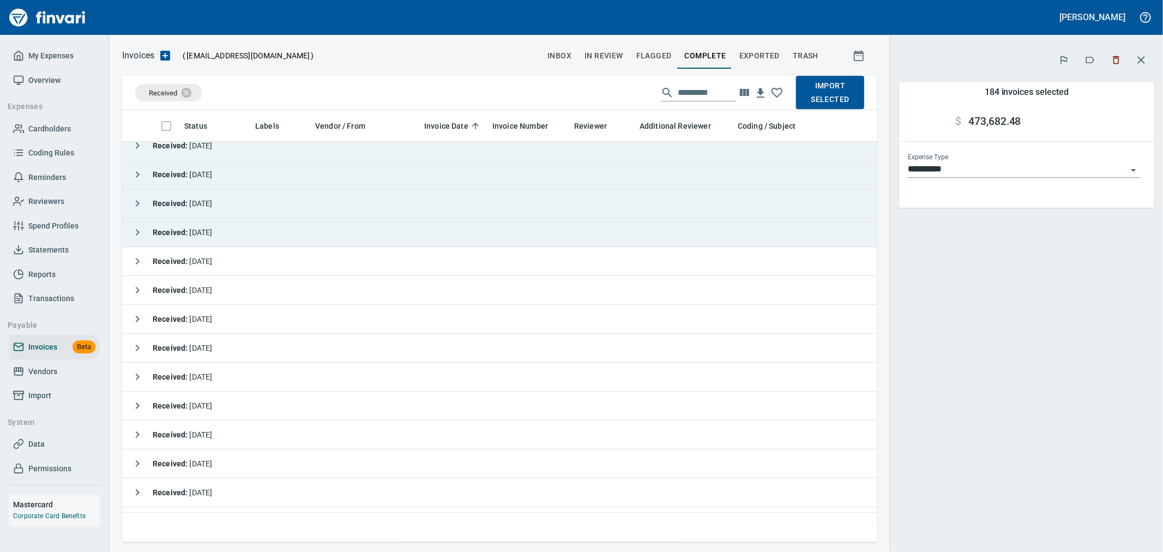
click at [134, 233] on icon "button" at bounding box center [137, 232] width 13 height 13
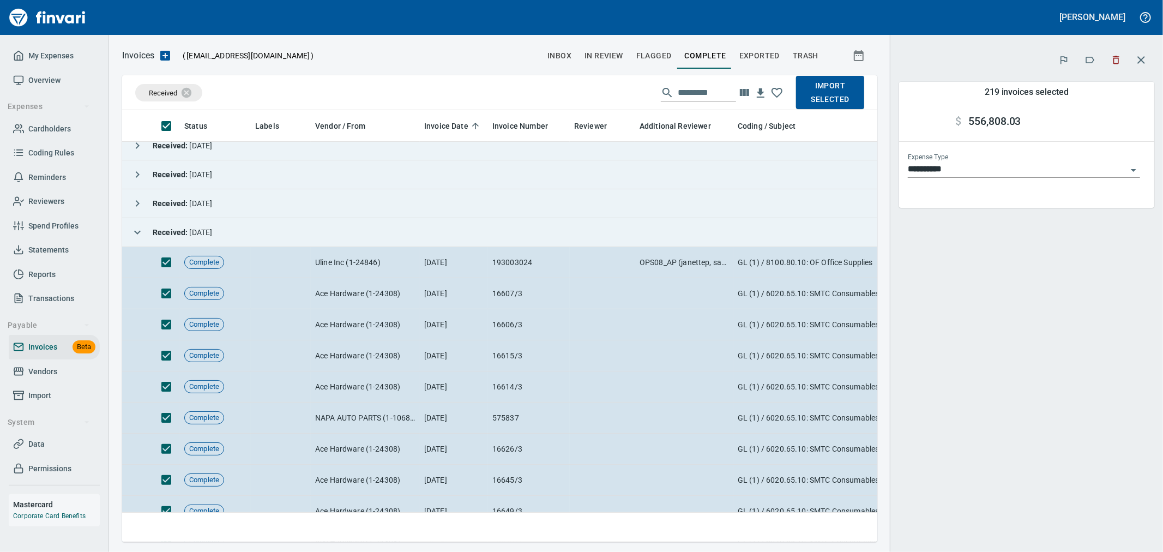
click at [135, 228] on icon "button" at bounding box center [137, 232] width 13 height 13
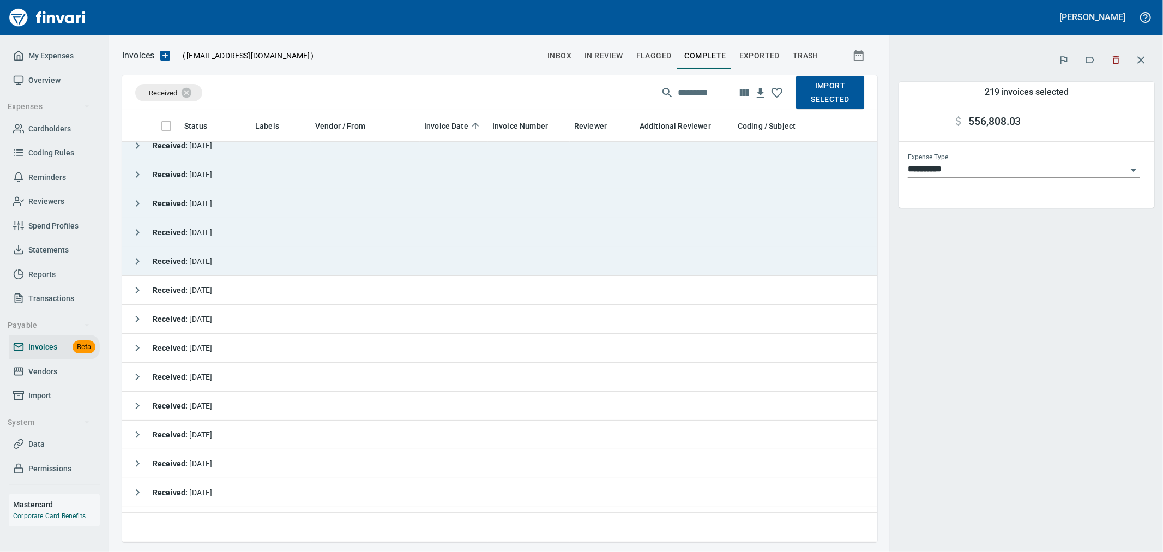
click at [140, 264] on icon "button" at bounding box center [137, 261] width 13 height 13
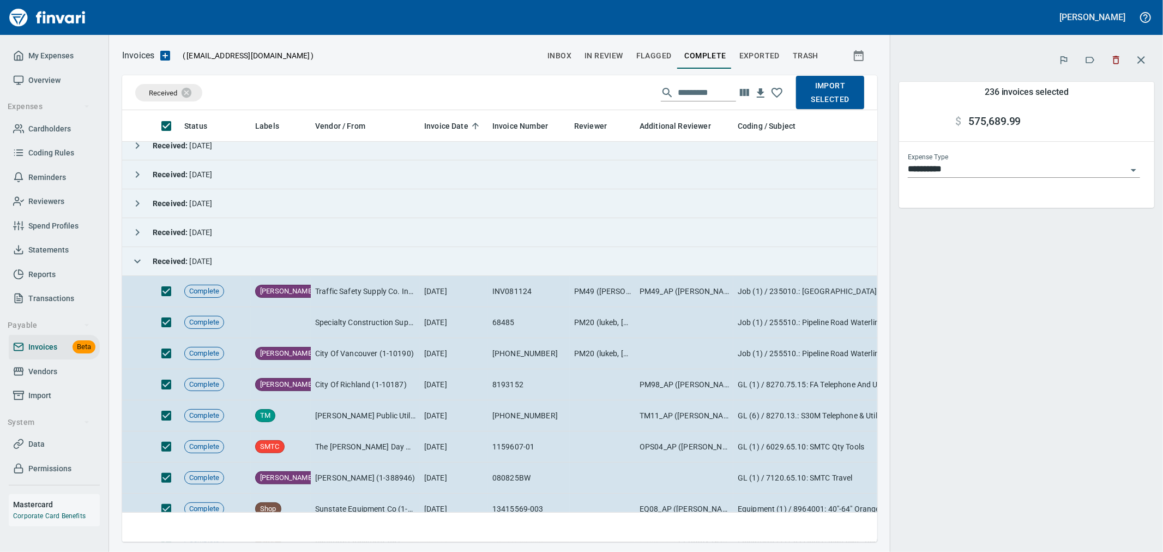
click at [138, 262] on icon "button" at bounding box center [137, 261] width 7 height 4
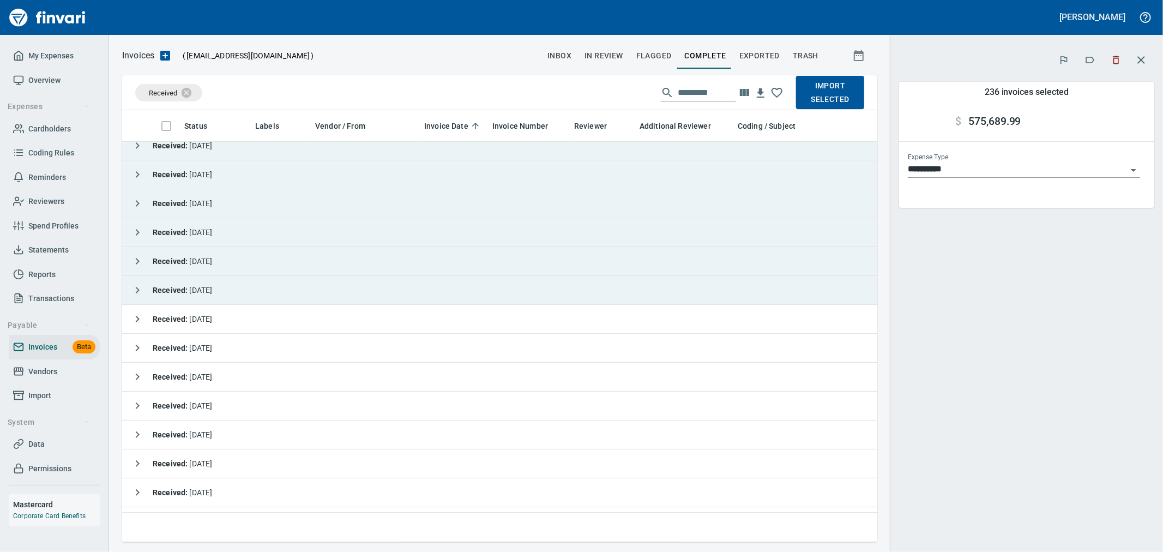
click at [138, 293] on icon "button" at bounding box center [137, 289] width 13 height 13
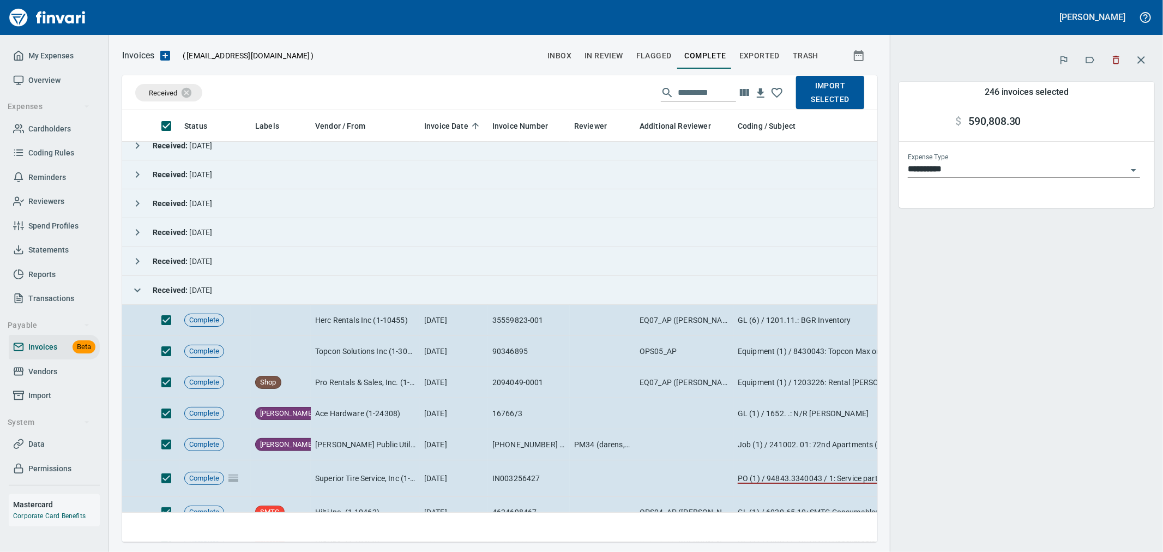
click at [138, 287] on icon "button" at bounding box center [137, 289] width 13 height 13
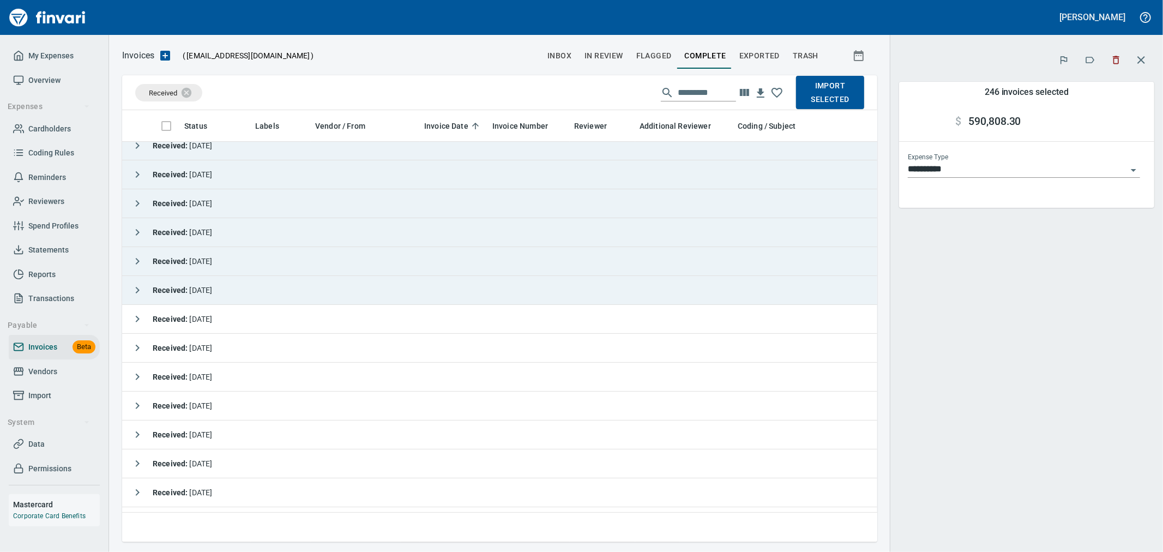
click at [135, 321] on icon "button" at bounding box center [137, 318] width 13 height 13
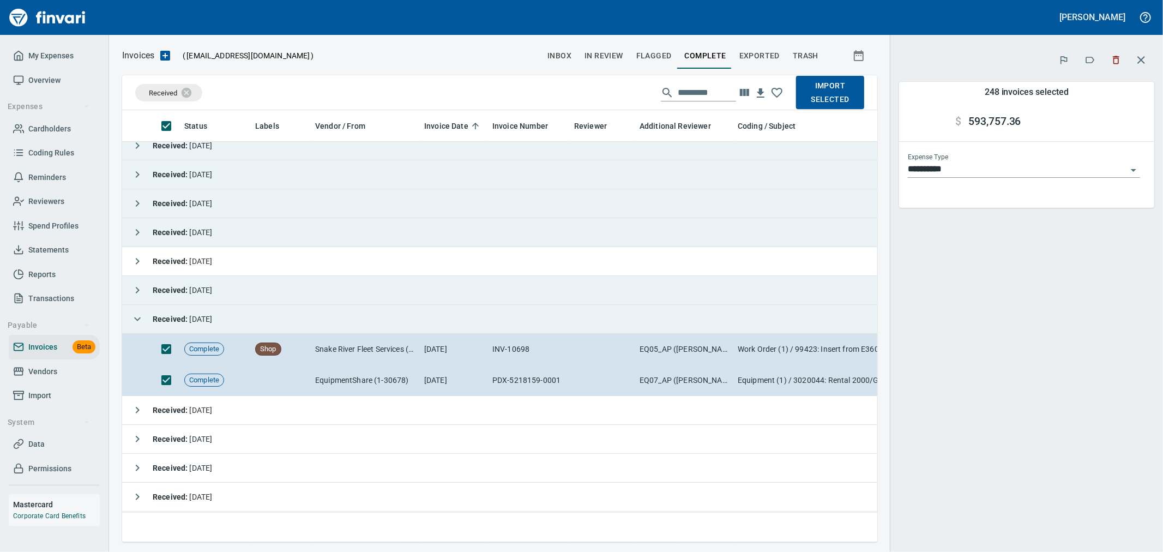
click at [140, 320] on icon "button" at bounding box center [137, 318] width 13 height 13
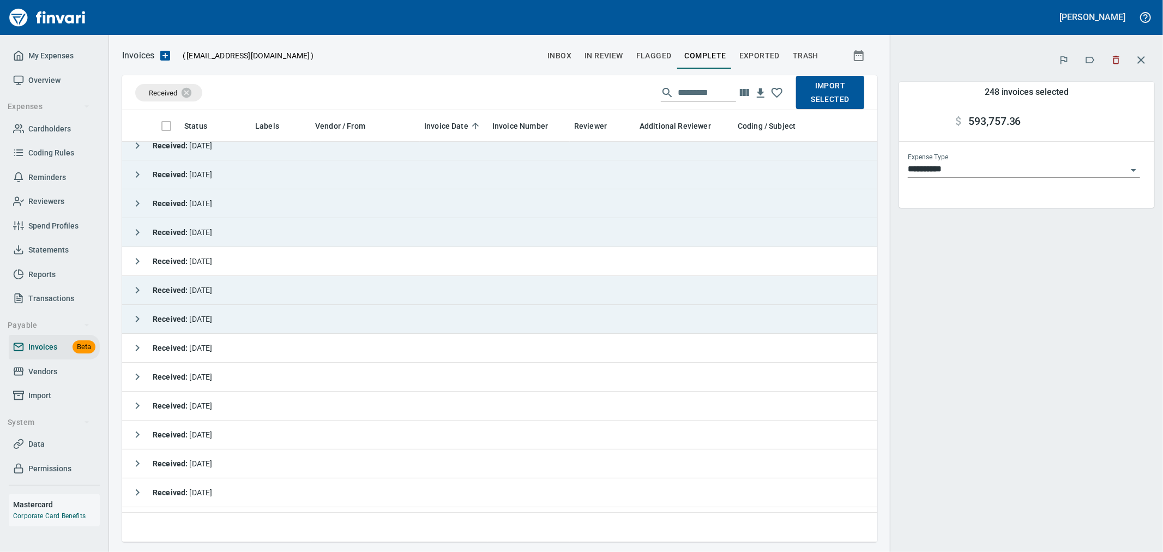
click at [135, 342] on icon "button" at bounding box center [137, 347] width 13 height 13
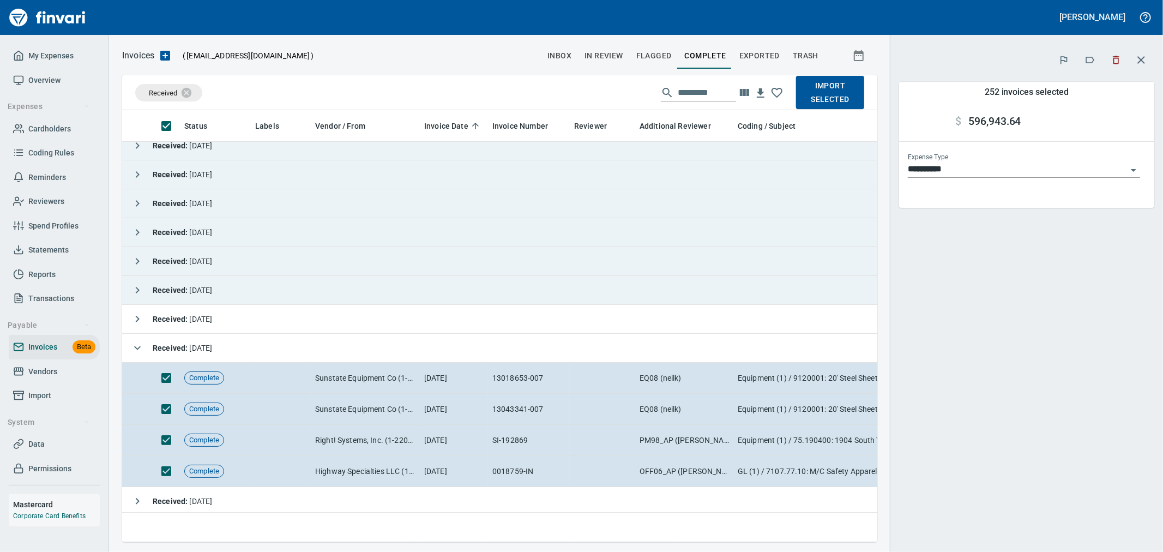
click at [830, 95] on span "Import Selected" at bounding box center [830, 92] width 51 height 27
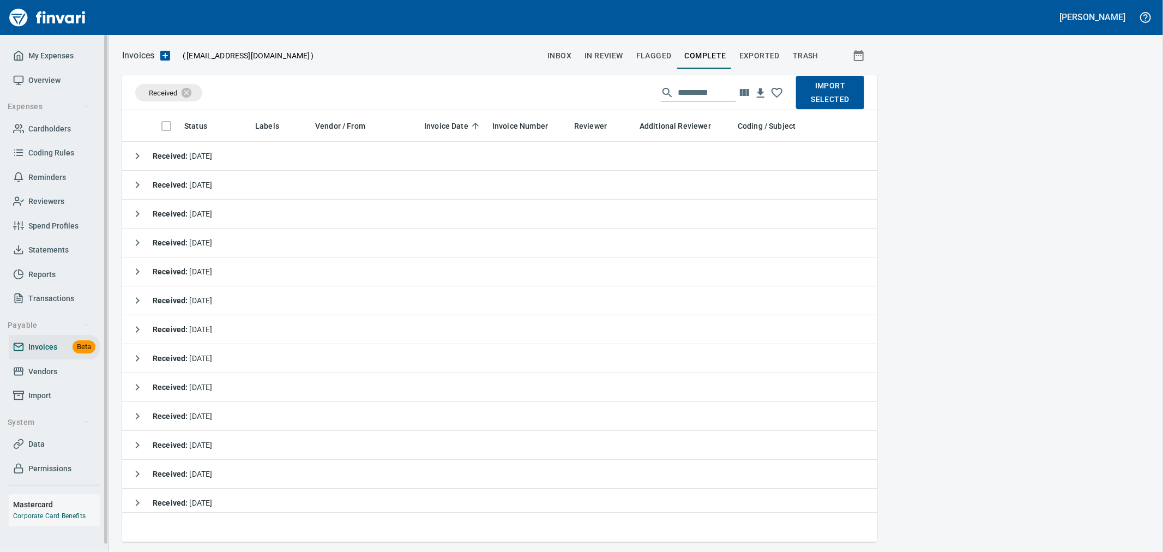
click at [48, 394] on span "Import" at bounding box center [39, 396] width 23 height 14
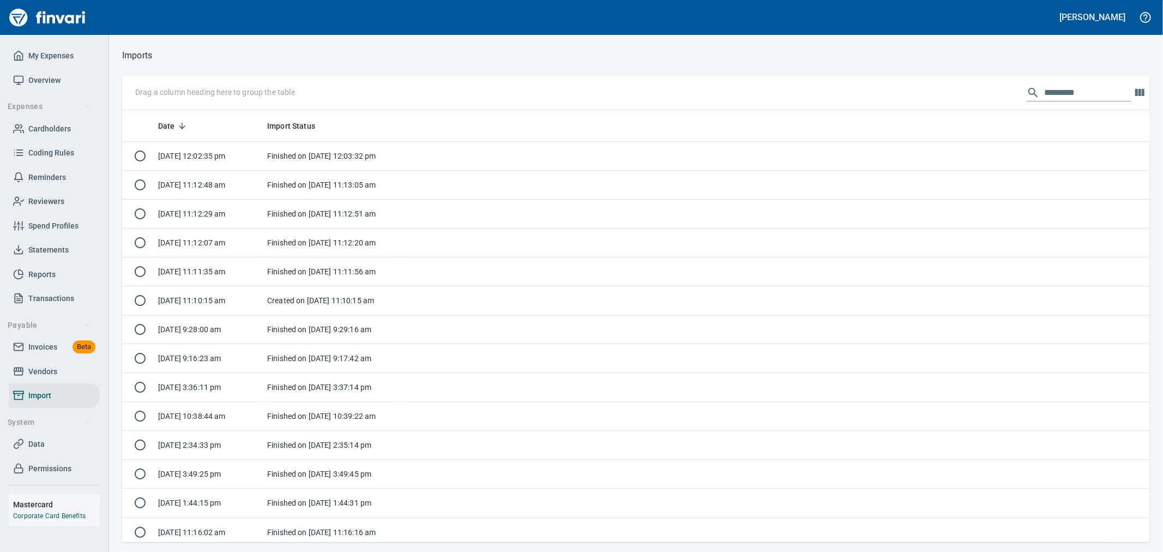
scroll to position [422, 1010]
click at [42, 352] on span "Invoices" at bounding box center [42, 347] width 29 height 14
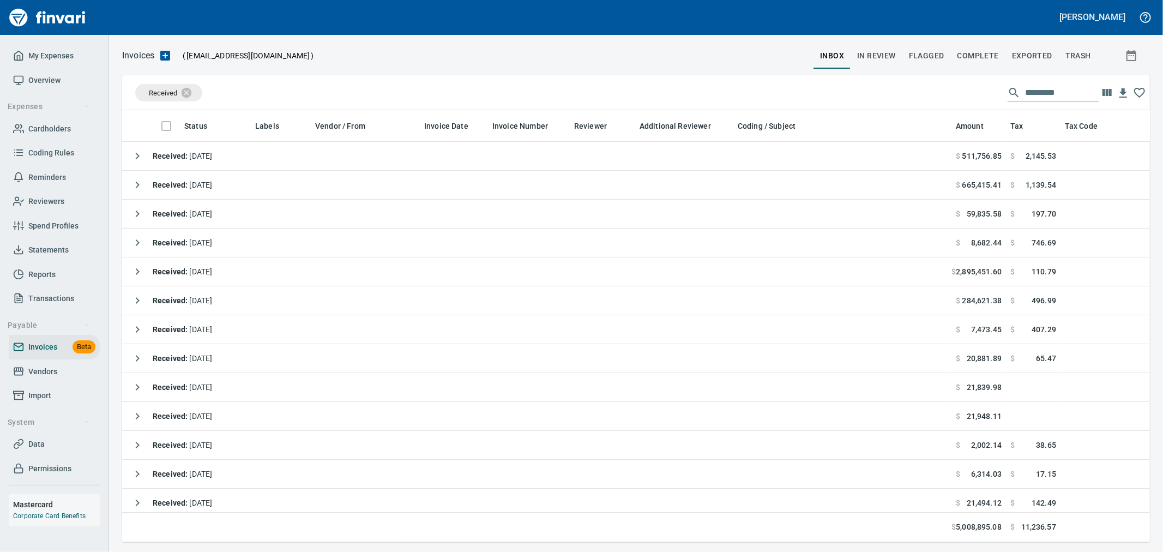
scroll to position [413, 1010]
click at [968, 56] on span "Complete" at bounding box center [977, 56] width 41 height 14
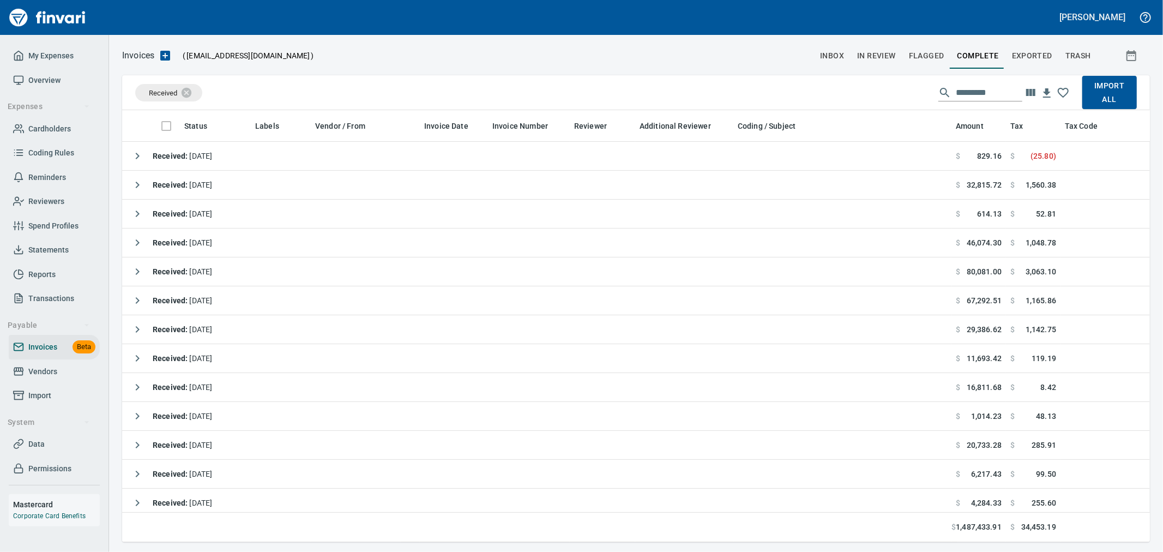
scroll to position [413, 1010]
click at [189, 91] on icon at bounding box center [194, 92] width 10 height 10
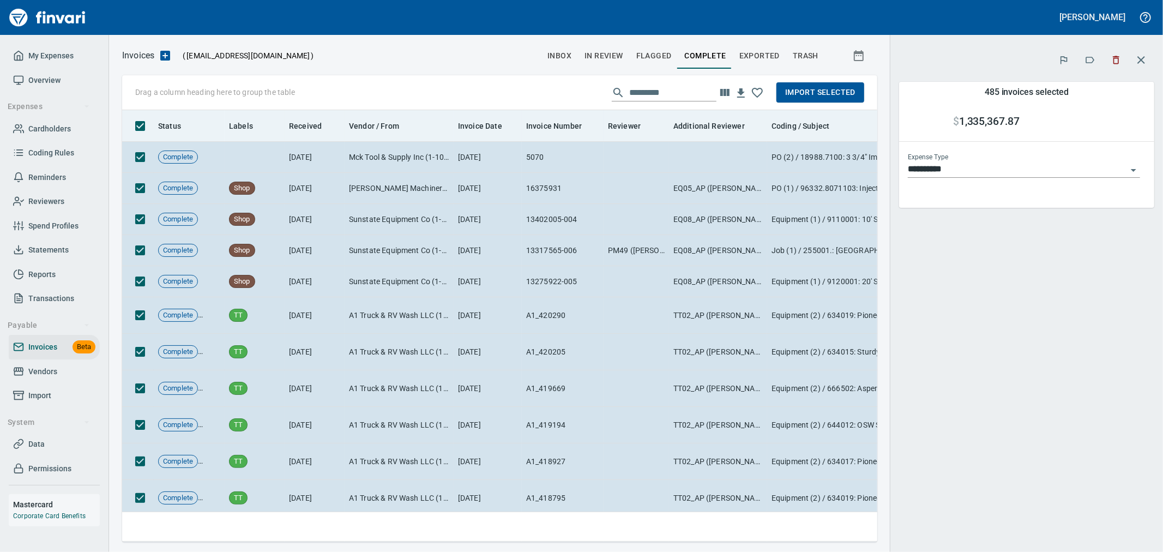
scroll to position [413, 737]
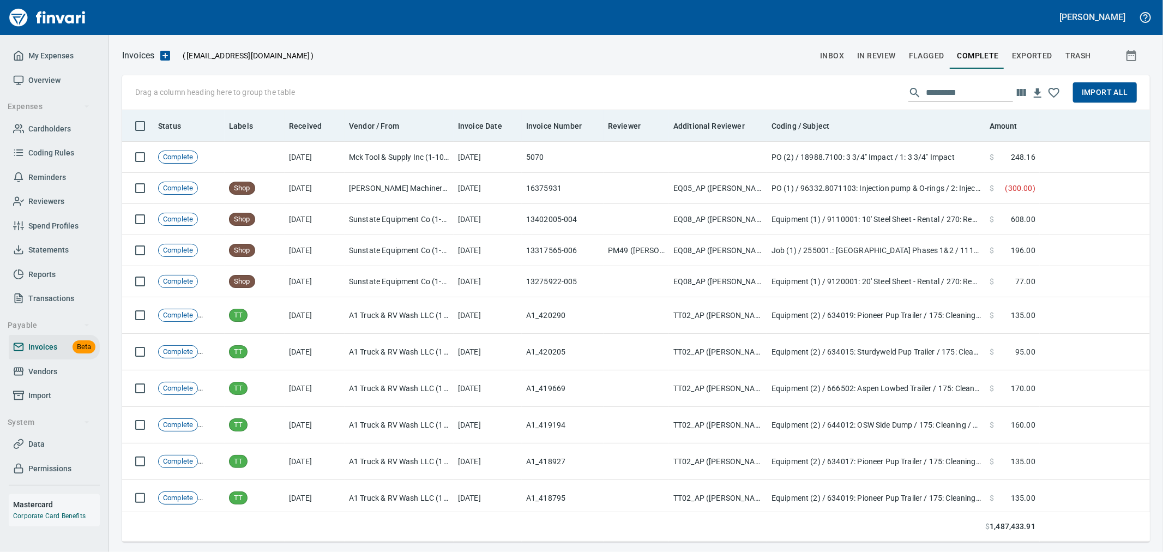
scroll to position [413, 1007]
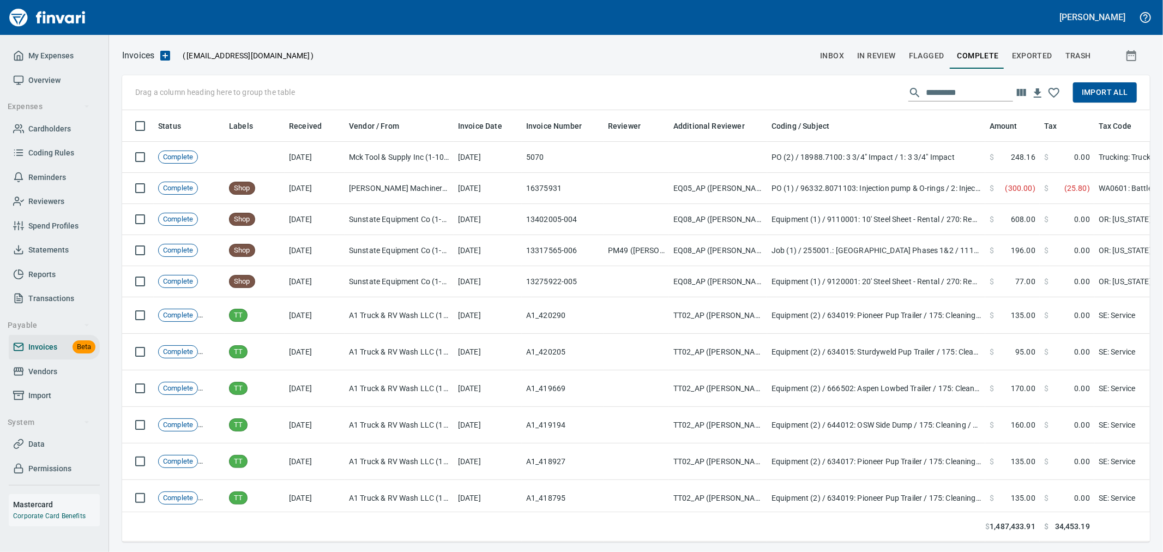
click at [1097, 90] on span "Import All" at bounding box center [1105, 93] width 46 height 14
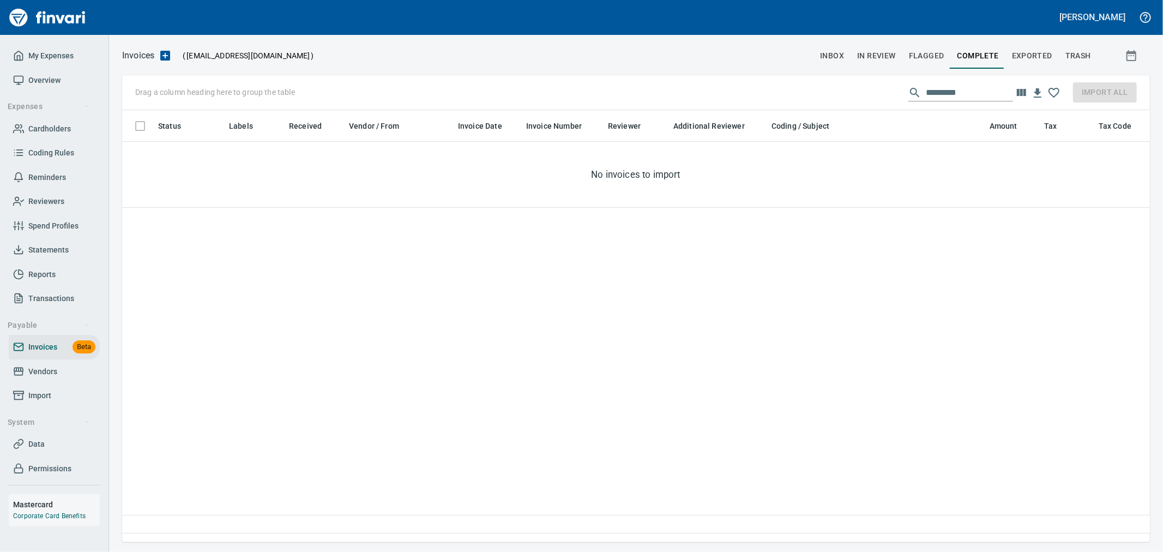
scroll to position [413, 1018]
